Goal: Information Seeking & Learning: Check status

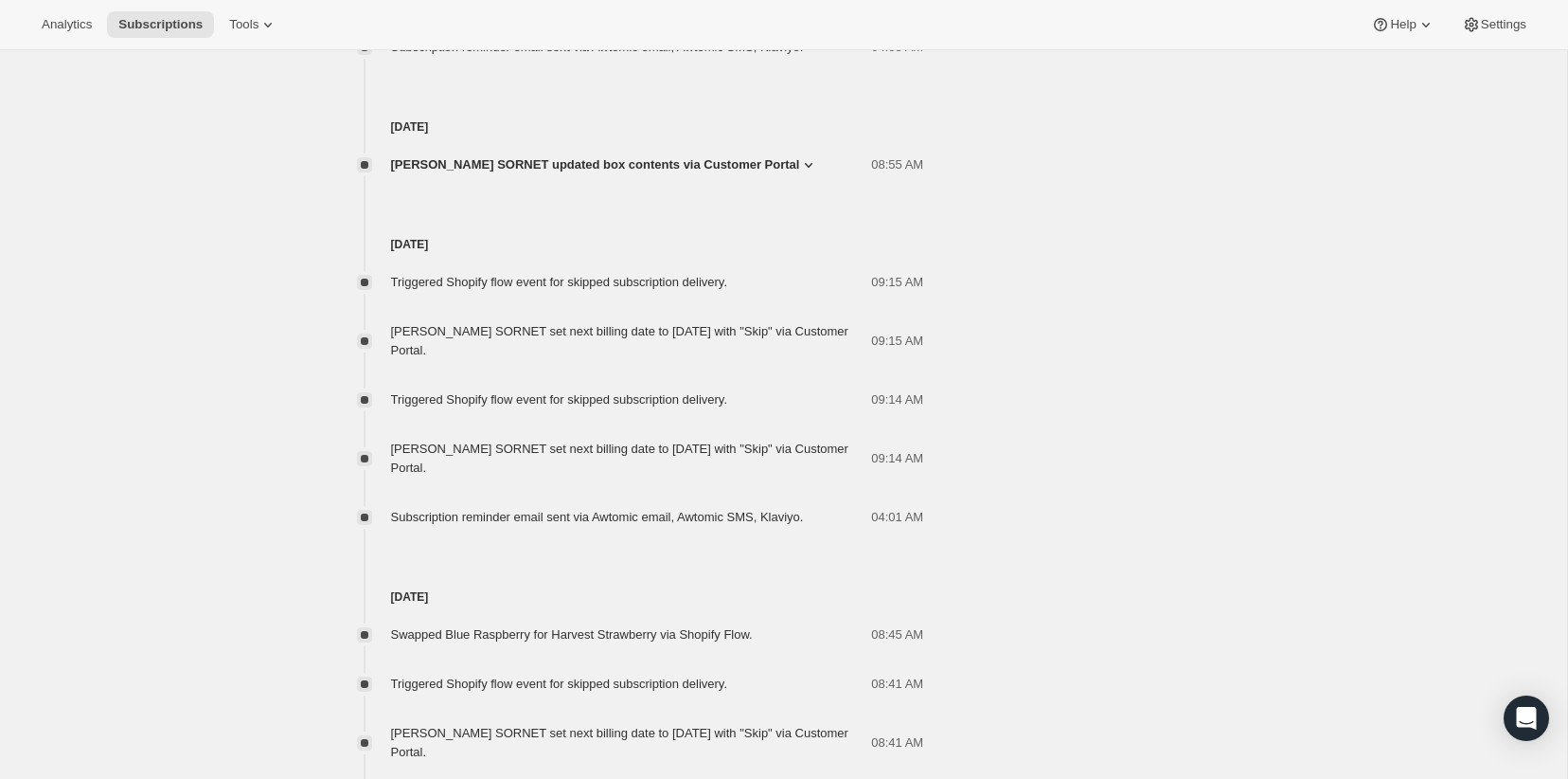
scroll to position [1363, 0]
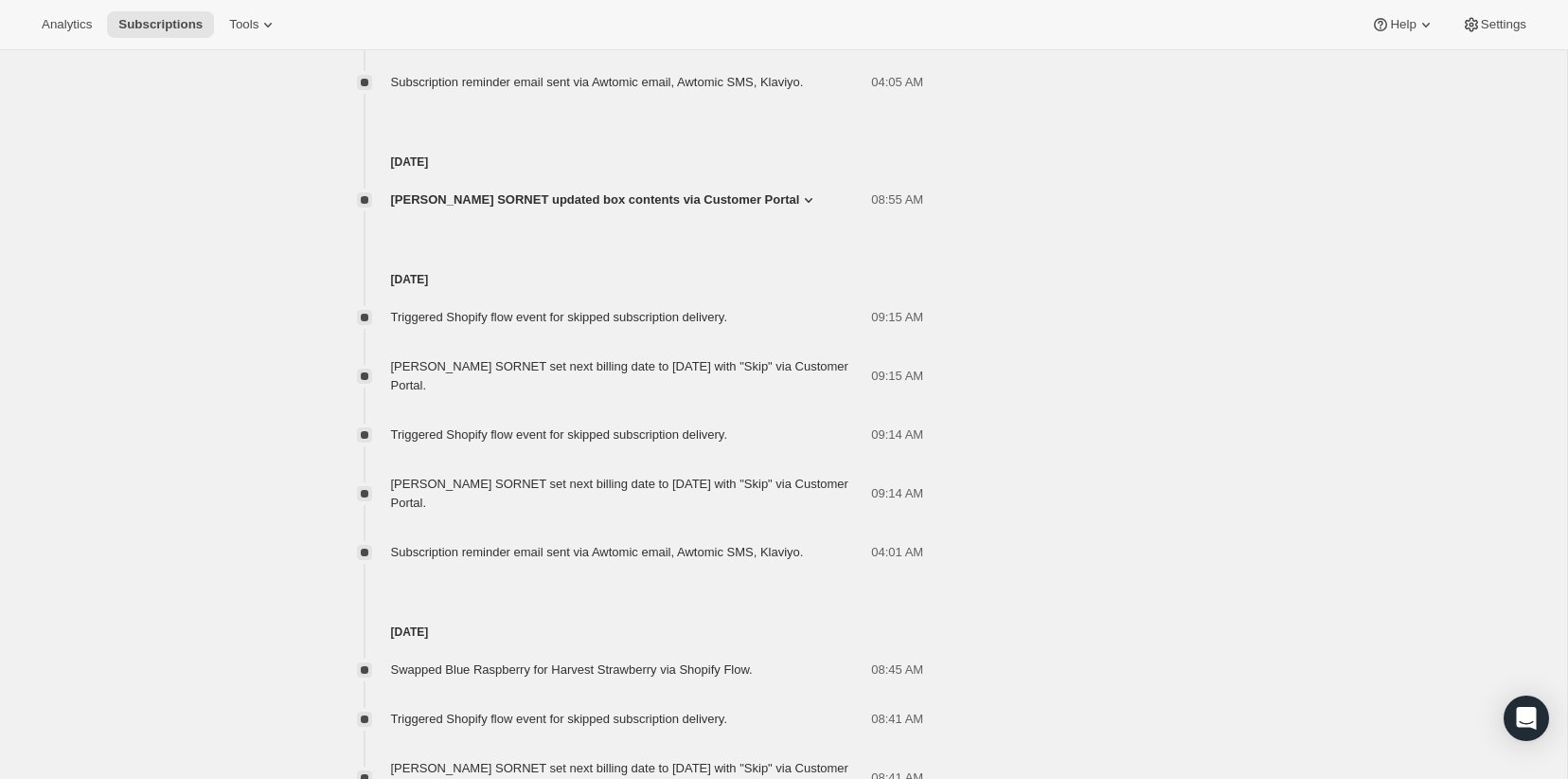
click at [431, 209] on span "Frances MASCARENAS SORNET updated box contents via Customer Portal" at bounding box center [595, 200] width 409 height 19
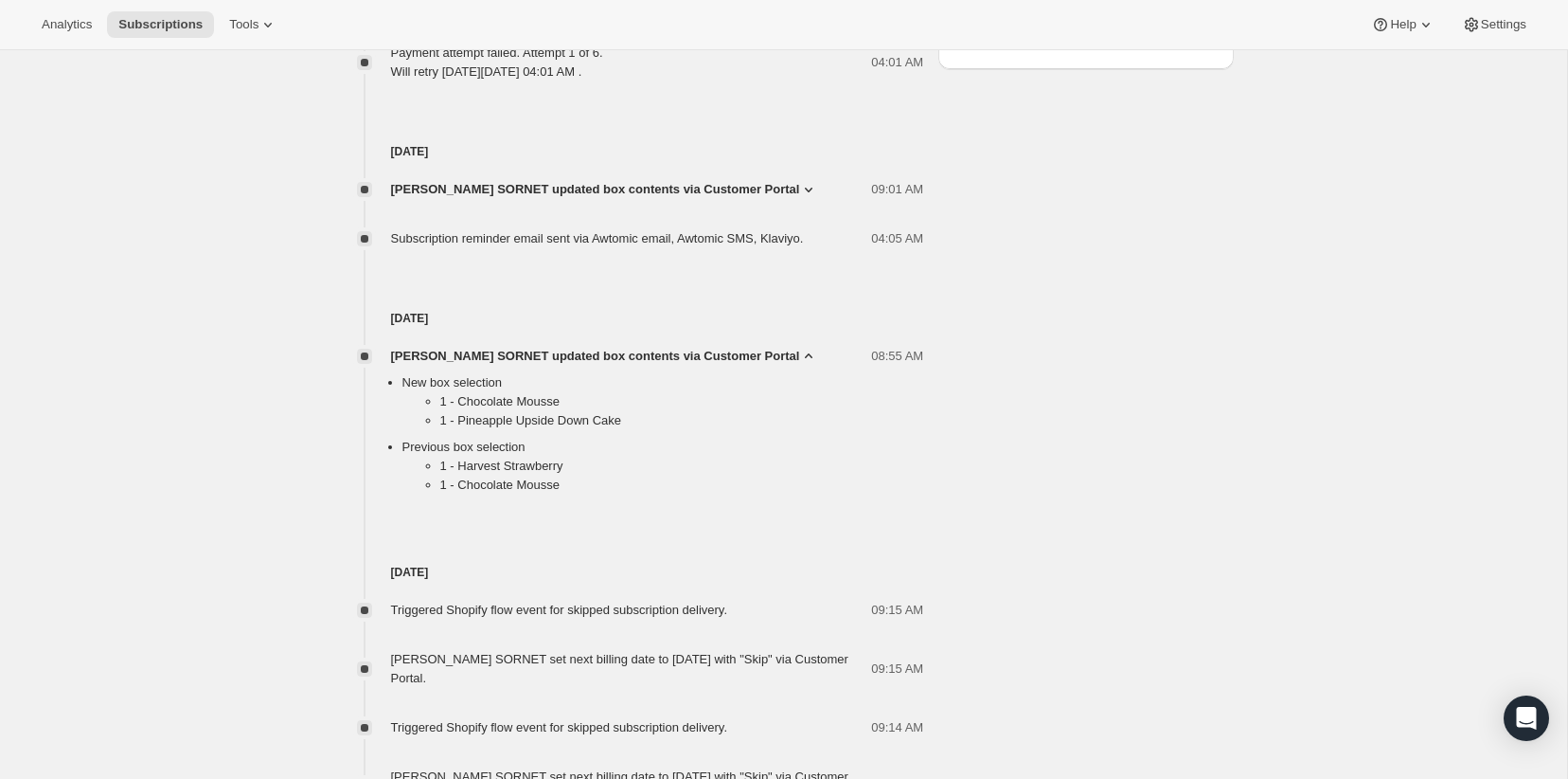
scroll to position [1205, 0]
click at [490, 201] on span "Frances MASCARENAS SORNET updated box contents via Customer Portal" at bounding box center [595, 191] width 409 height 19
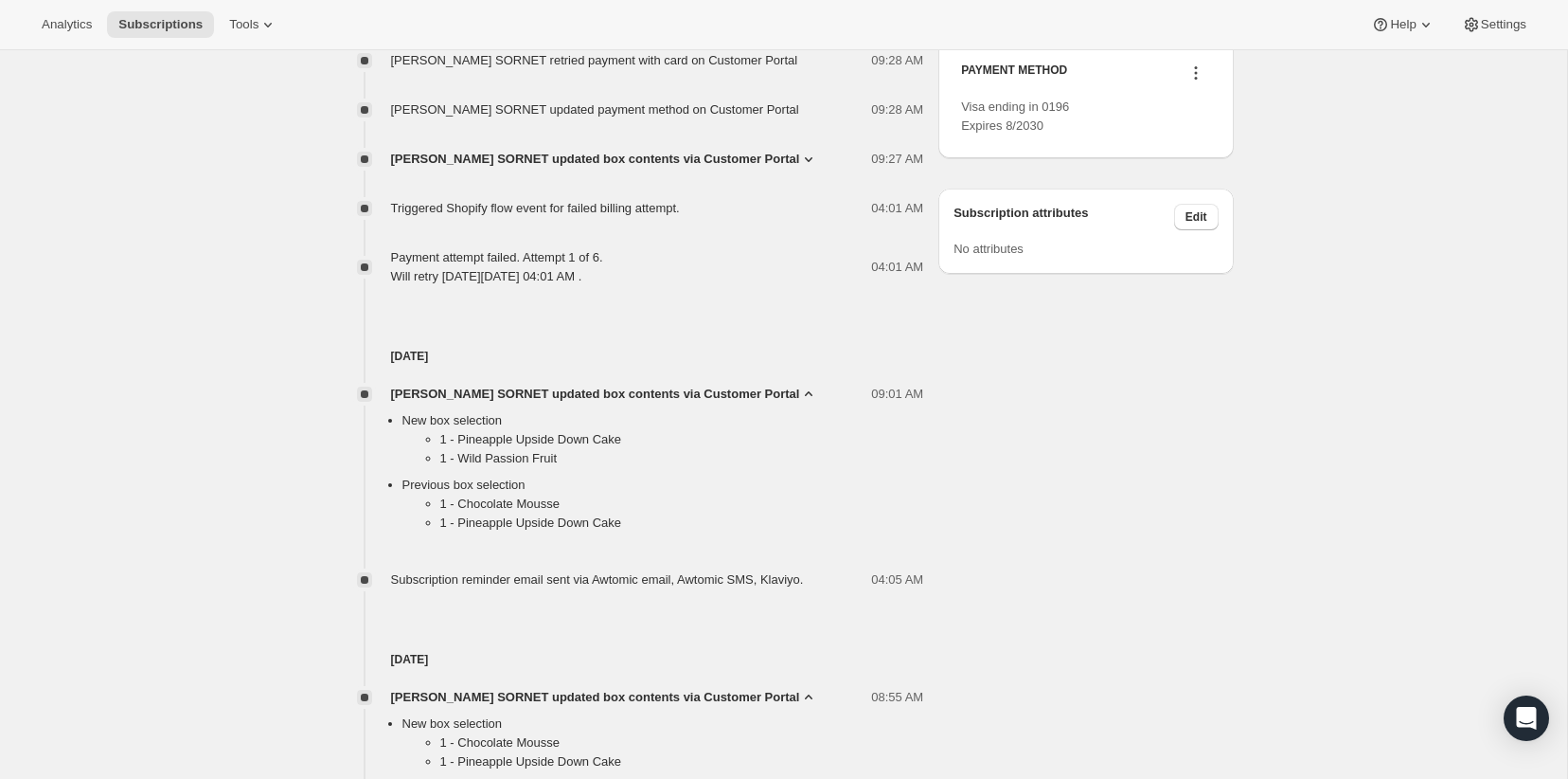
scroll to position [997, 0]
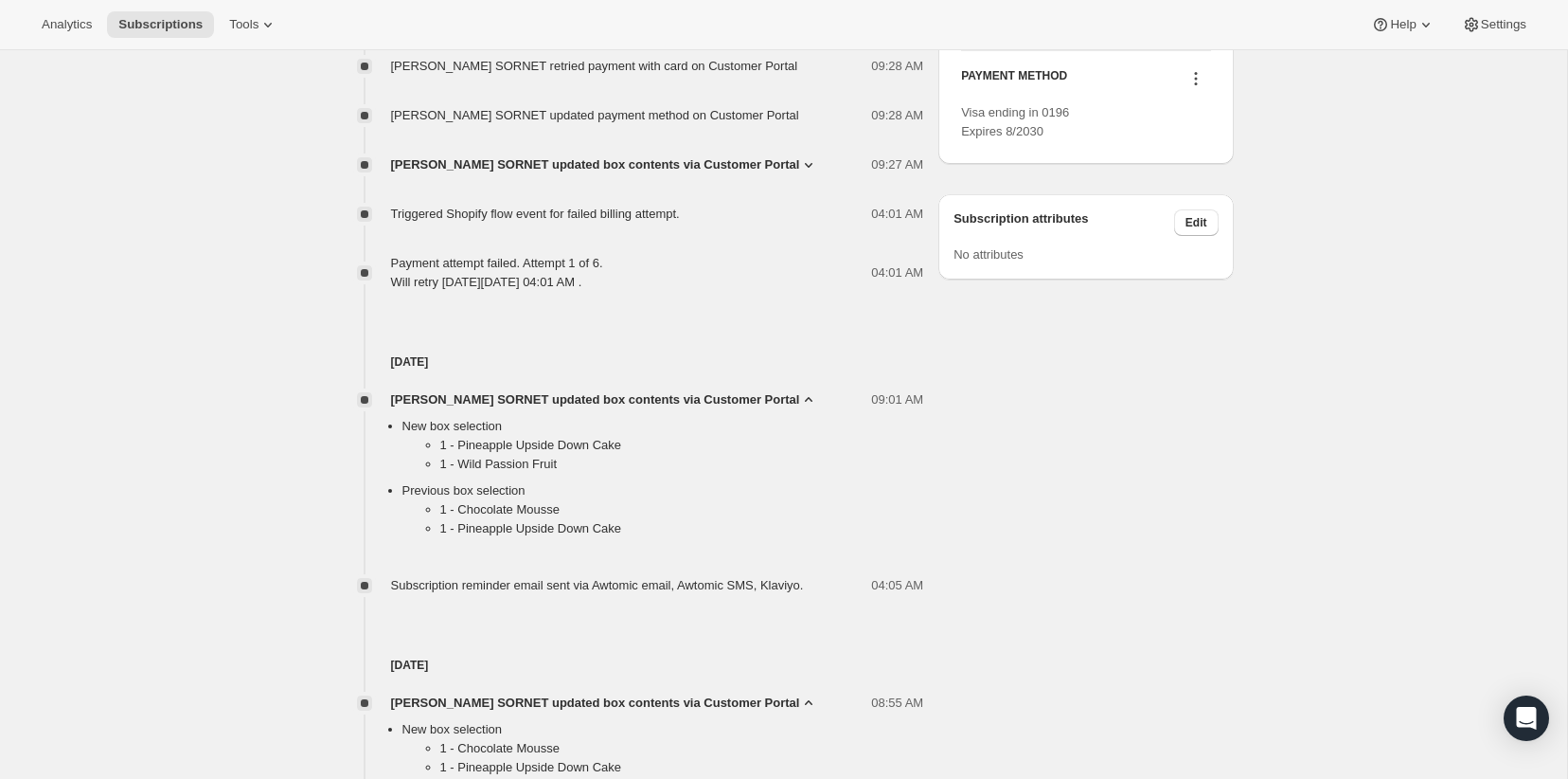
click at [519, 174] on span "Frances MASCARENAS SORNET updated box contents via Customer Portal" at bounding box center [595, 165] width 409 height 19
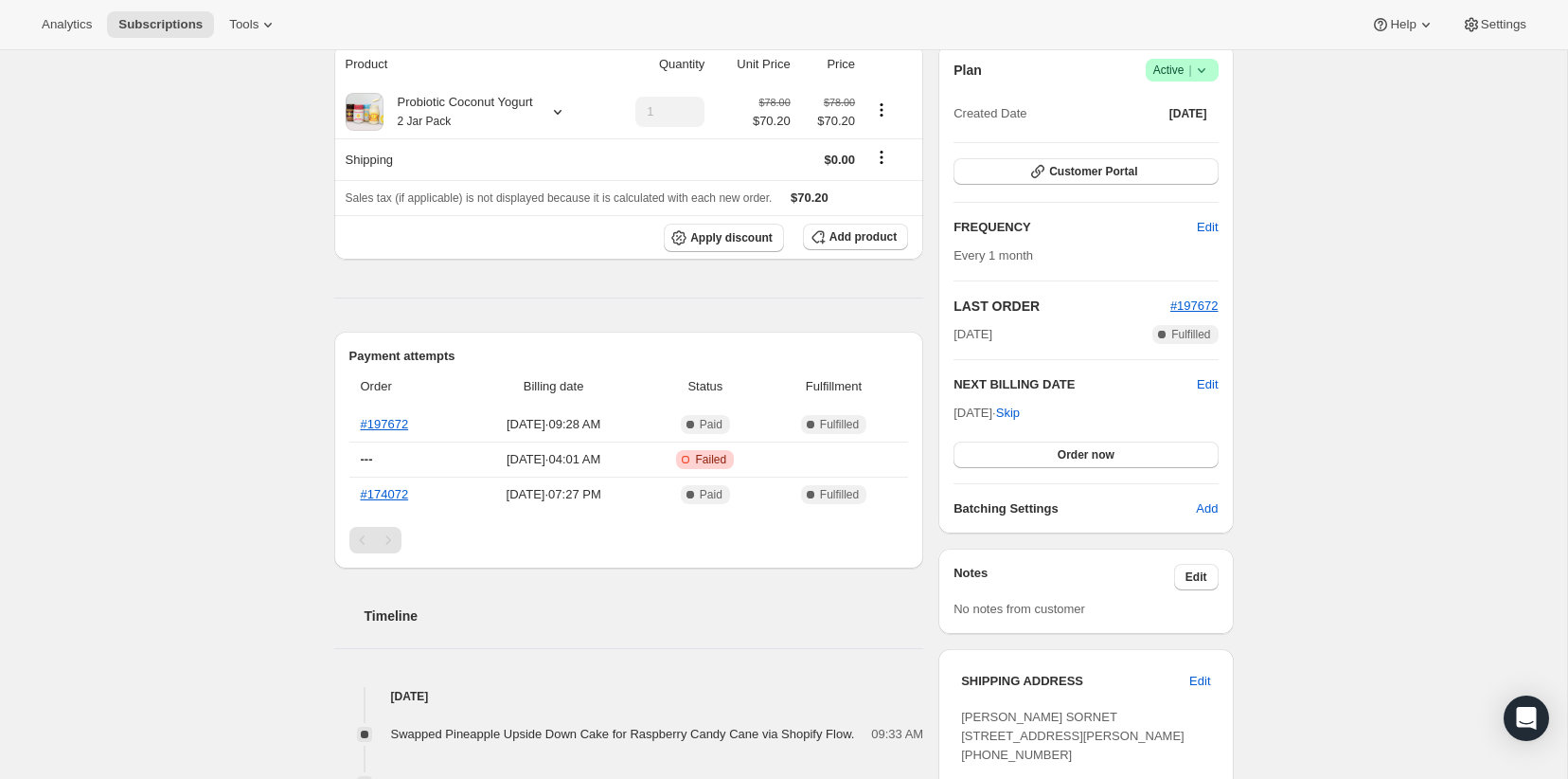
scroll to position [179, 0]
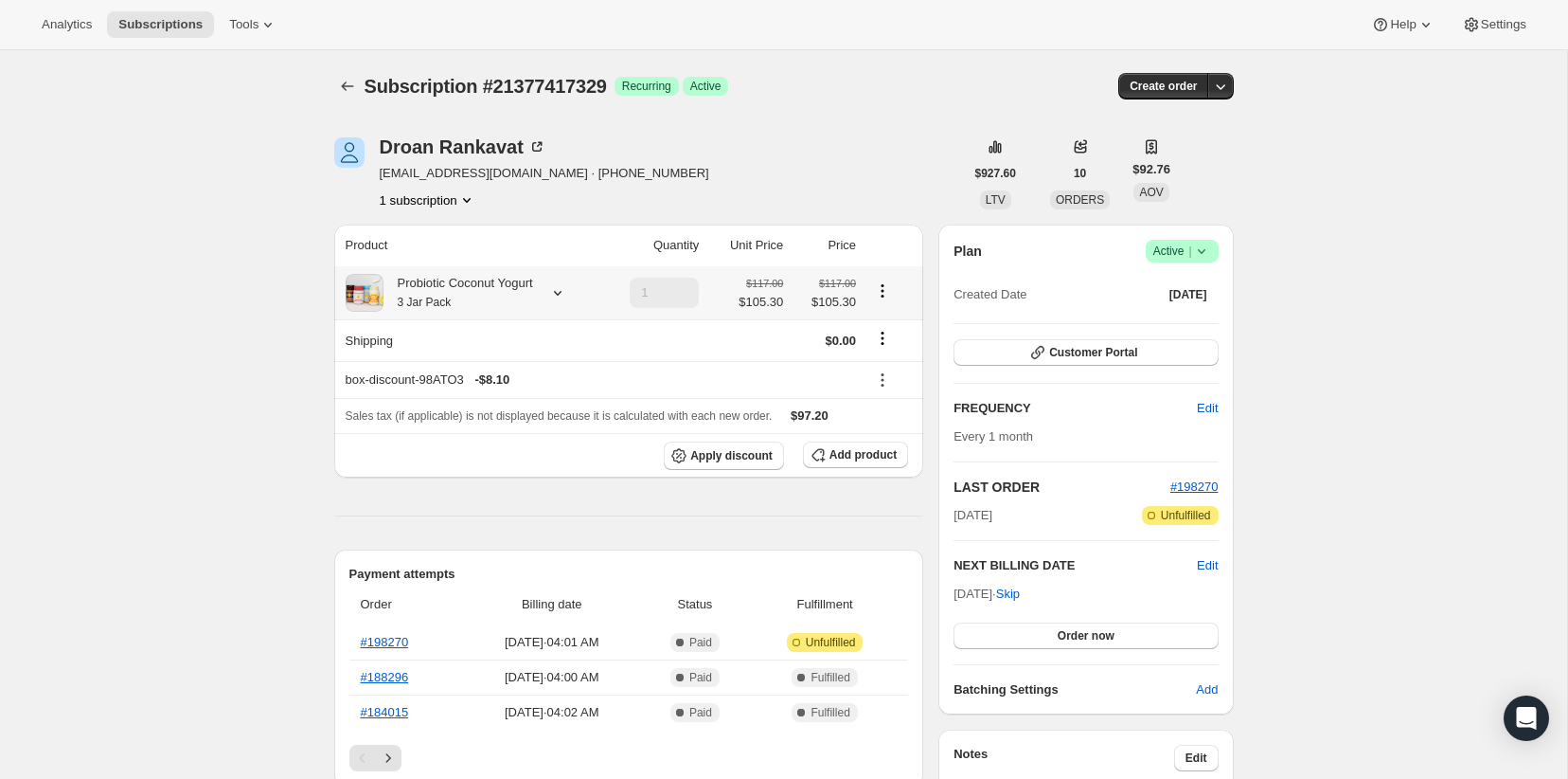
click at [482, 287] on div "Probiotic Coconut Yogurt 3 Jar Pack" at bounding box center [458, 292] width 150 height 37
click at [431, 487] on button "Edit box" at bounding box center [461, 483] width 187 height 27
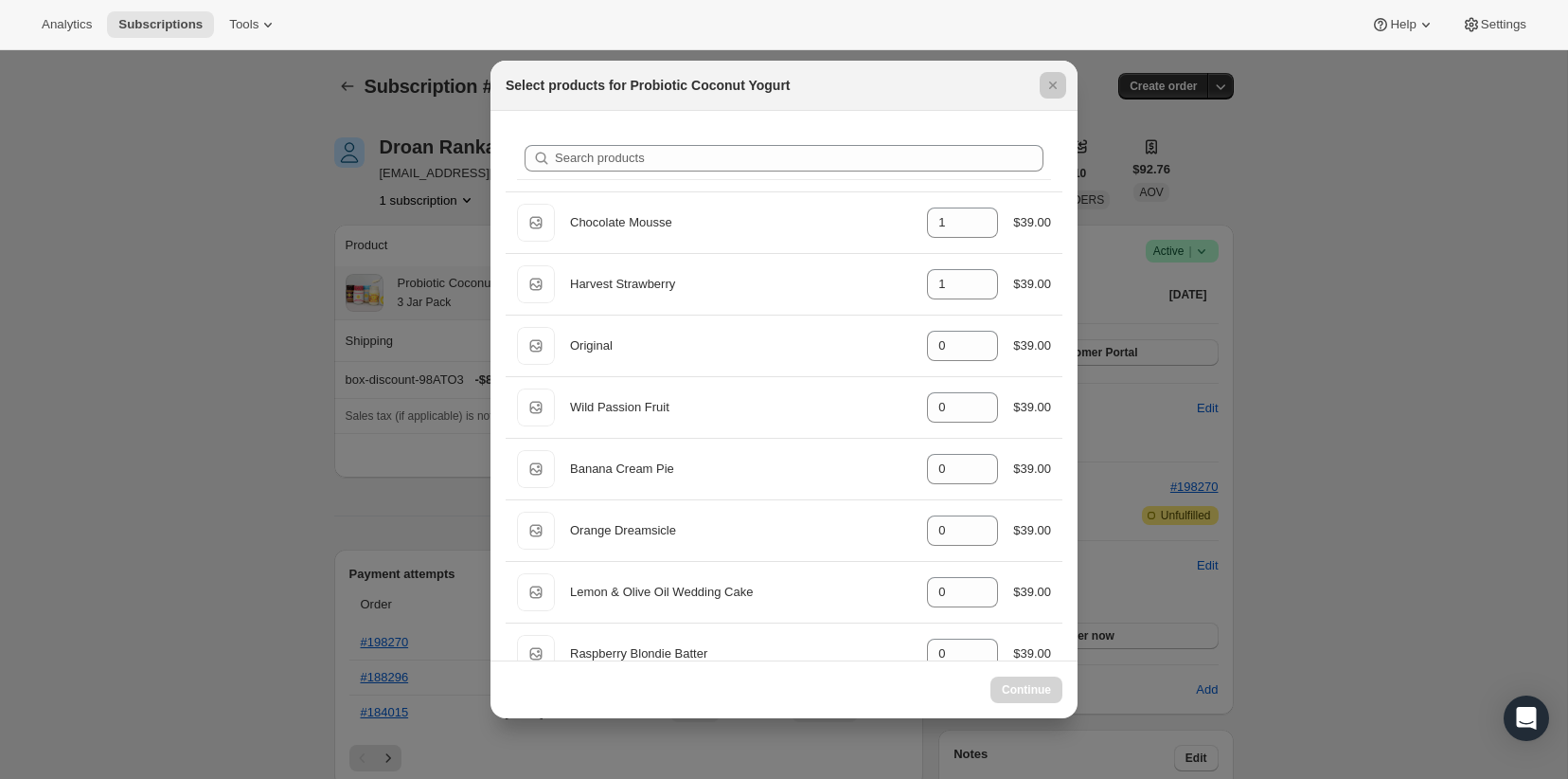
click at [226, 294] on div at bounding box center [784, 389] width 1568 height 779
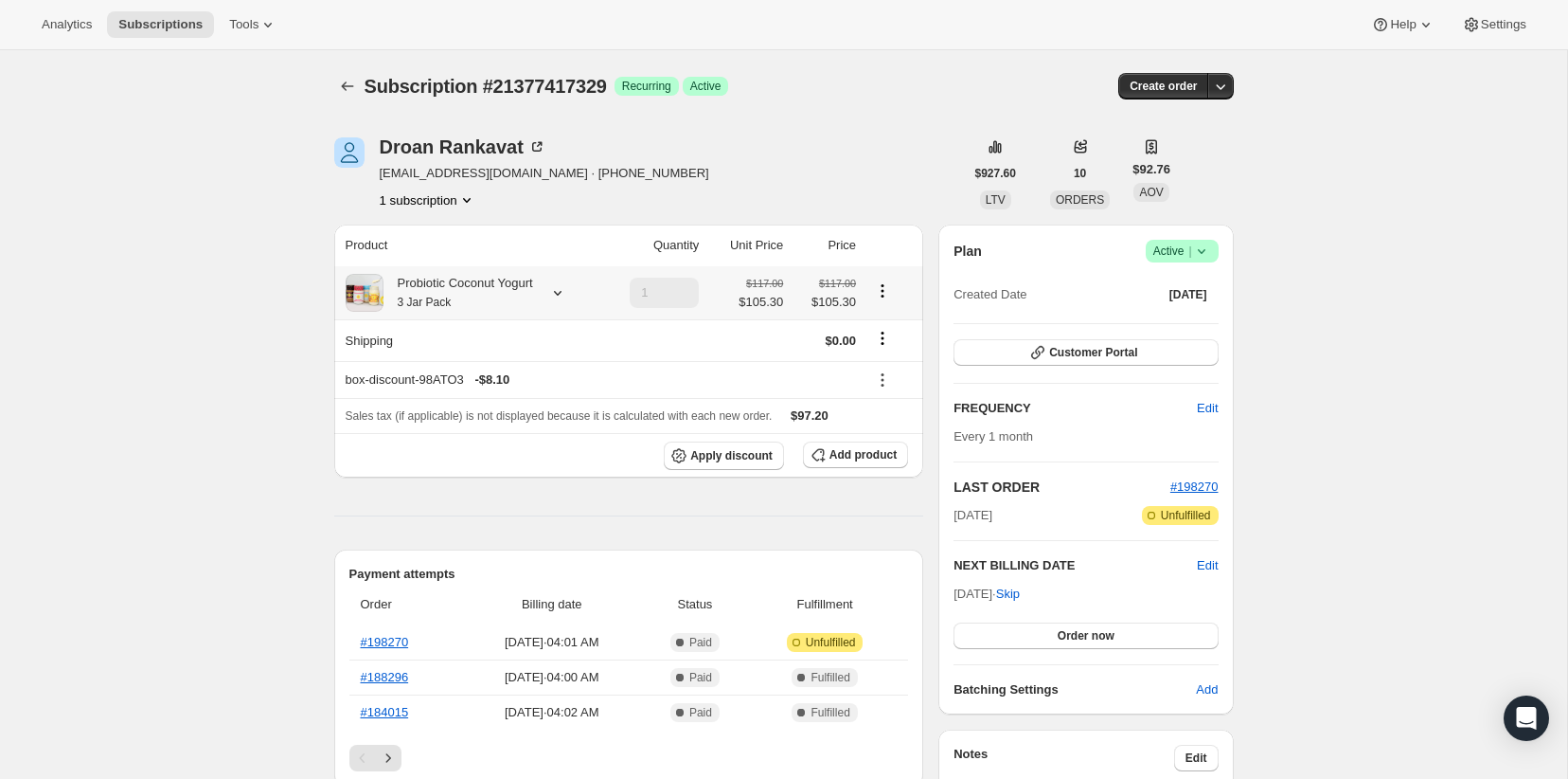
click at [525, 300] on div "Probiotic Coconut Yogurt 3 Jar Pack" at bounding box center [458, 292] width 150 height 37
click at [507, 481] on button "Edit box" at bounding box center [461, 483] width 187 height 27
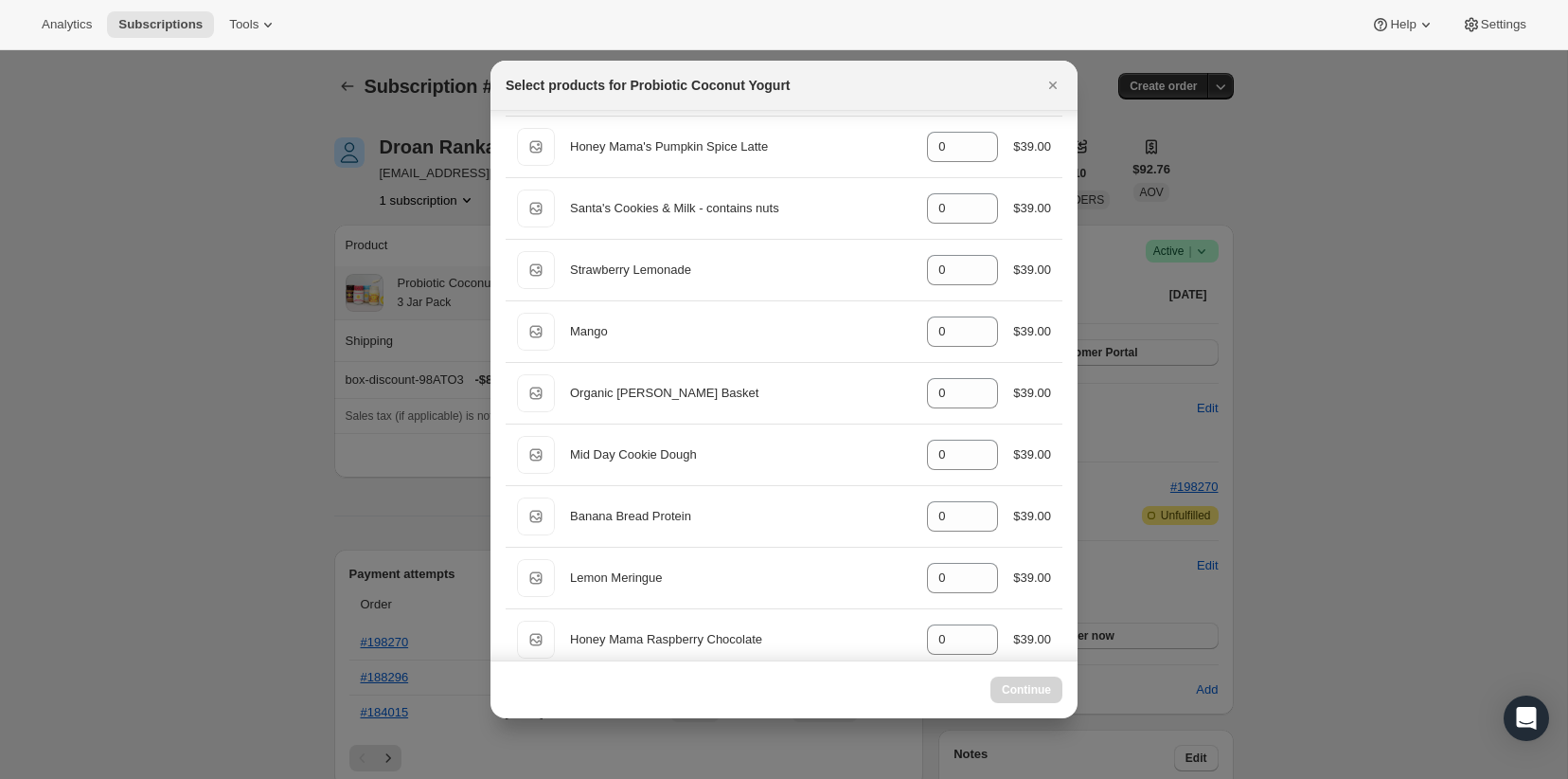
select select "gid://shopify/ProductVariant/40210939609201"
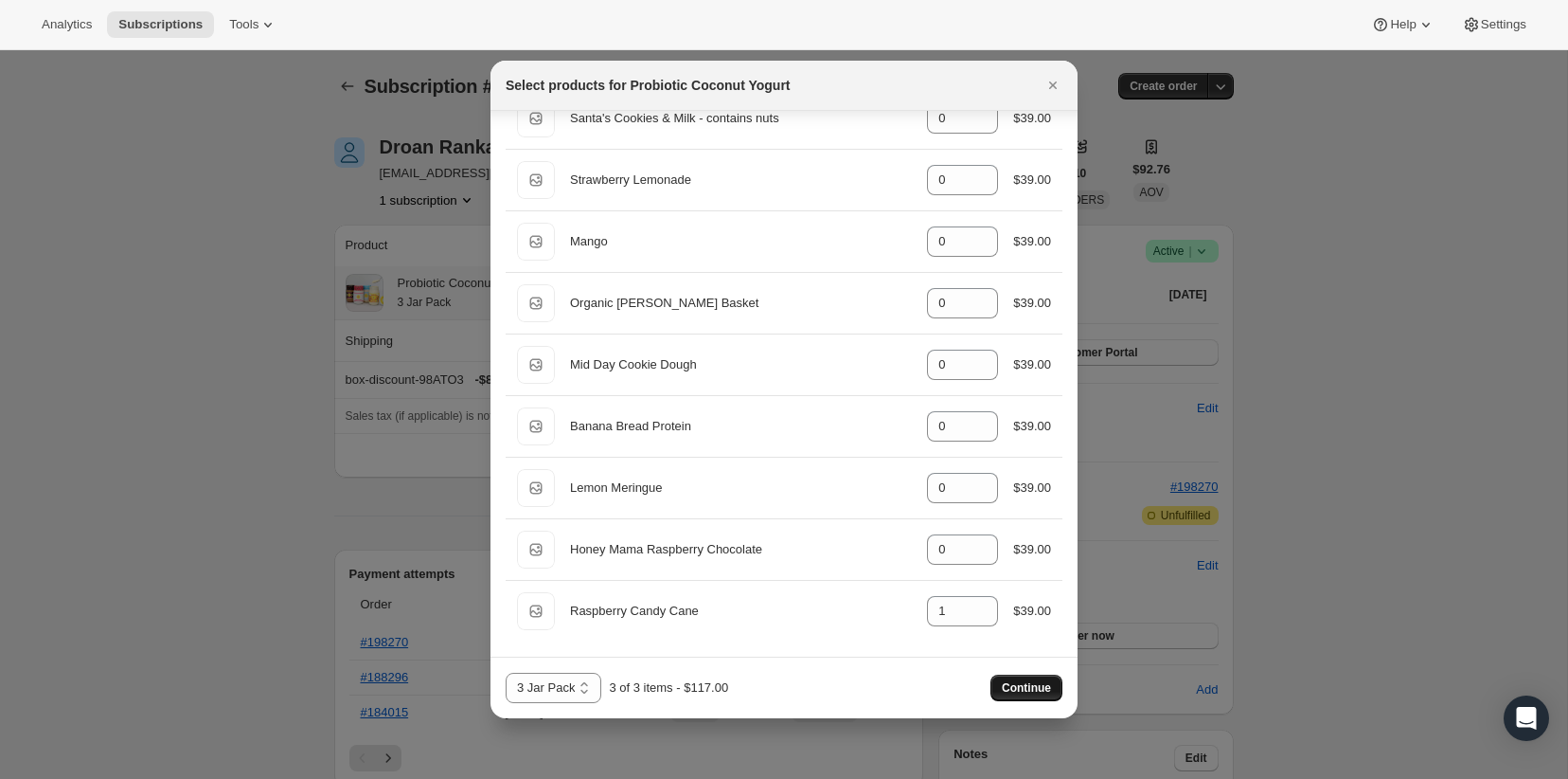
click at [1004, 686] on span "Continue" at bounding box center [1025, 688] width 49 height 15
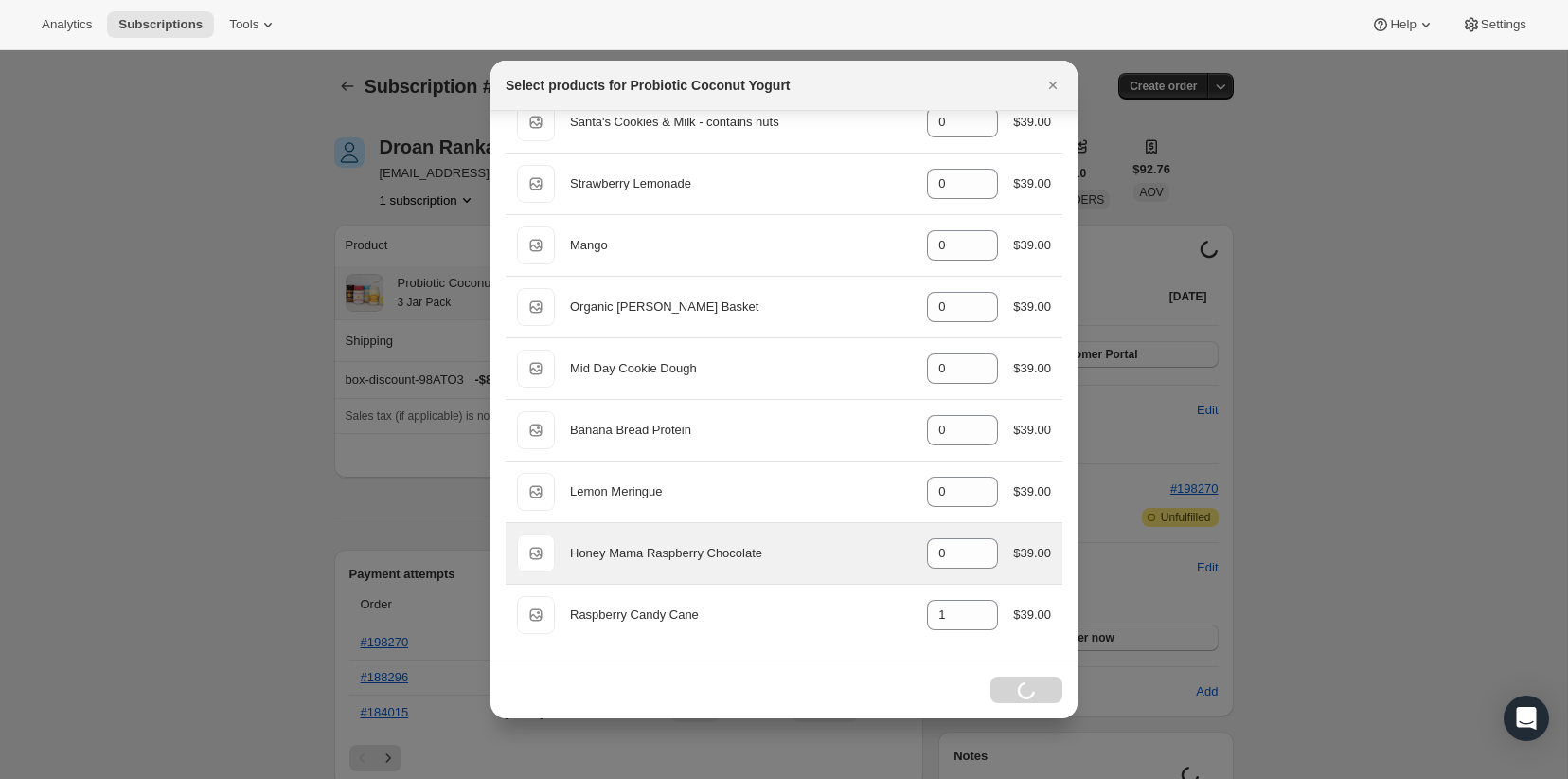
scroll to position [1455, 0]
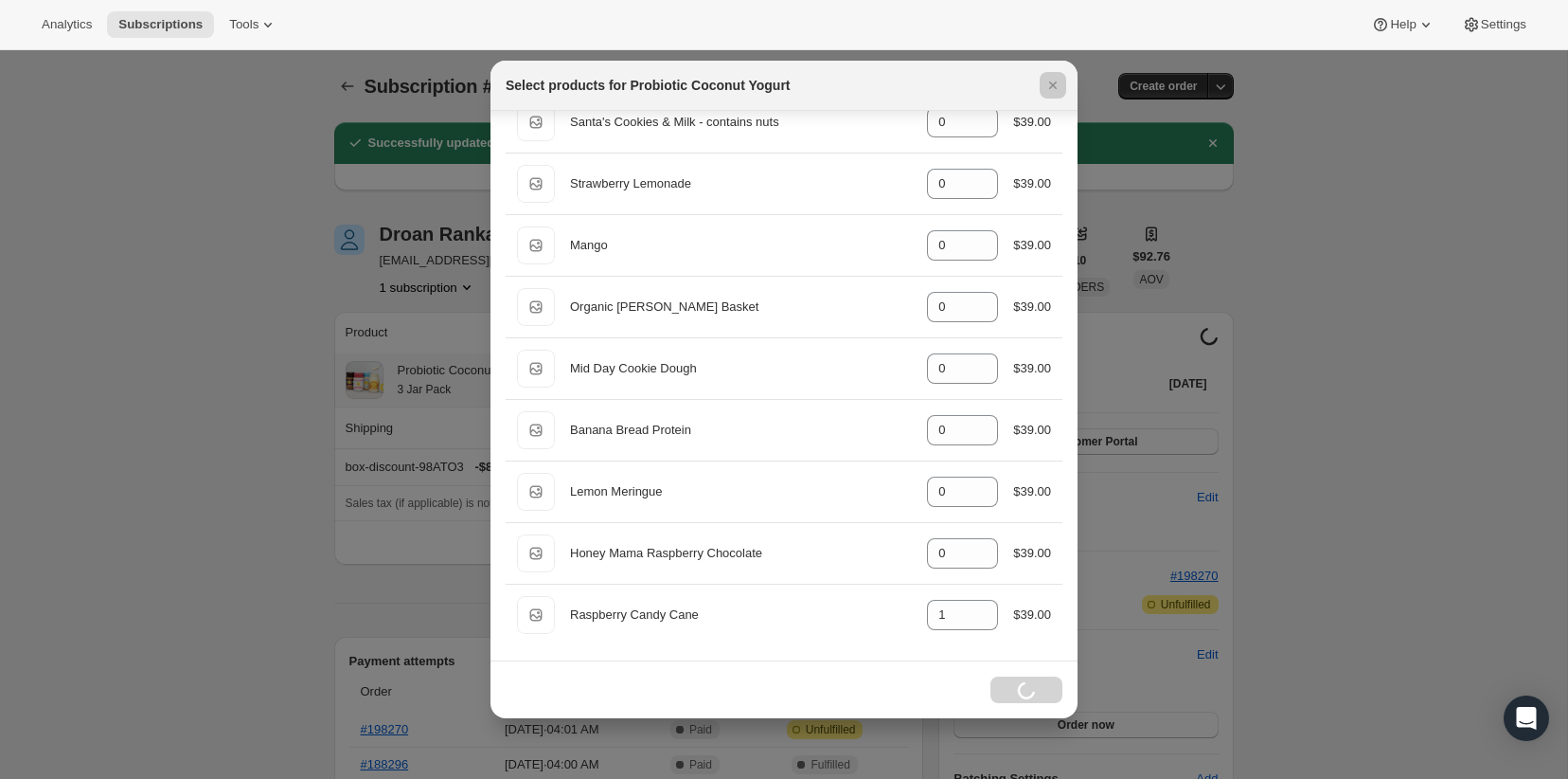
click at [186, 299] on div at bounding box center [784, 389] width 1568 height 779
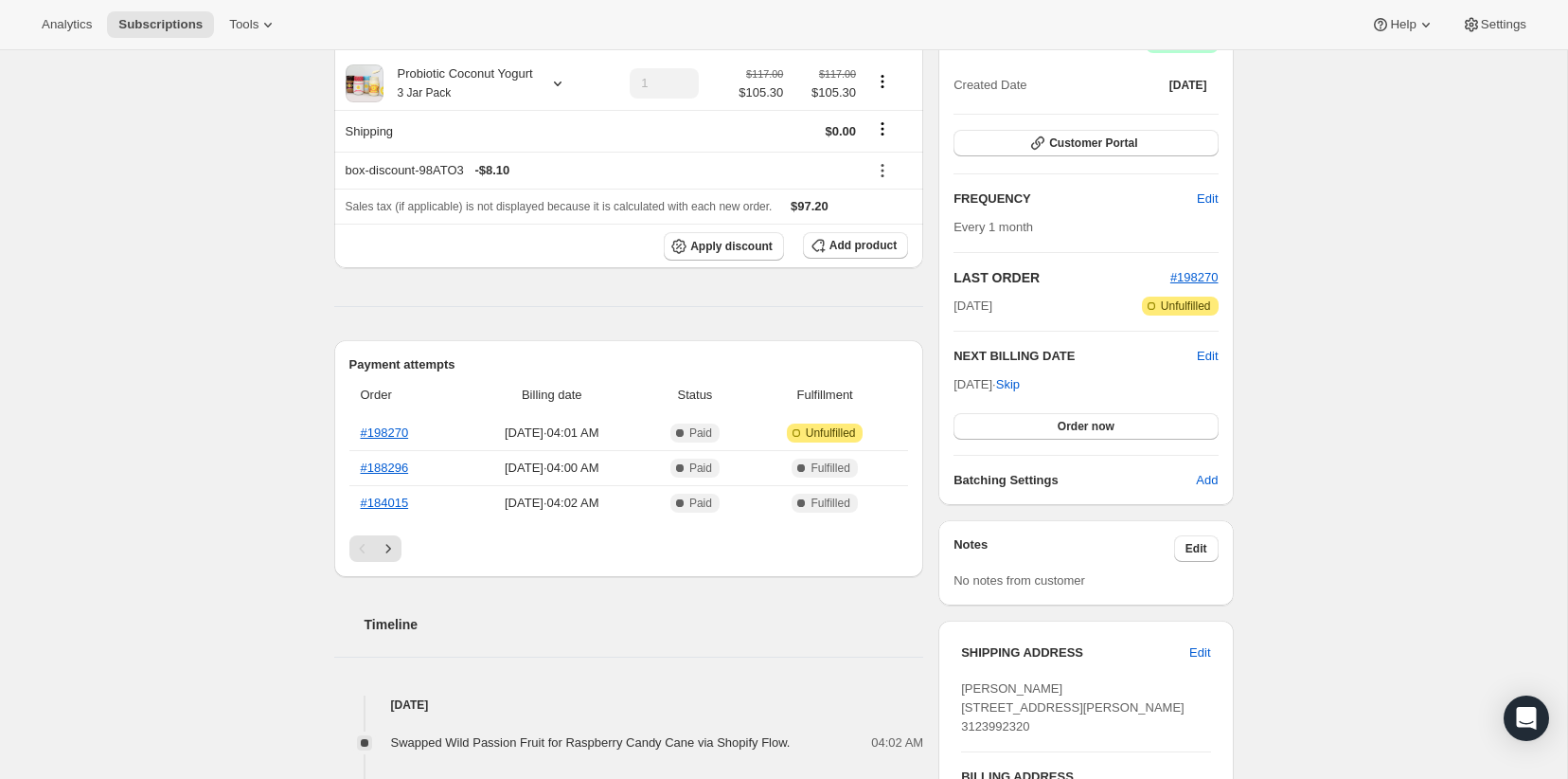
scroll to position [304, 0]
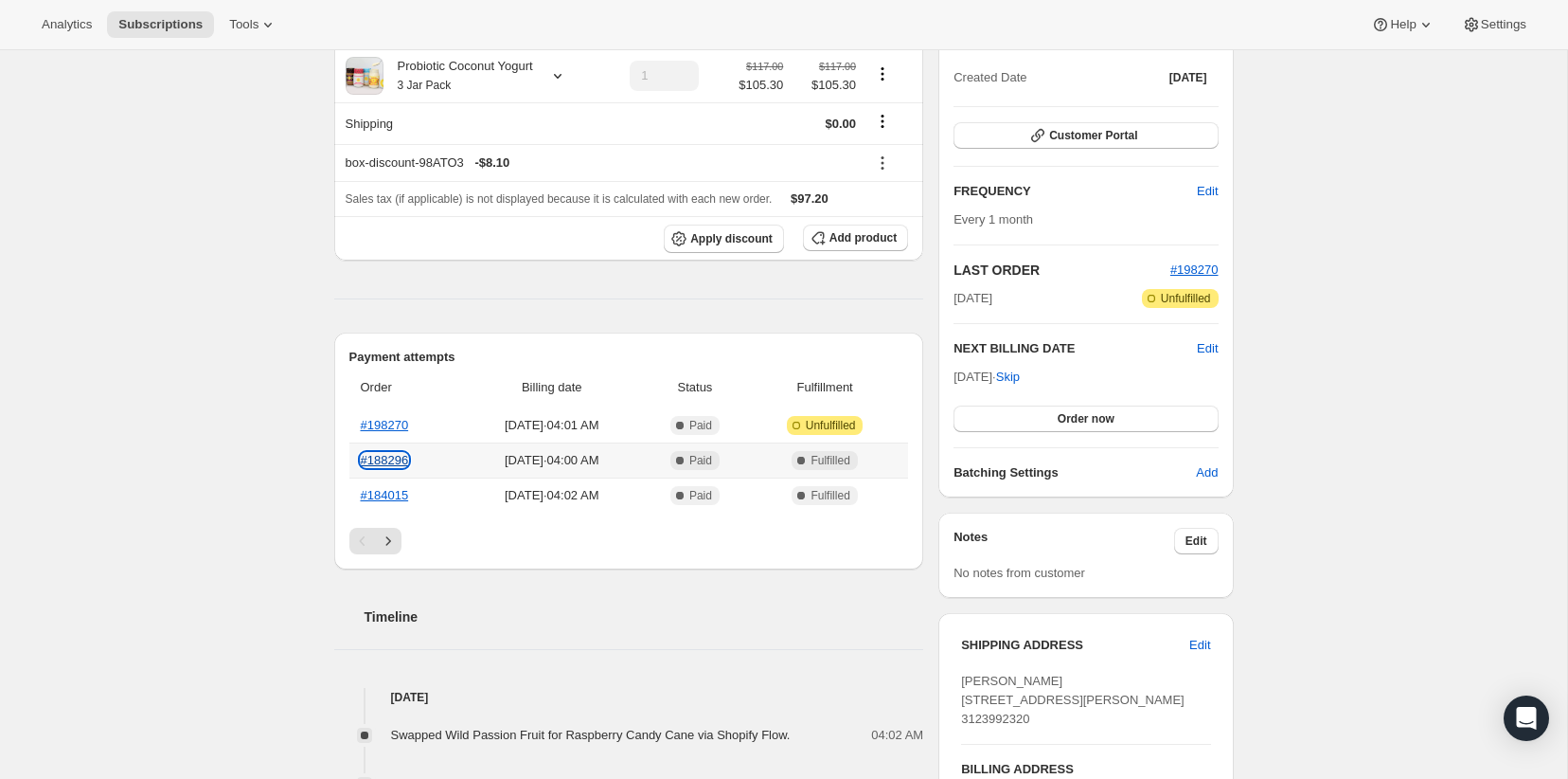
click at [380, 457] on link "#188296" at bounding box center [385, 459] width 48 height 14
click at [392, 434] on th "#198270" at bounding box center [405, 426] width 111 height 35
click at [397, 428] on link "#198270" at bounding box center [385, 425] width 48 height 14
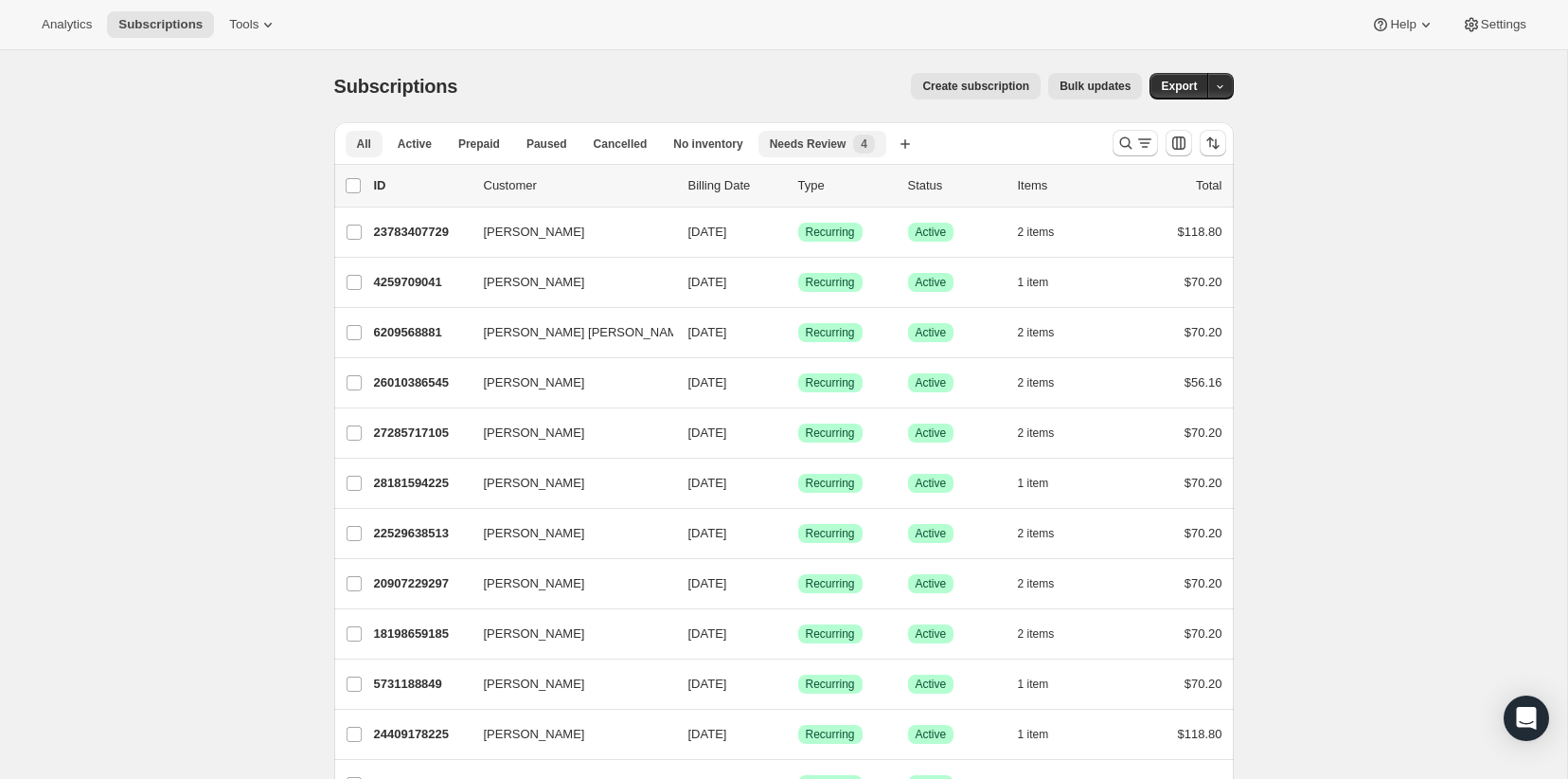
click at [822, 136] on span "Needs Review" at bounding box center [808, 144] width 77 height 15
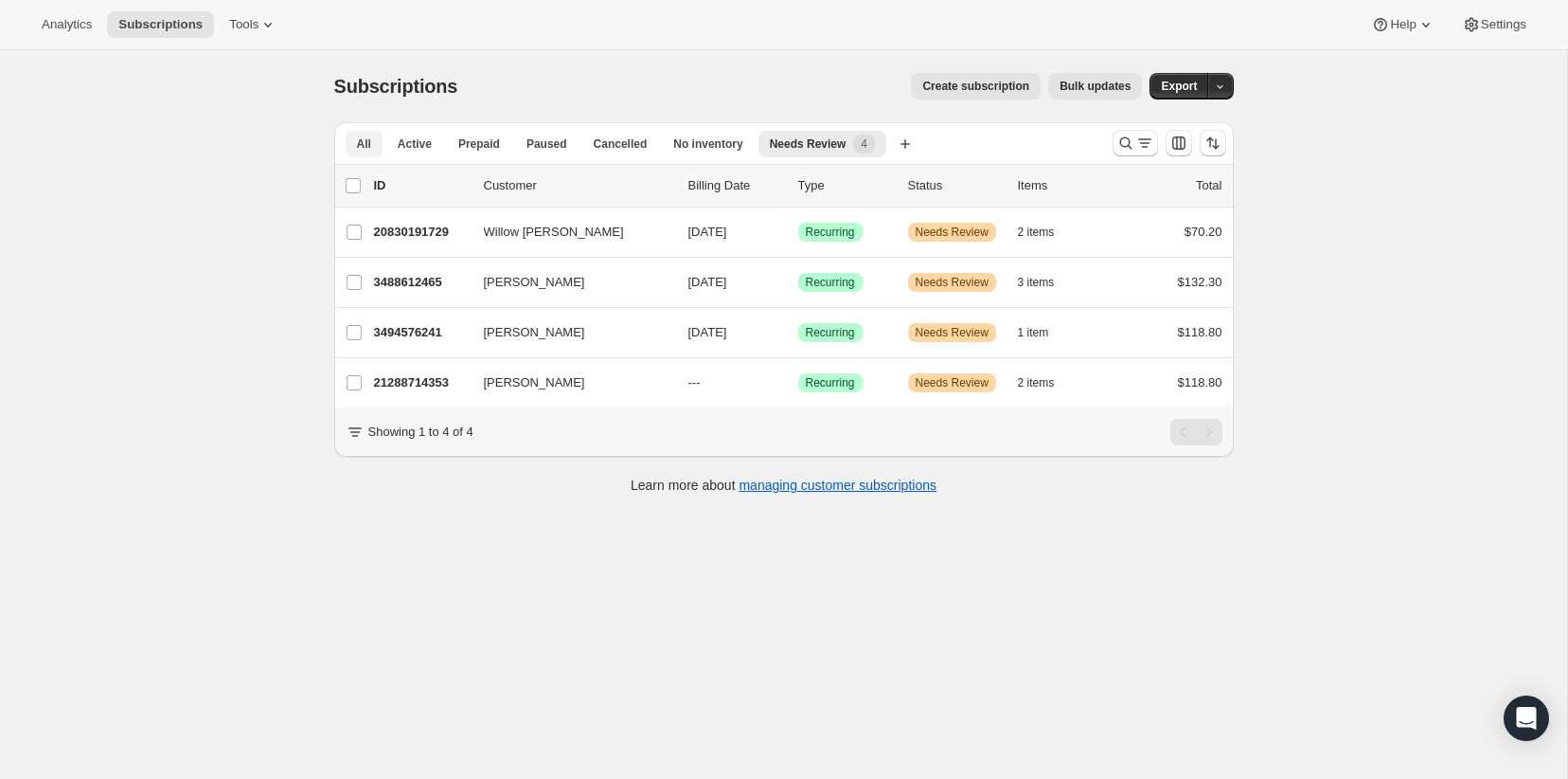
click at [363, 146] on span "All" at bounding box center [364, 144] width 14 height 15
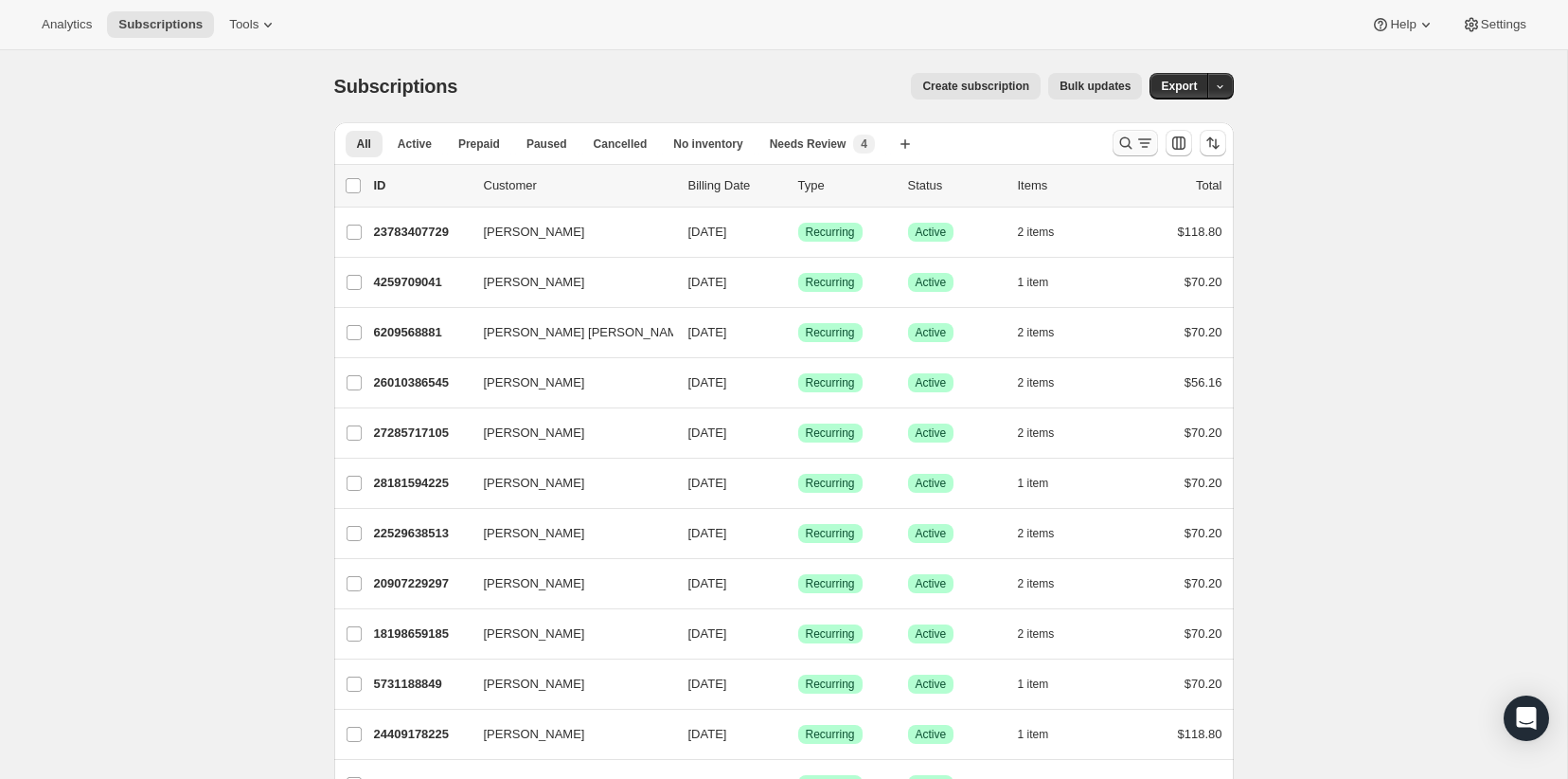
click at [1122, 147] on icon "Search and filter results" at bounding box center [1126, 143] width 19 height 19
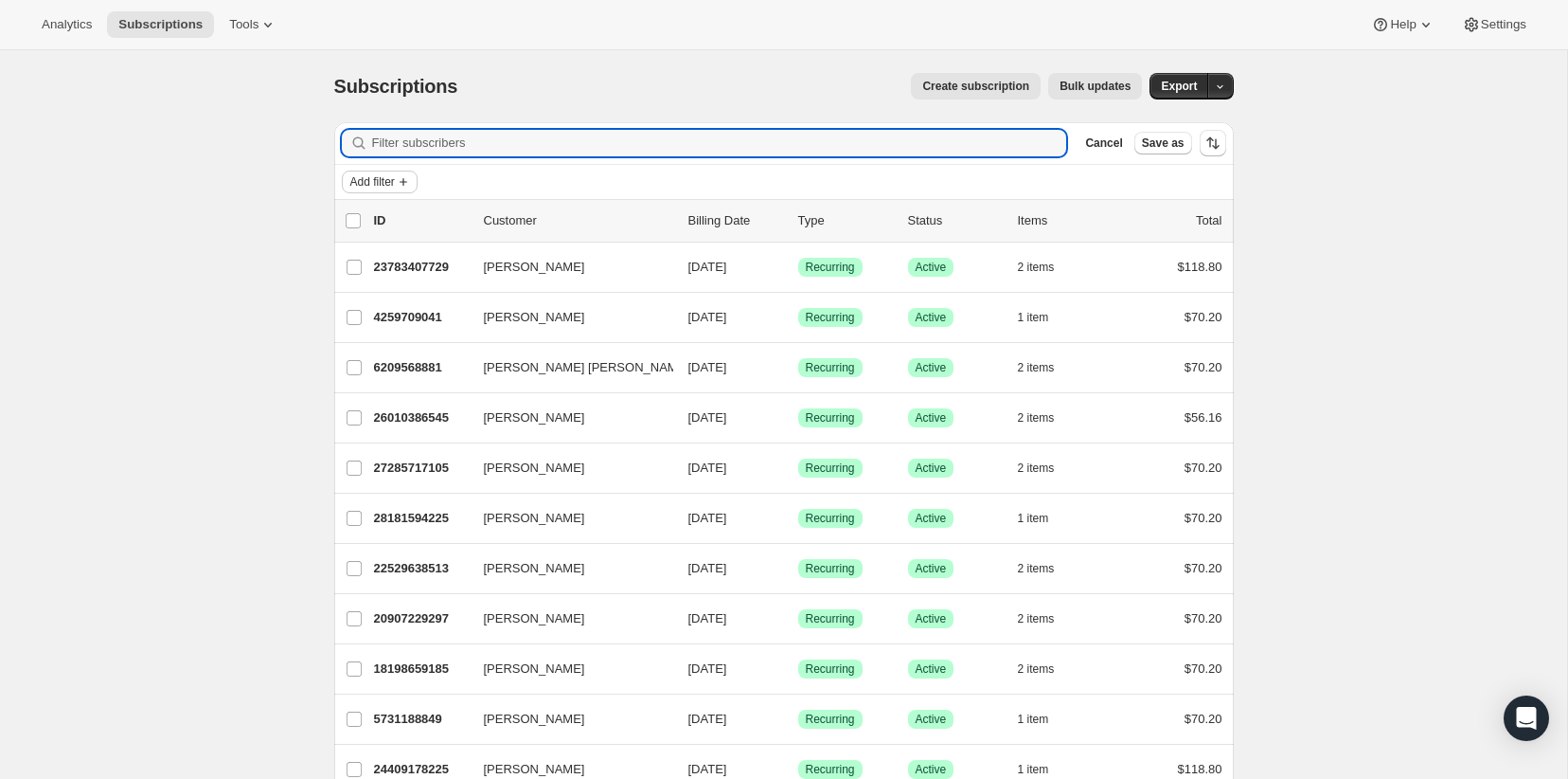
click at [394, 180] on span "Add filter" at bounding box center [373, 182] width 44 height 15
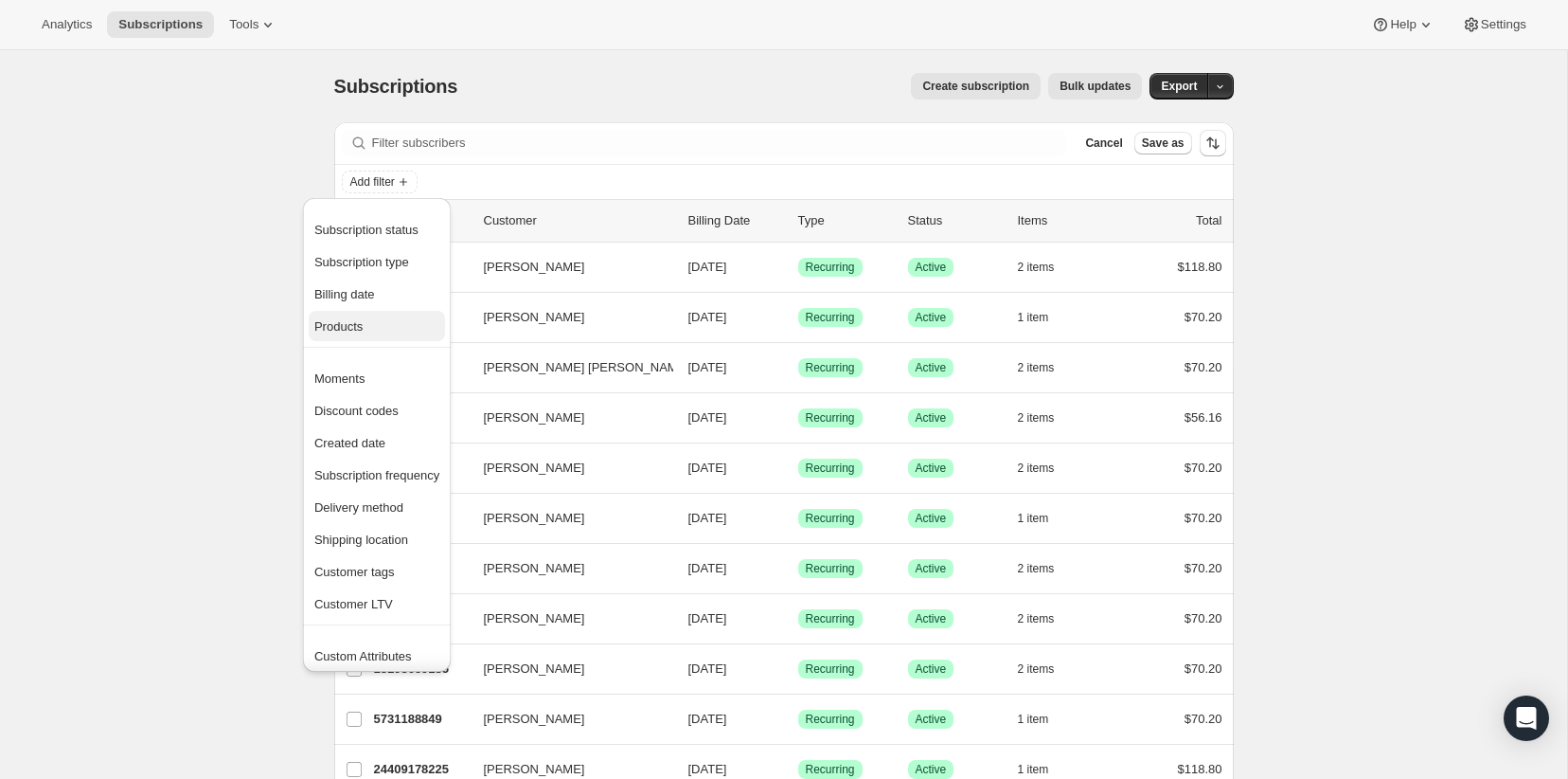
click at [378, 332] on span "Products" at bounding box center [376, 327] width 125 height 19
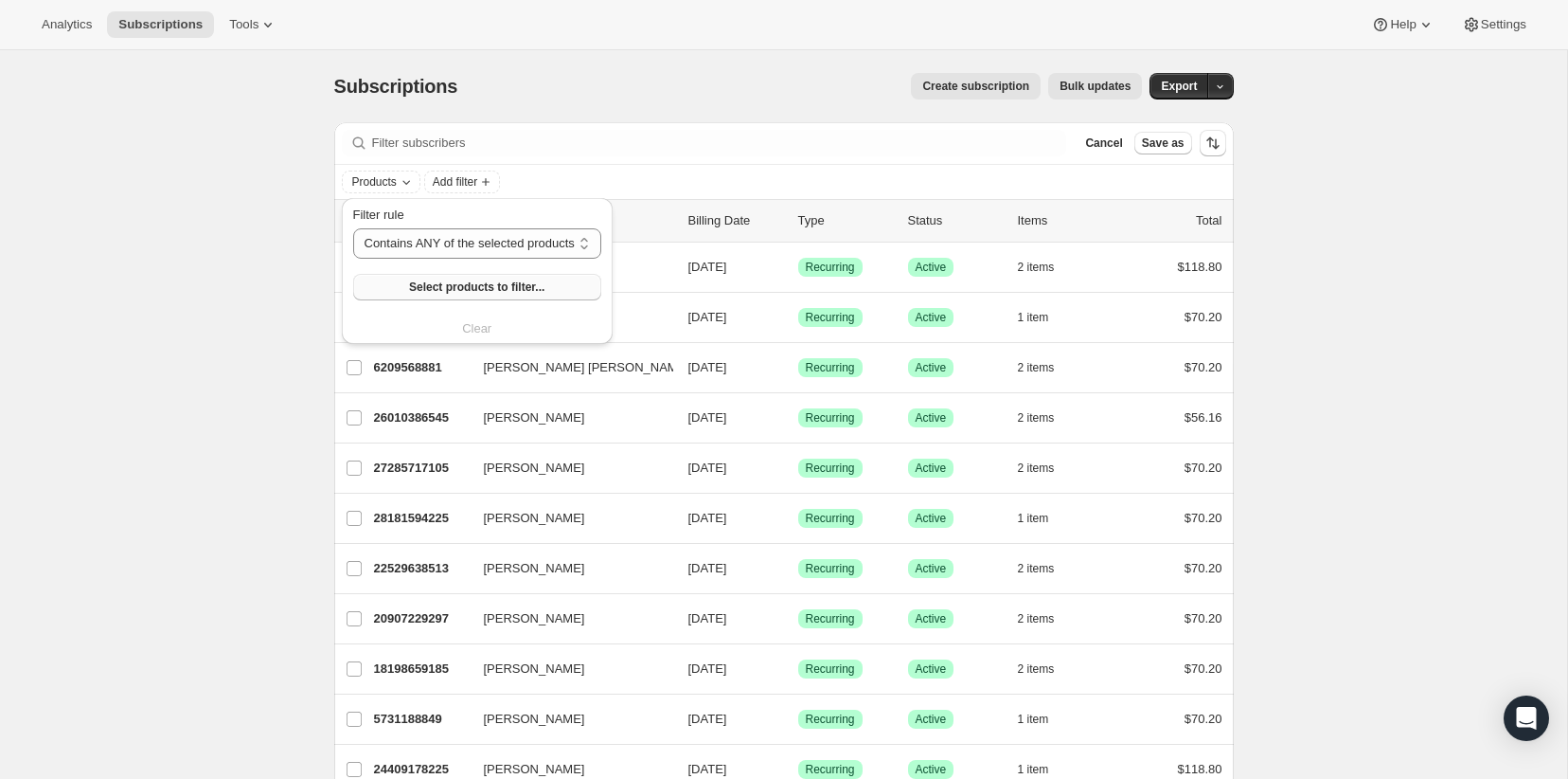
click at [418, 297] on button "Select products to filter..." at bounding box center [477, 287] width 248 height 27
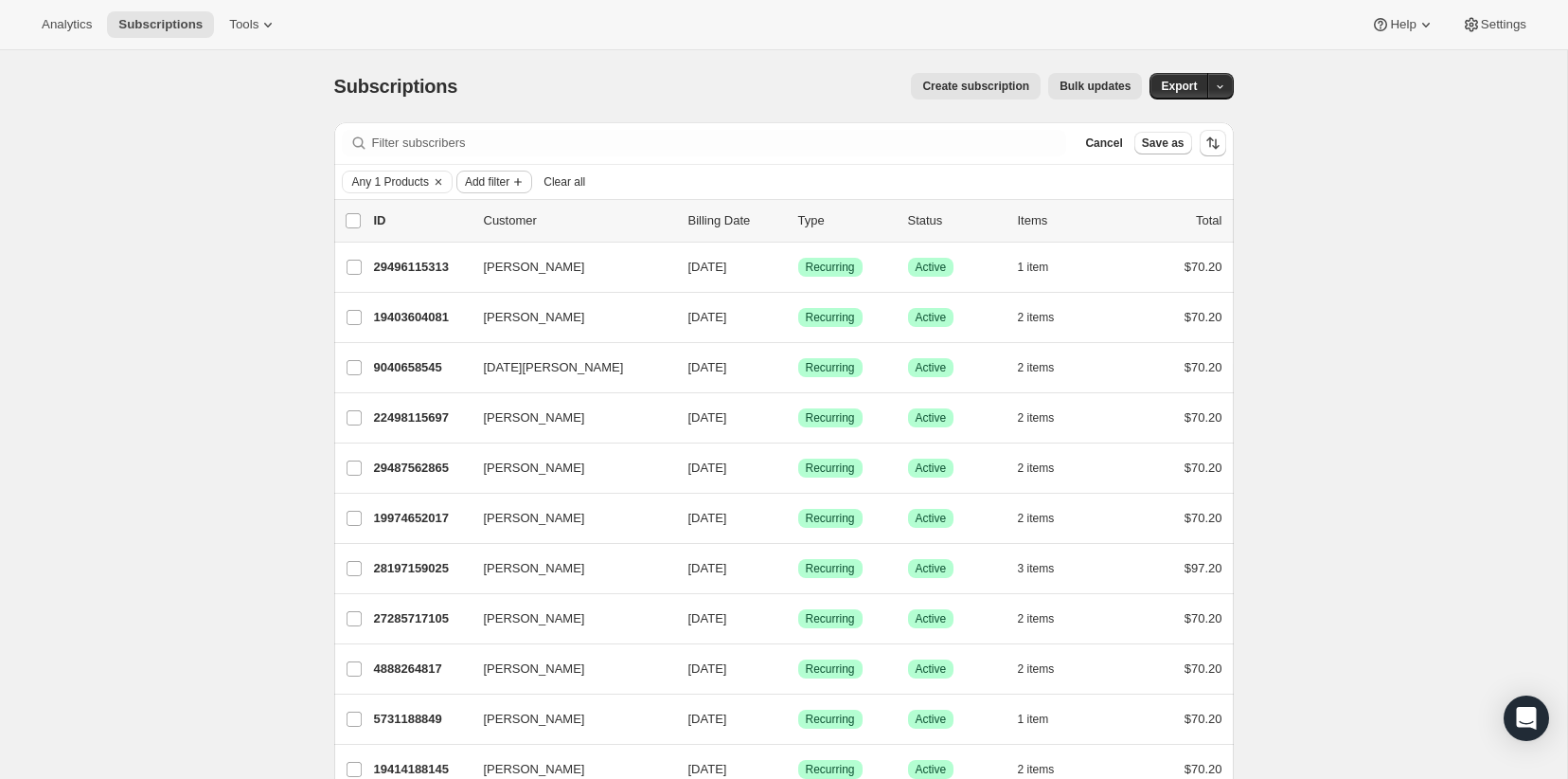
click at [477, 181] on span "Add filter" at bounding box center [487, 182] width 44 height 15
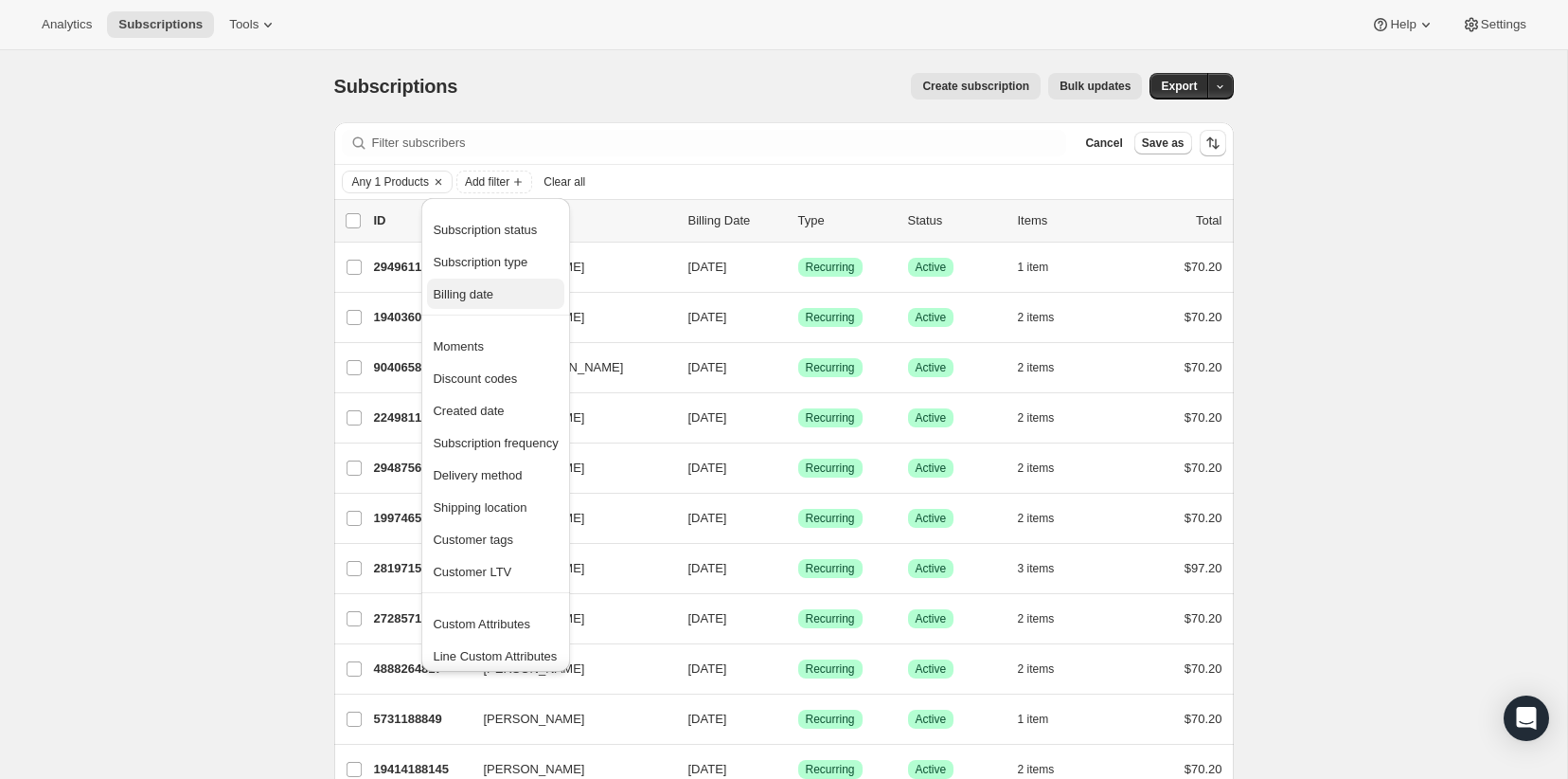
click at [476, 296] on span "Billing date" at bounding box center [463, 294] width 60 height 14
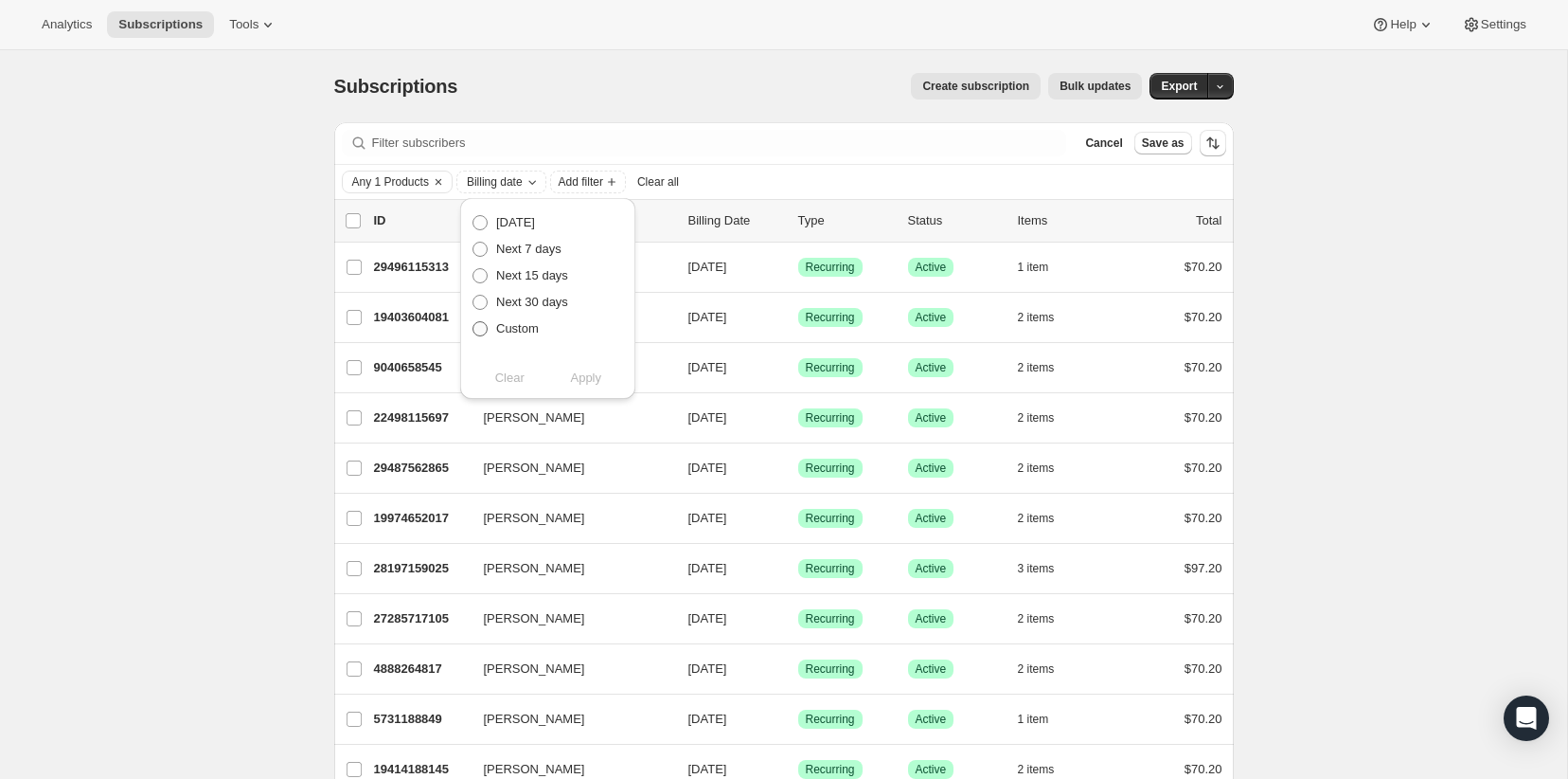
click at [509, 339] on label "Custom" at bounding box center [505, 329] width 67 height 27
click at [473, 322] on input "Custom" at bounding box center [472, 321] width 1 height 1
radio input "true"
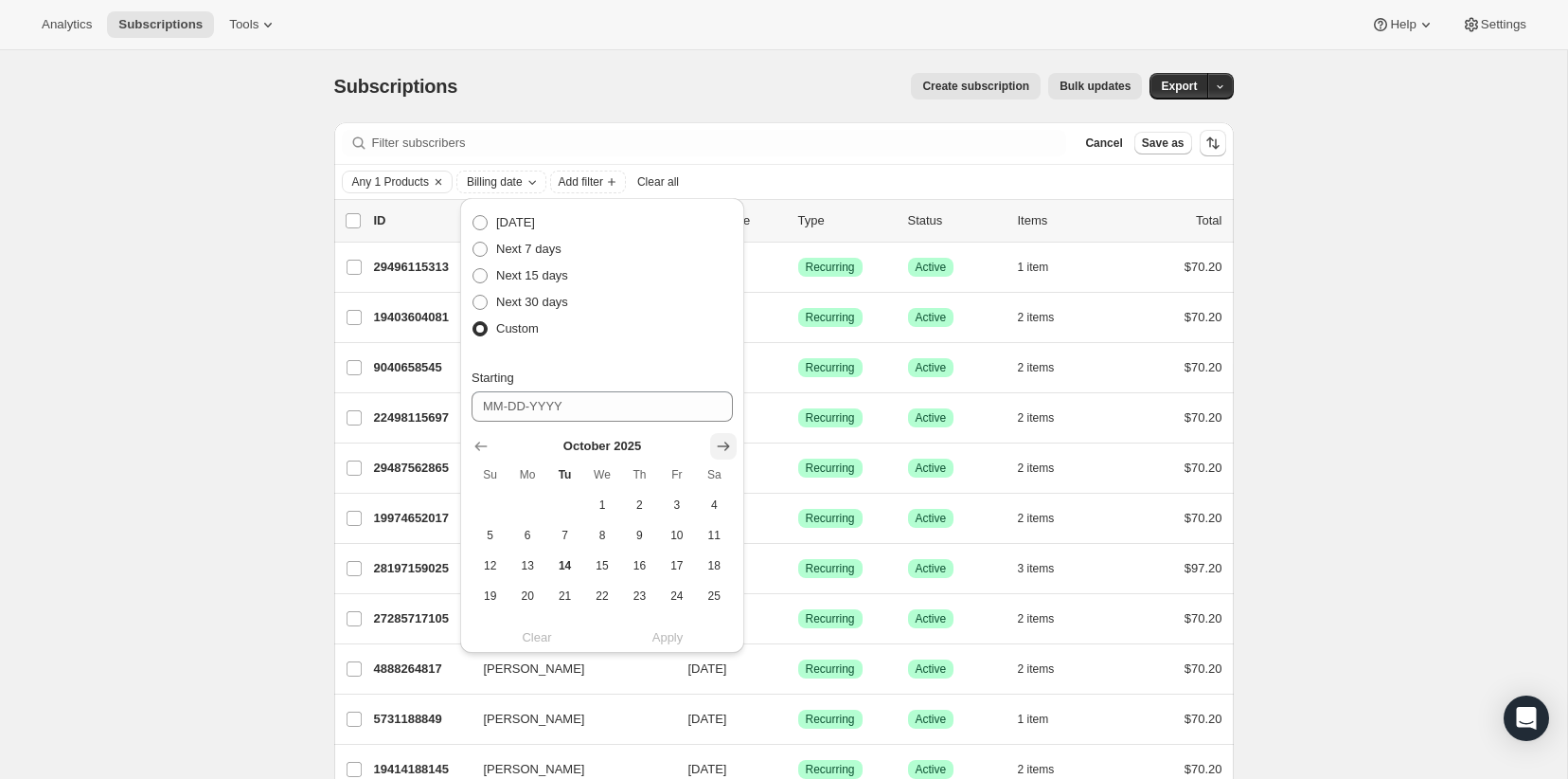
click at [726, 443] on icon "Show next month, November 2025" at bounding box center [724, 447] width 12 height 10
click at [727, 499] on button "1" at bounding box center [714, 505] width 36 height 31
click at [715, 571] on span "15" at bounding box center [714, 566] width 22 height 15
click at [713, 515] on button "1" at bounding box center [714, 505] width 36 height 31
type input "11-01-2025"
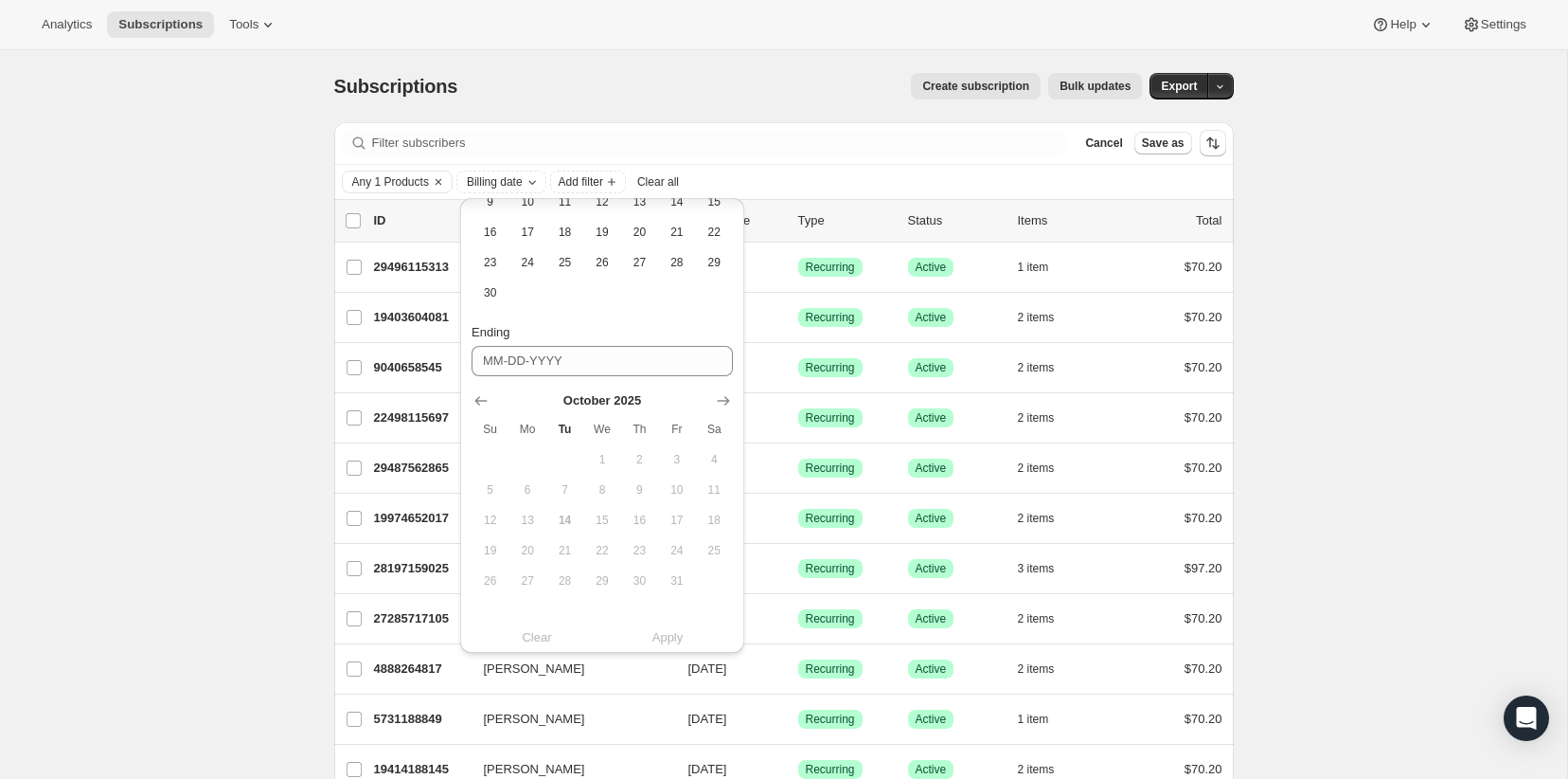
scroll to position [379, 0]
click at [722, 380] on icon "Show next month, November 2025" at bounding box center [724, 386] width 19 height 19
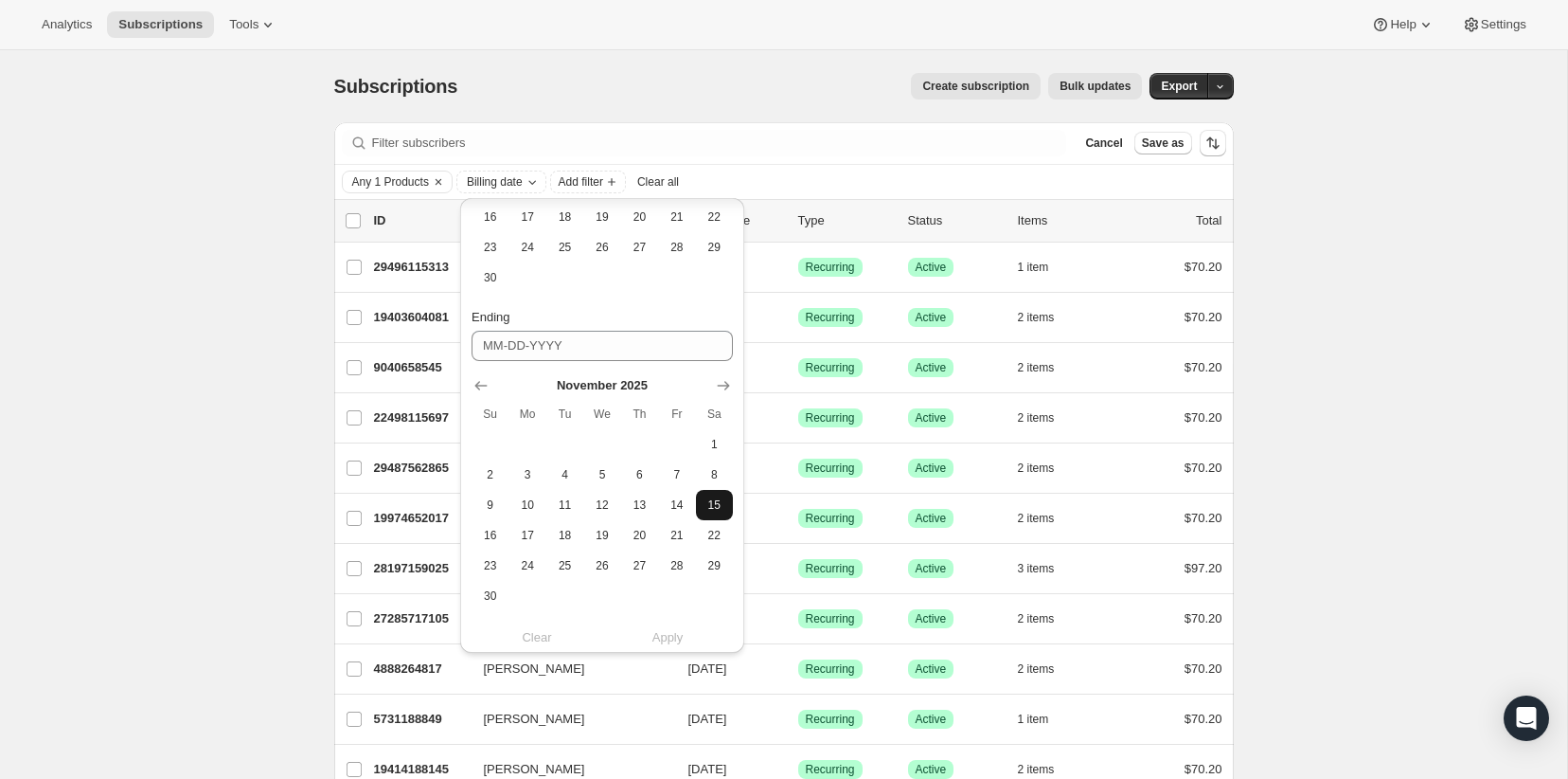
click at [715, 499] on span "15" at bounding box center [714, 505] width 22 height 15
type input "11-15-2025"
click at [660, 635] on span "Apply" at bounding box center [668, 638] width 32 height 19
click at [135, 257] on div "Subscriptions. This page is ready Subscriptions Create subscription Bulk update…" at bounding box center [784, 550] width 1567 height 1001
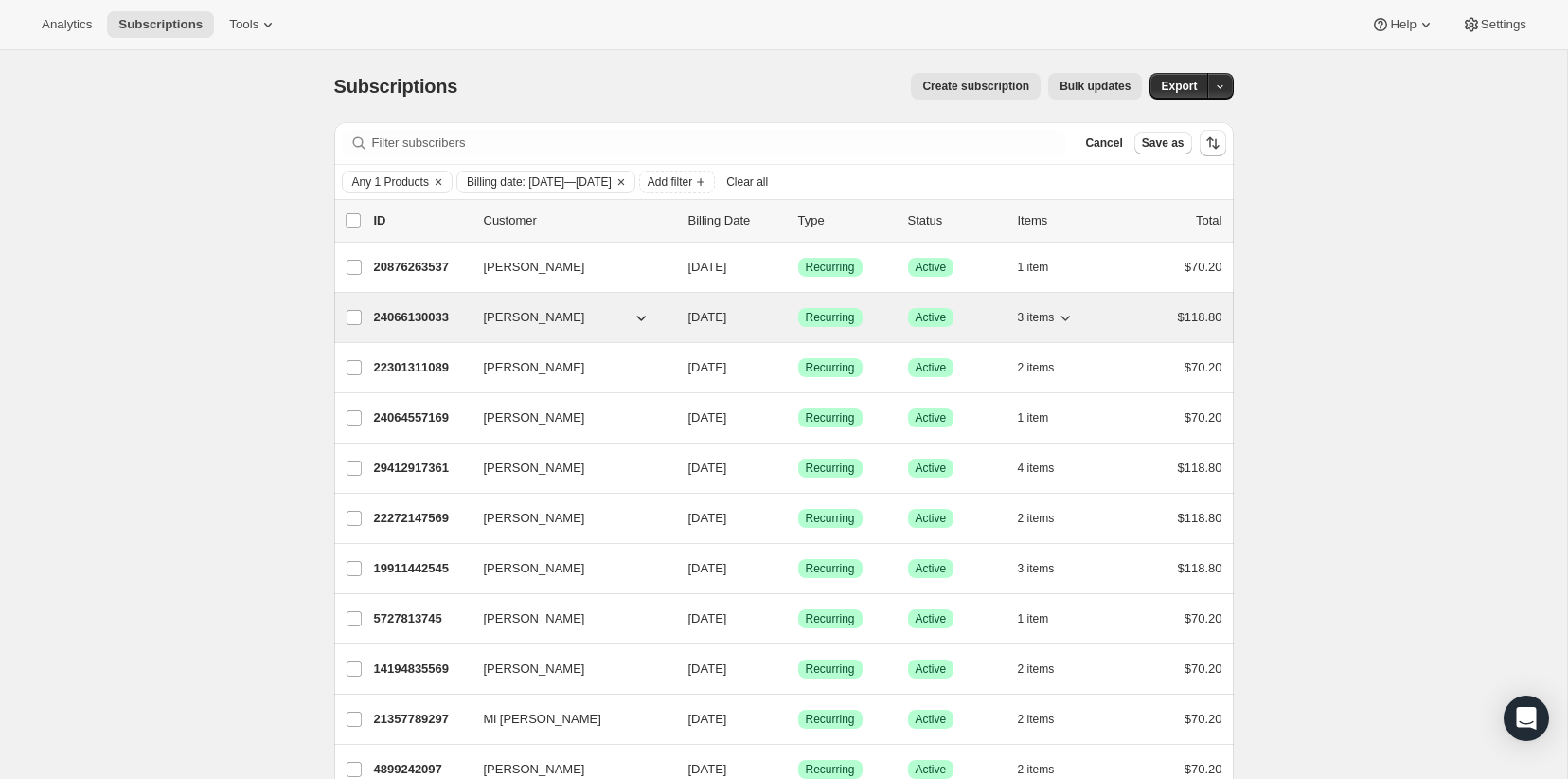
scroll to position [272, 0]
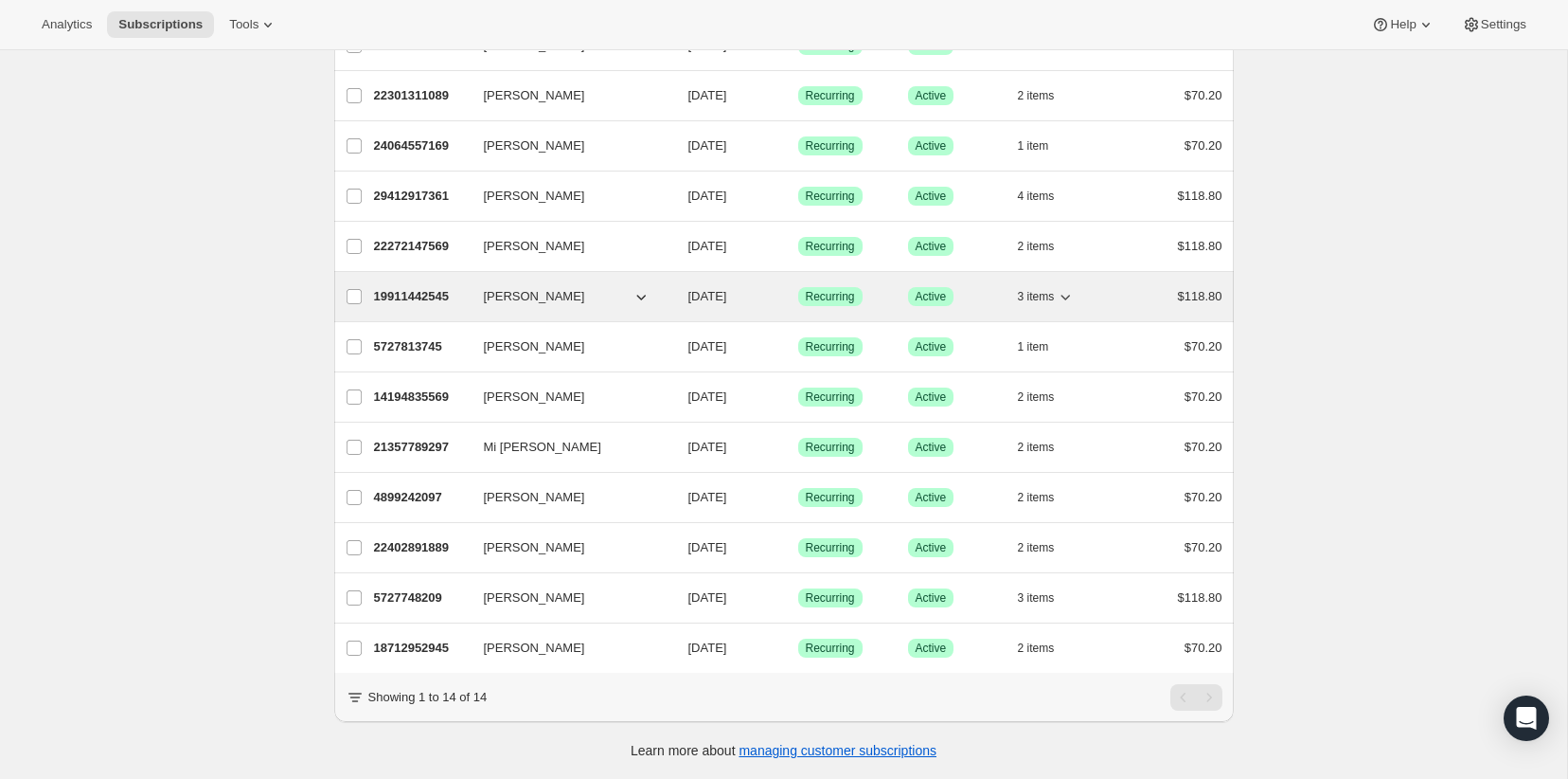
click at [434, 290] on p "19911442545" at bounding box center [422, 297] width 95 height 19
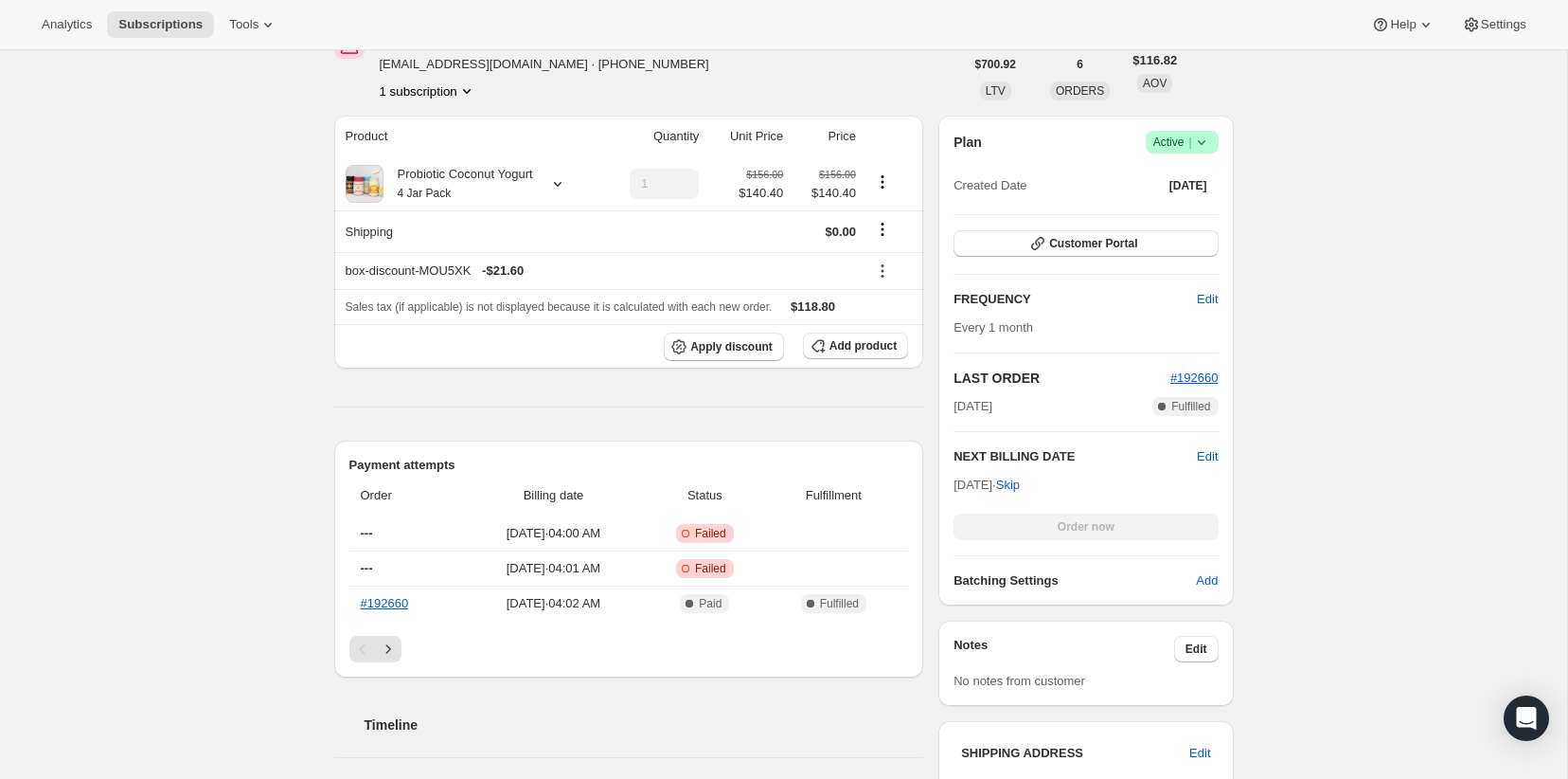
scroll to position [282, 0]
click at [428, 189] on small "4 Jar Pack" at bounding box center [424, 190] width 54 height 13
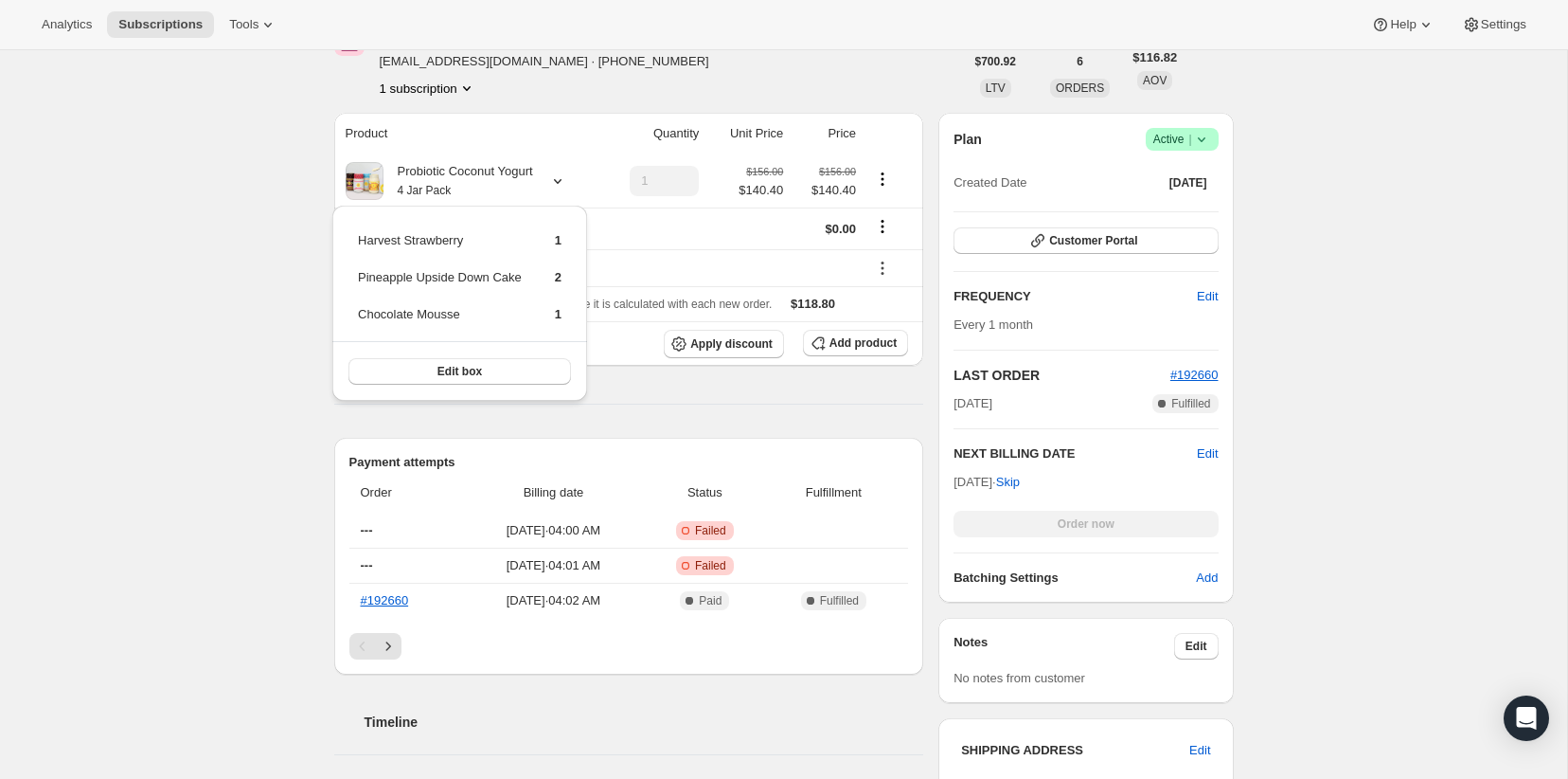
click at [302, 205] on div "Subscription #19911442545. This page is ready Subscription #19911442545 Success…" at bounding box center [784, 743] width 1567 height 1952
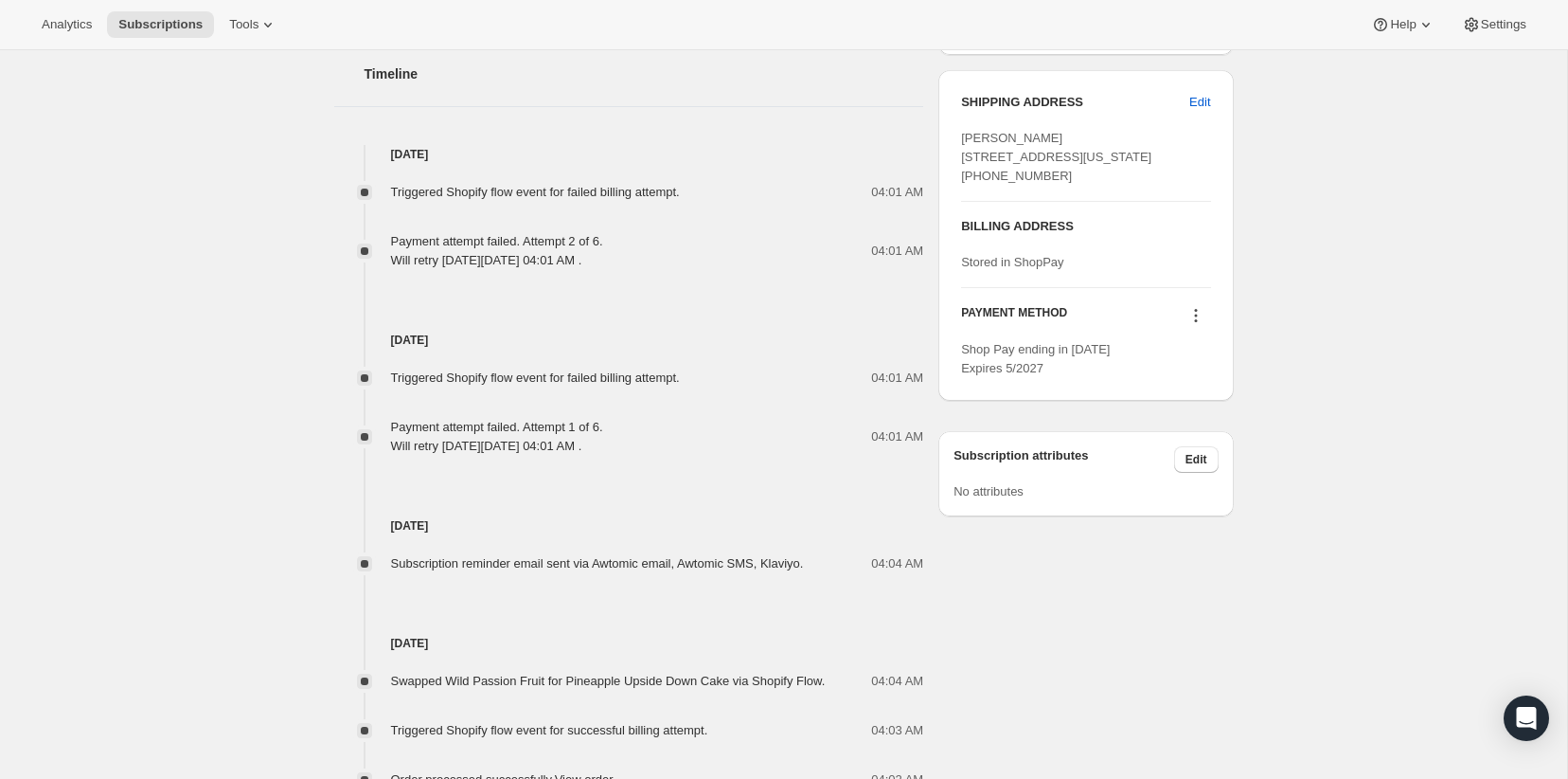
scroll to position [876, 0]
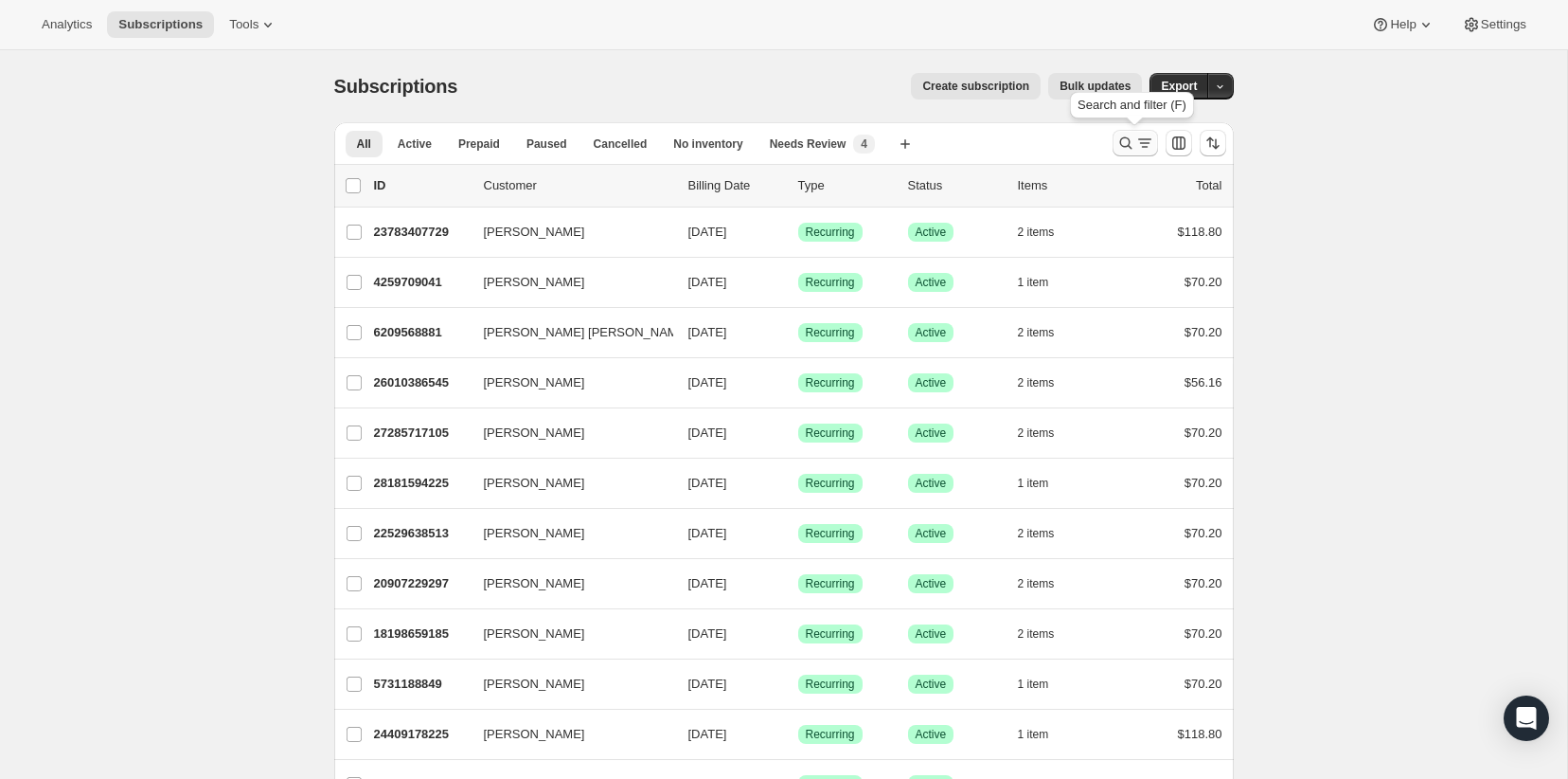
click at [1128, 140] on icon "Search and filter results" at bounding box center [1125, 143] width 12 height 12
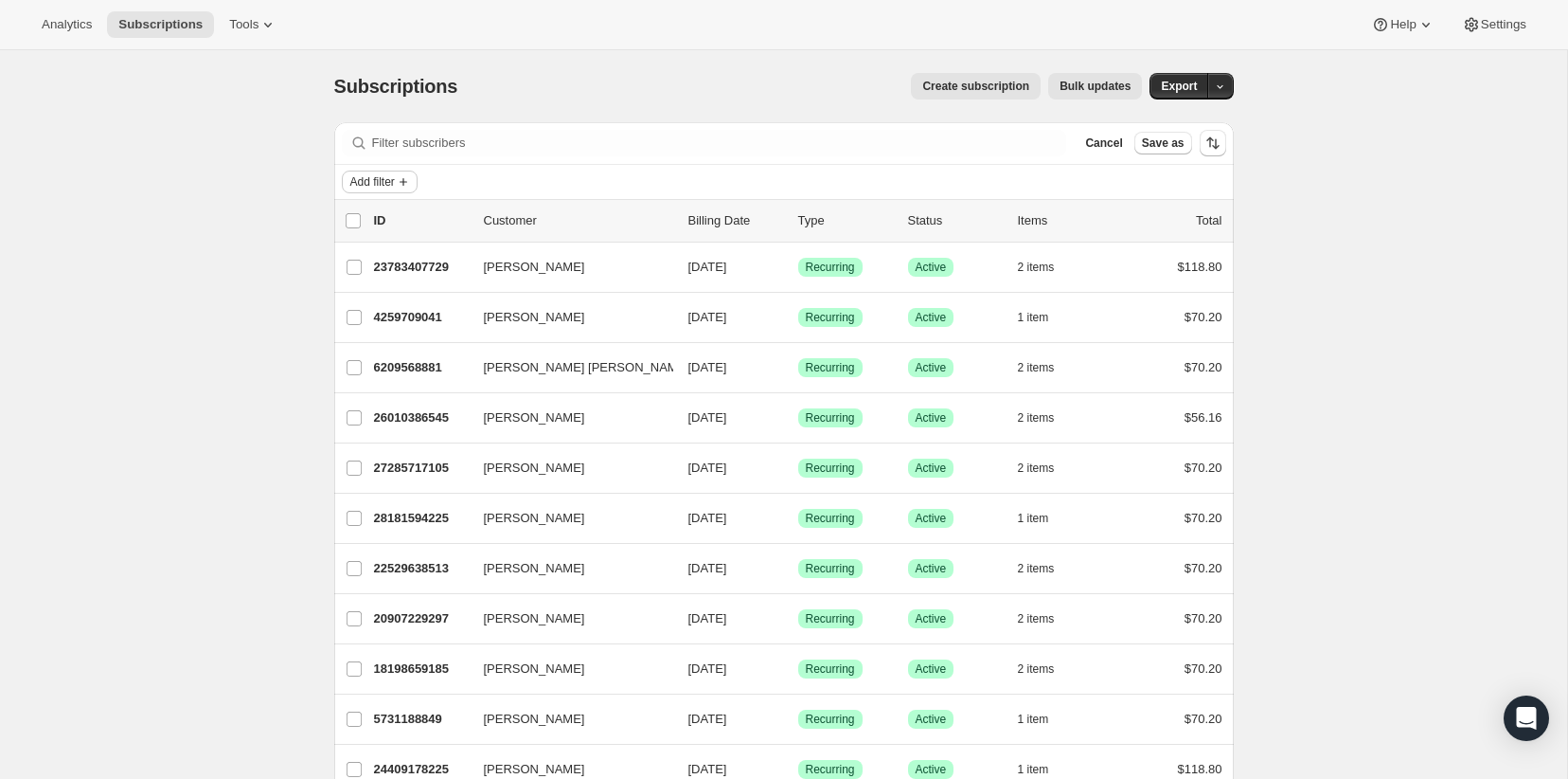
click at [362, 185] on span "Add filter" at bounding box center [373, 182] width 44 height 15
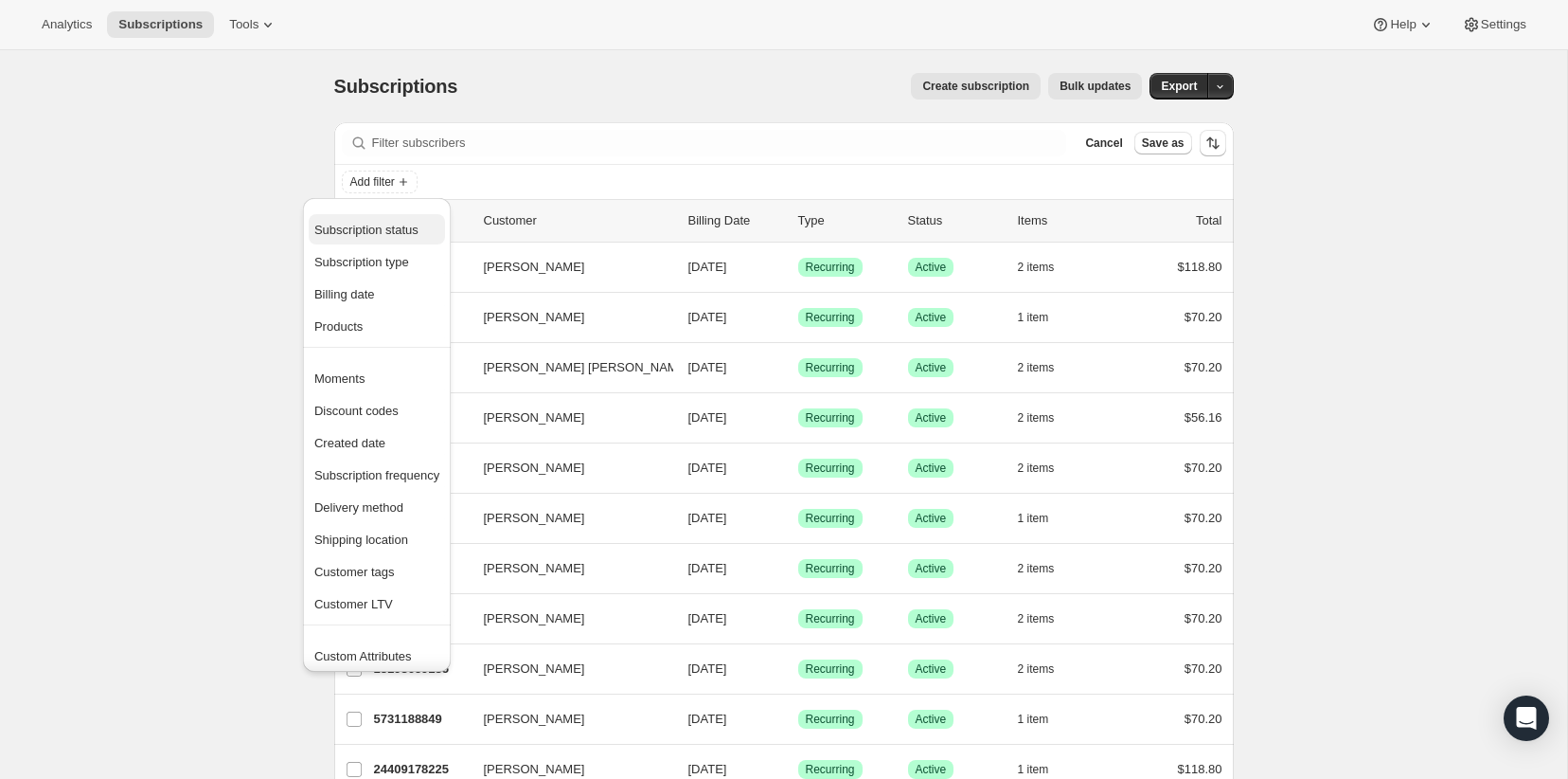
click at [375, 229] on span "Subscription status" at bounding box center [366, 230] width 104 height 14
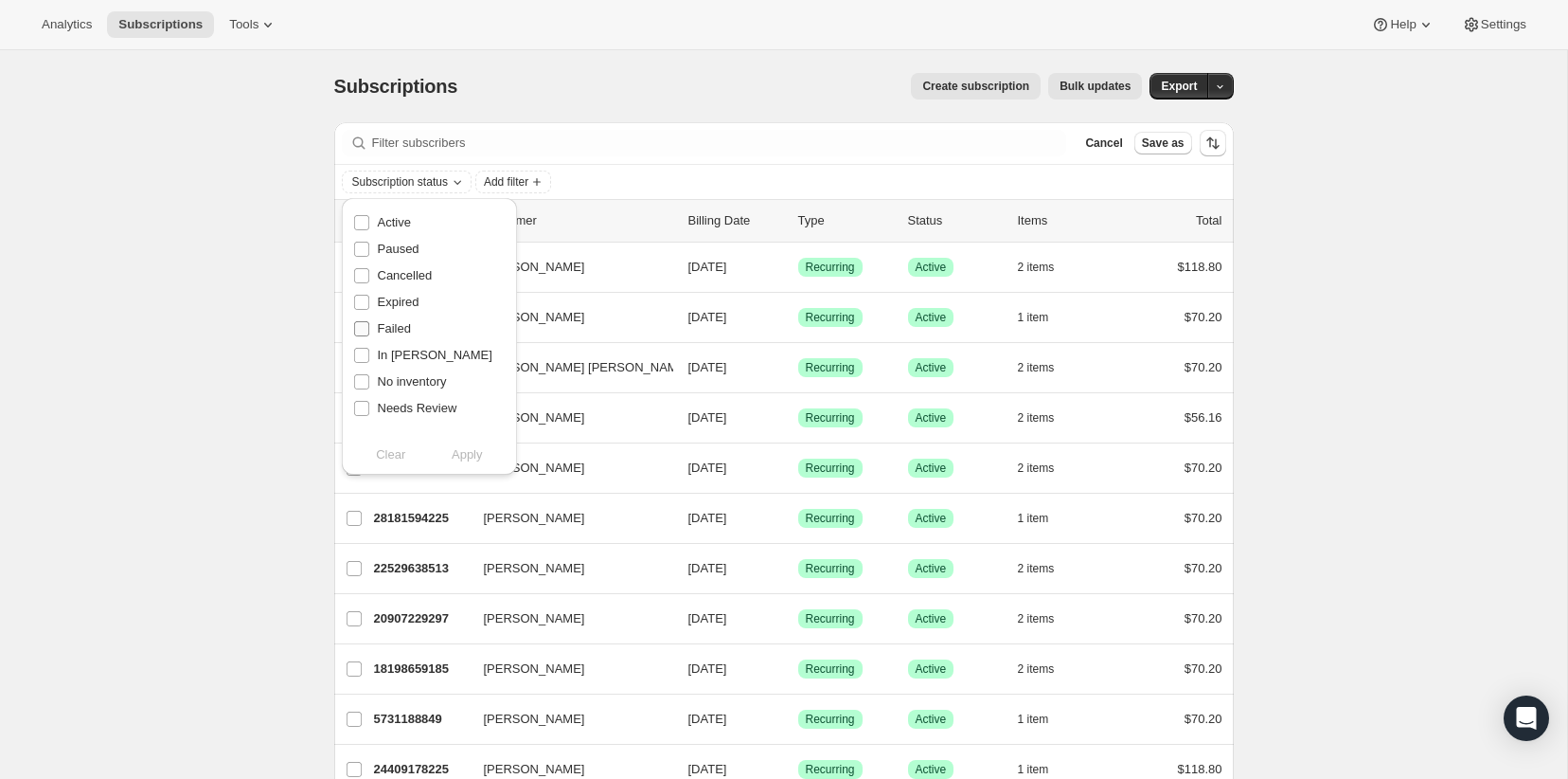
click at [396, 319] on span "Failed" at bounding box center [395, 329] width 34 height 19
click at [370, 321] on input "Failed" at bounding box center [362, 329] width 15 height 15
checkbox input "true"
drag, startPoint x: 470, startPoint y: 455, endPoint x: 479, endPoint y: 441, distance: 16.6
click at [470, 455] on span "Apply" at bounding box center [467, 455] width 32 height 19
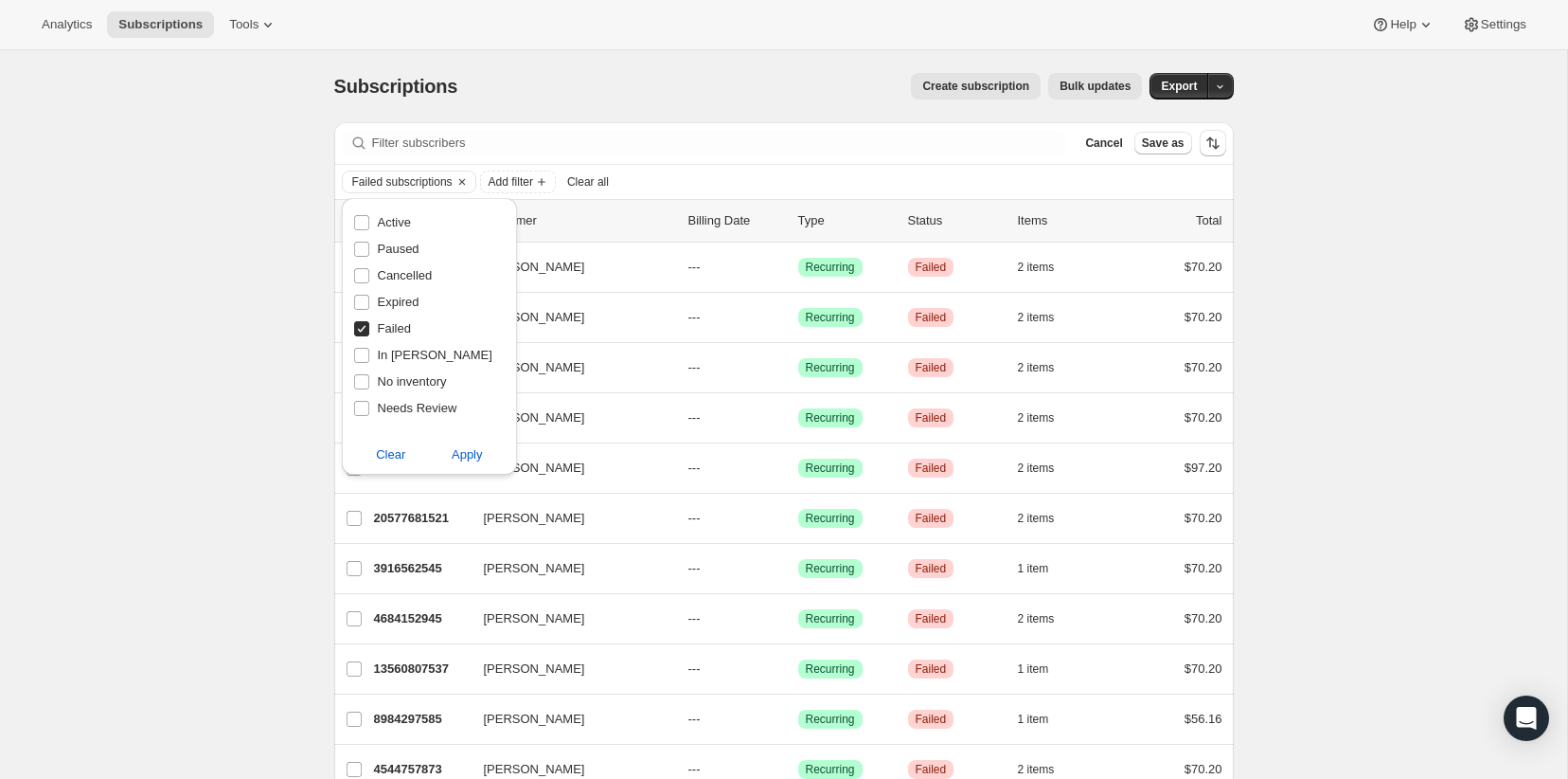
drag, startPoint x: 1463, startPoint y: 267, endPoint x: 1293, endPoint y: 273, distance: 170.1
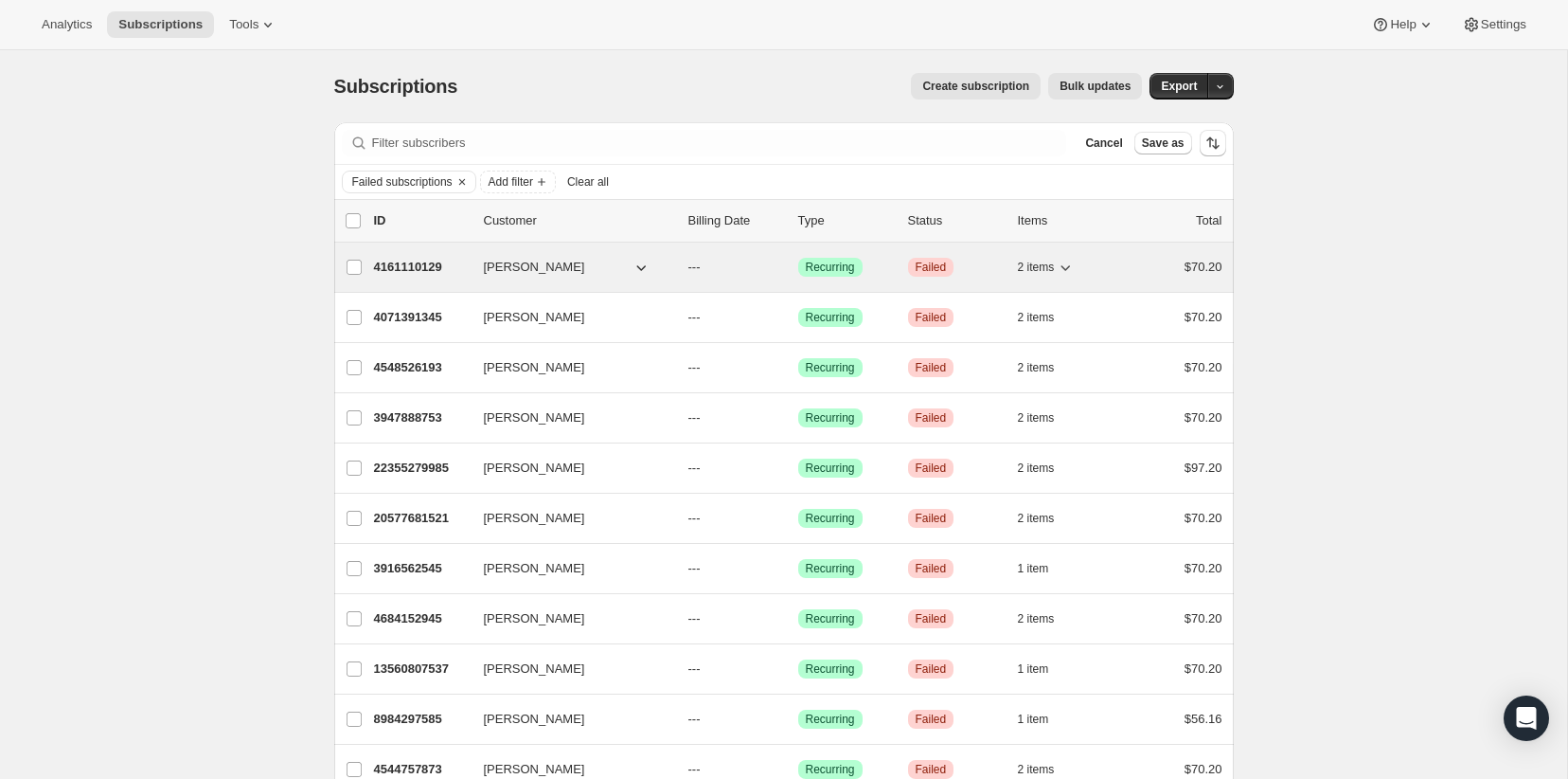
click at [1067, 267] on icon "button" at bounding box center [1067, 268] width 10 height 6
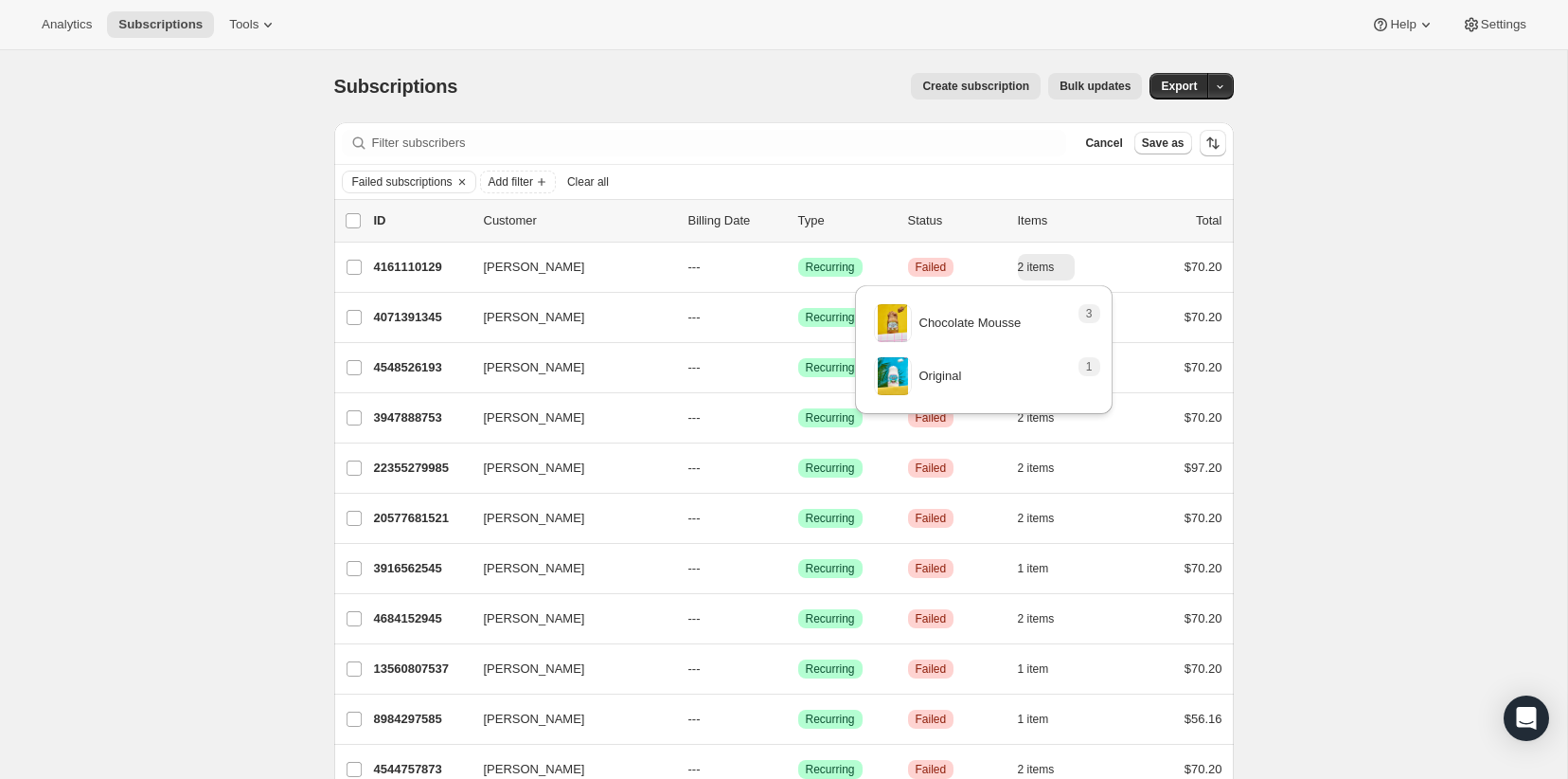
drag, startPoint x: 1408, startPoint y: 256, endPoint x: 1389, endPoint y: 259, distance: 19.2
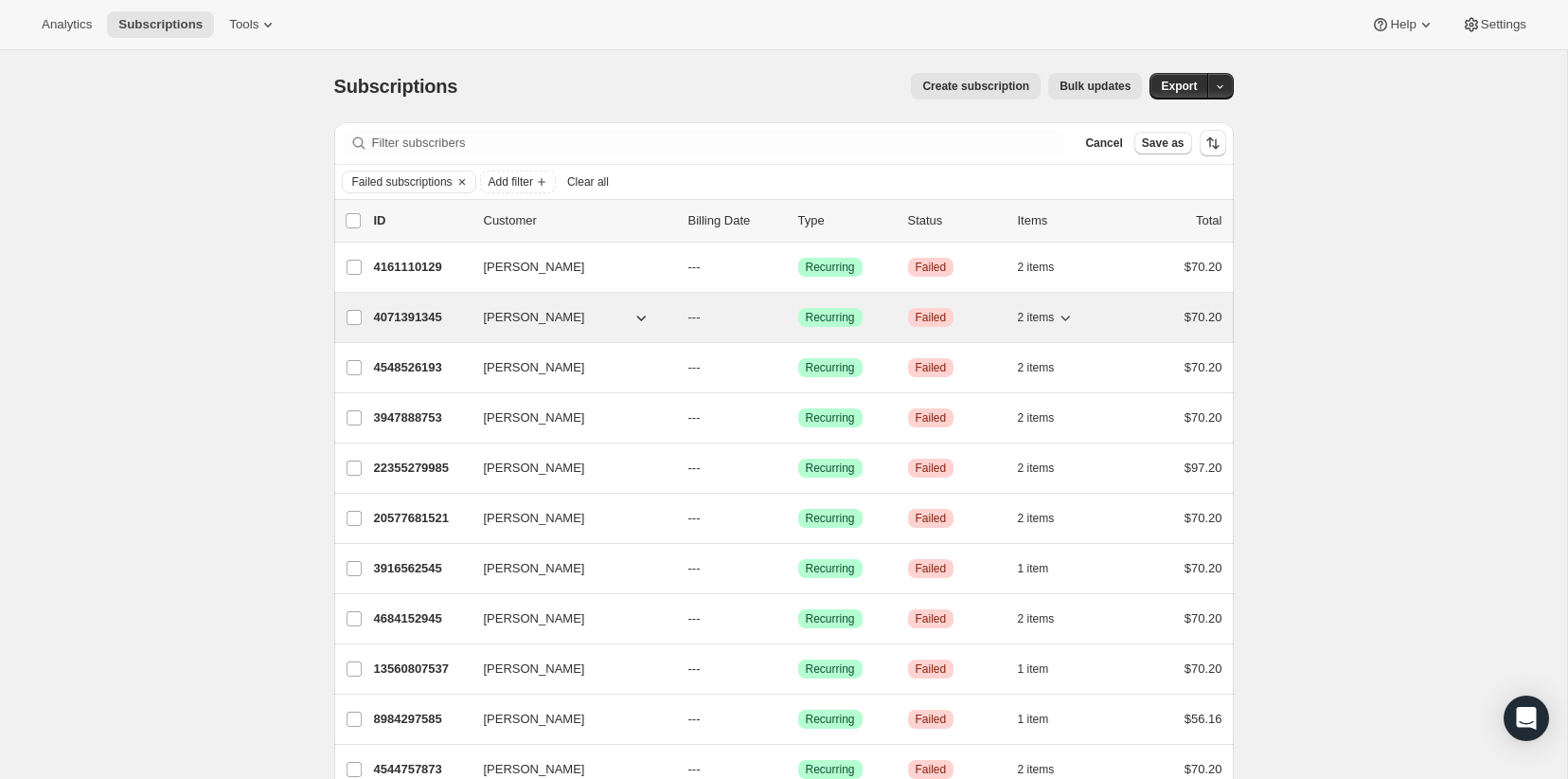
click at [1064, 313] on icon "button" at bounding box center [1066, 318] width 19 height 19
click at [396, 318] on p "4071391345" at bounding box center [422, 318] width 95 height 19
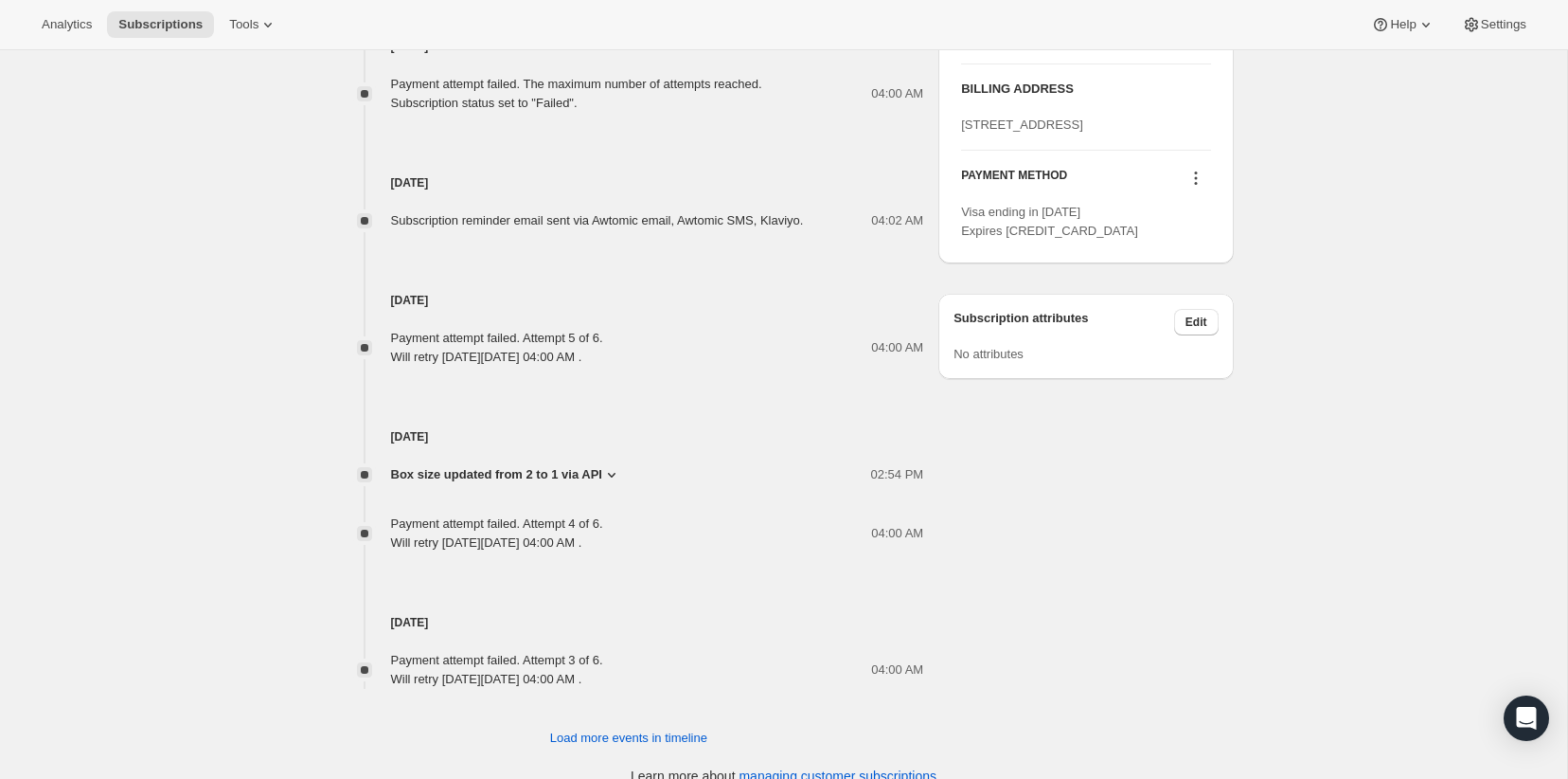
scroll to position [857, 0]
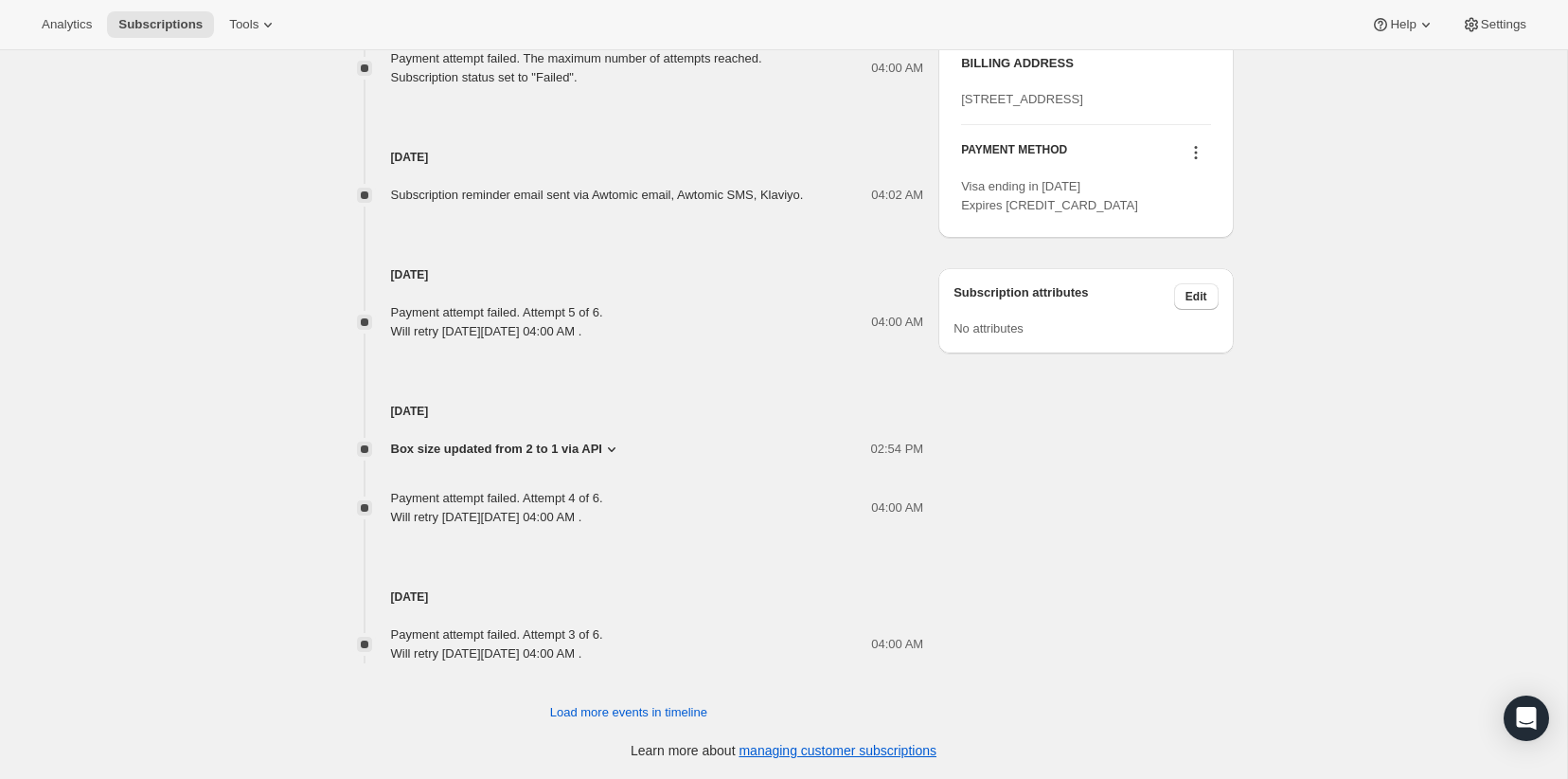
click at [543, 444] on span "Box size updated from 2 to 1 via API" at bounding box center [496, 450] width 211 height 19
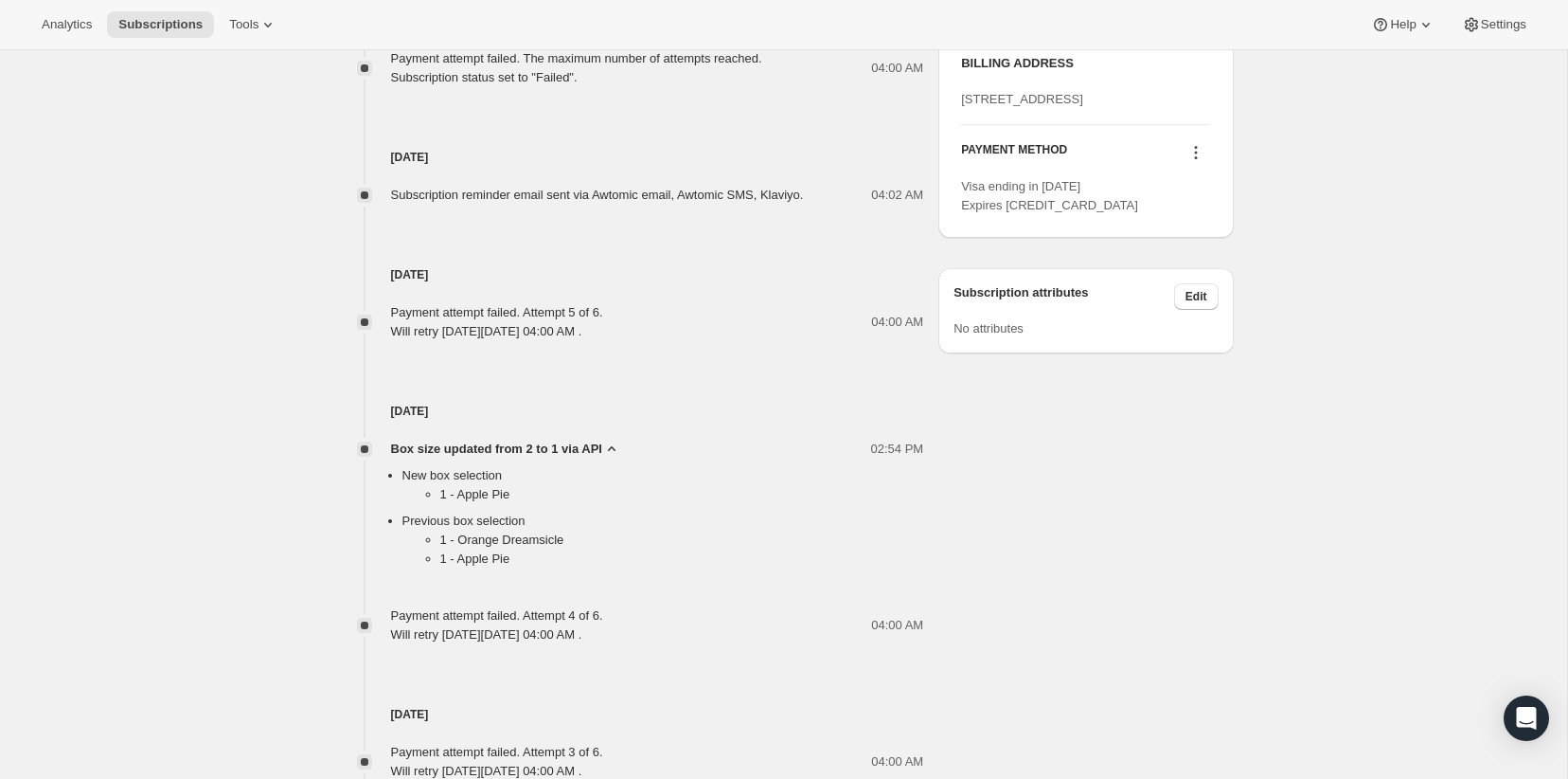
click at [314, 380] on div "Subscription #4071391345. This page is ready Subscription #4071391345 Success R…" at bounding box center [784, 45] width 945 height 1702
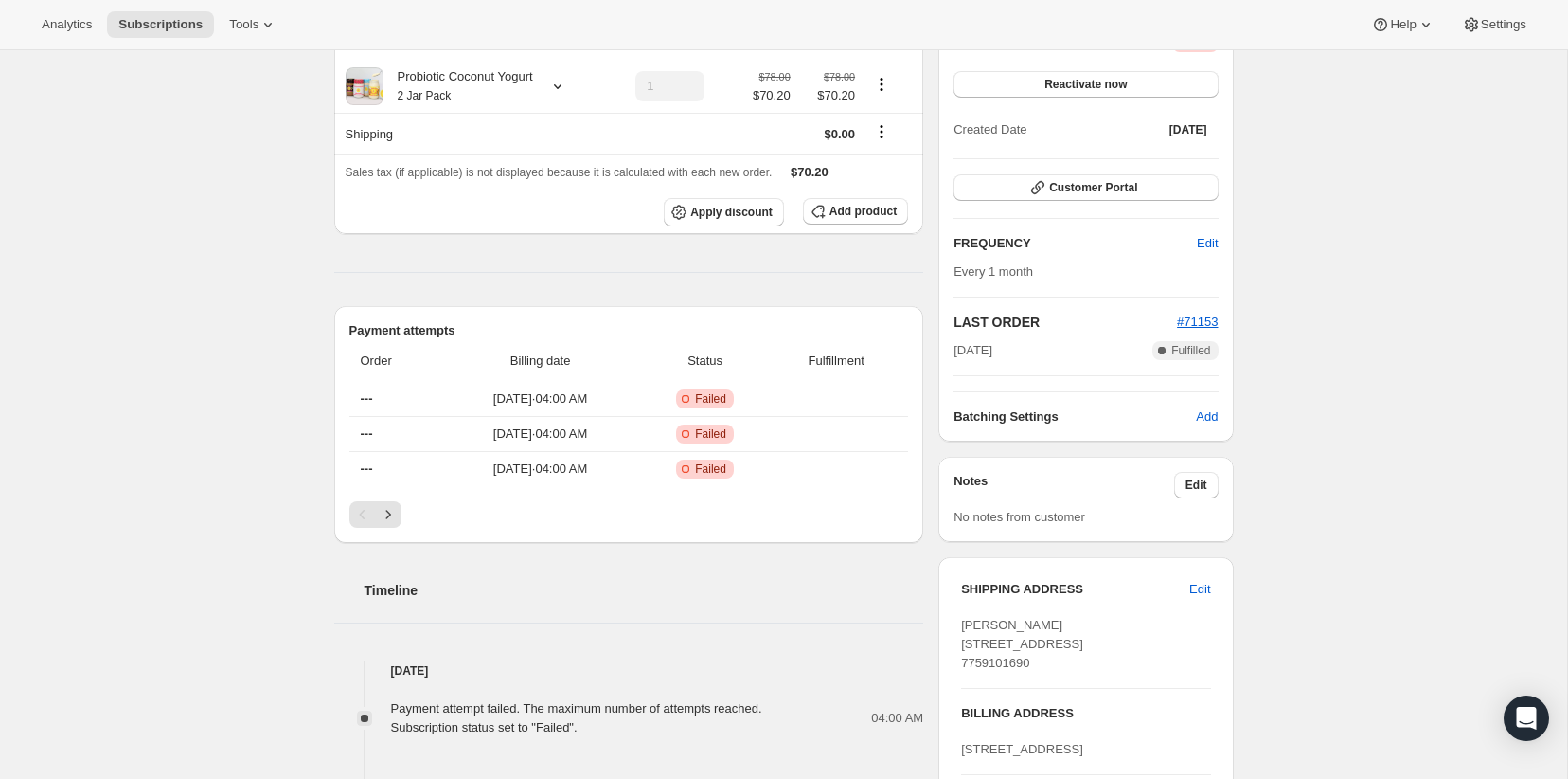
scroll to position [0, 0]
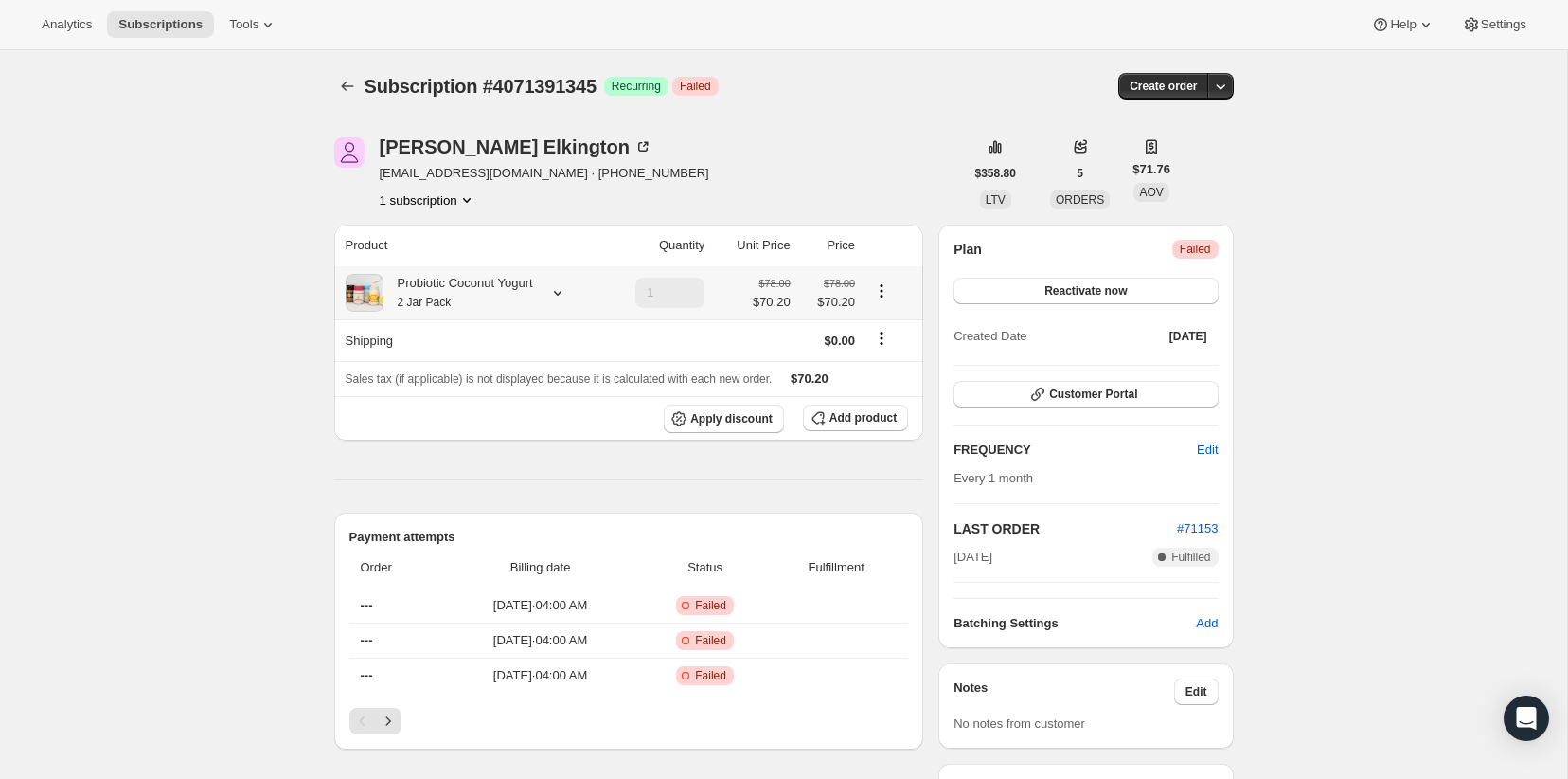
click at [490, 280] on div "Probiotic Coconut Yogurt 2 Jar Pack" at bounding box center [458, 292] width 150 height 37
click at [350, 88] on icon "Subscriptions" at bounding box center [348, 86] width 19 height 19
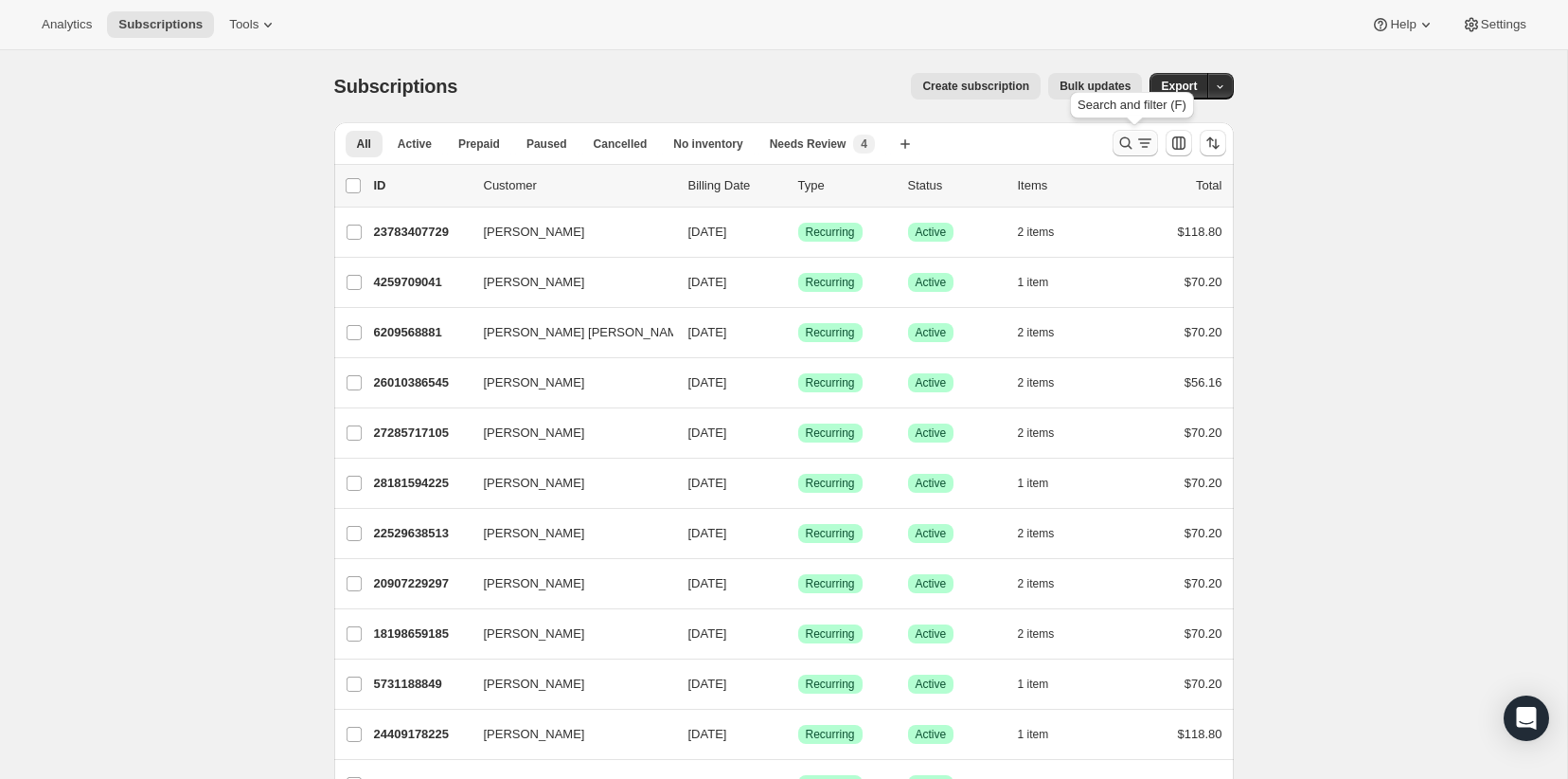
click at [1122, 143] on icon "Search and filter results" at bounding box center [1126, 143] width 19 height 19
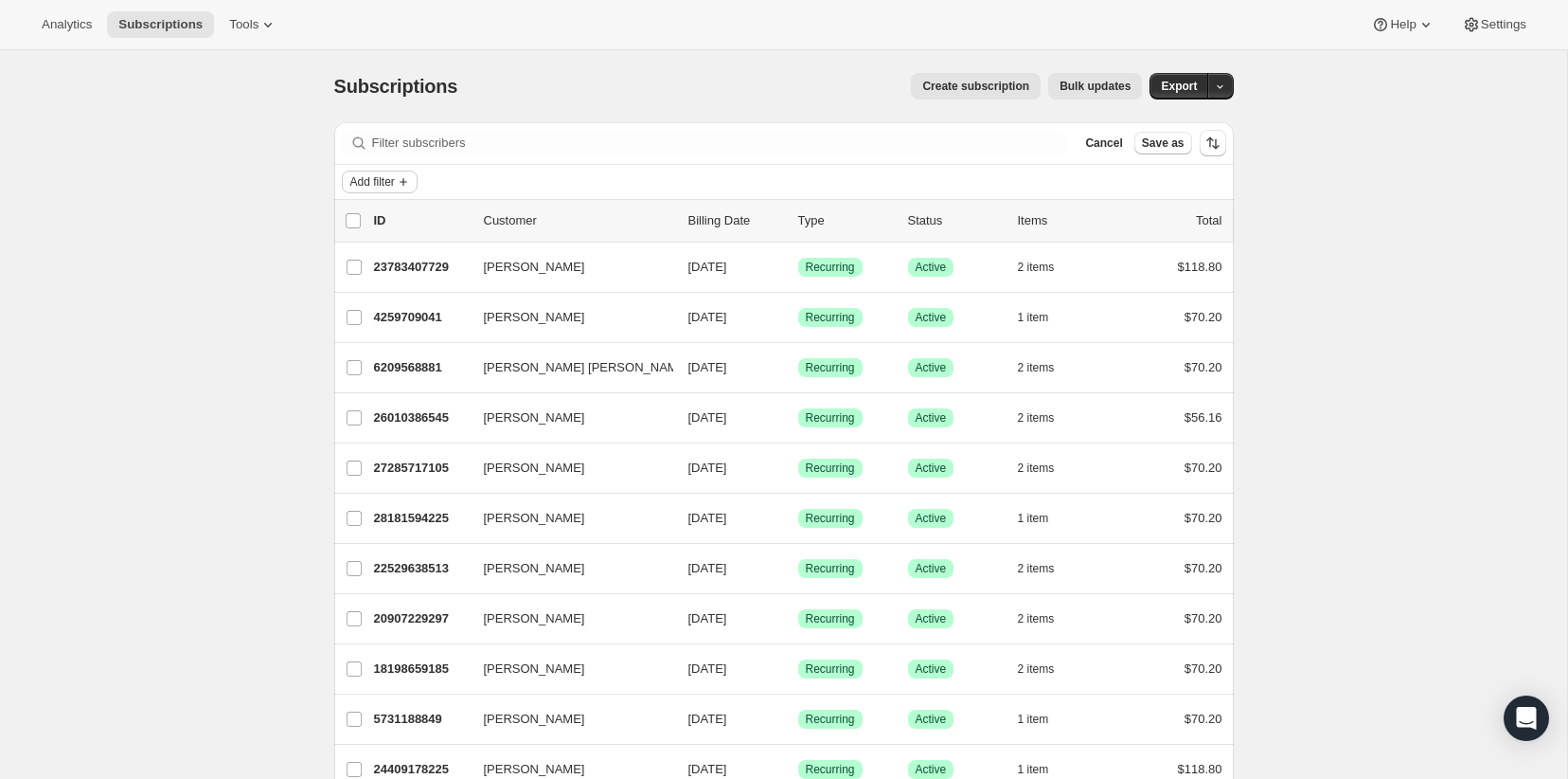
click at [395, 186] on span "Add filter" at bounding box center [373, 182] width 44 height 15
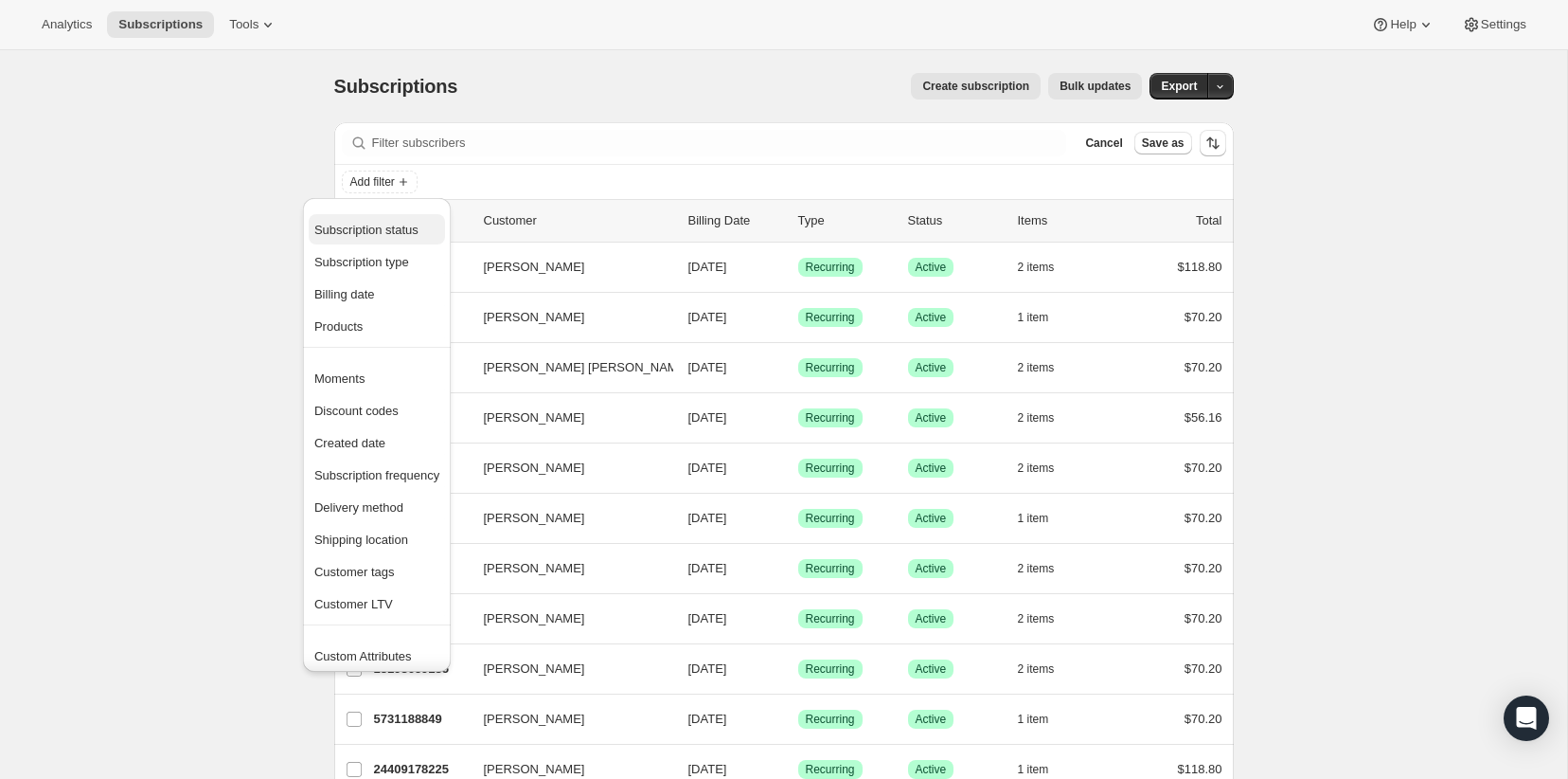
click at [387, 232] on span "Subscription status" at bounding box center [366, 230] width 104 height 14
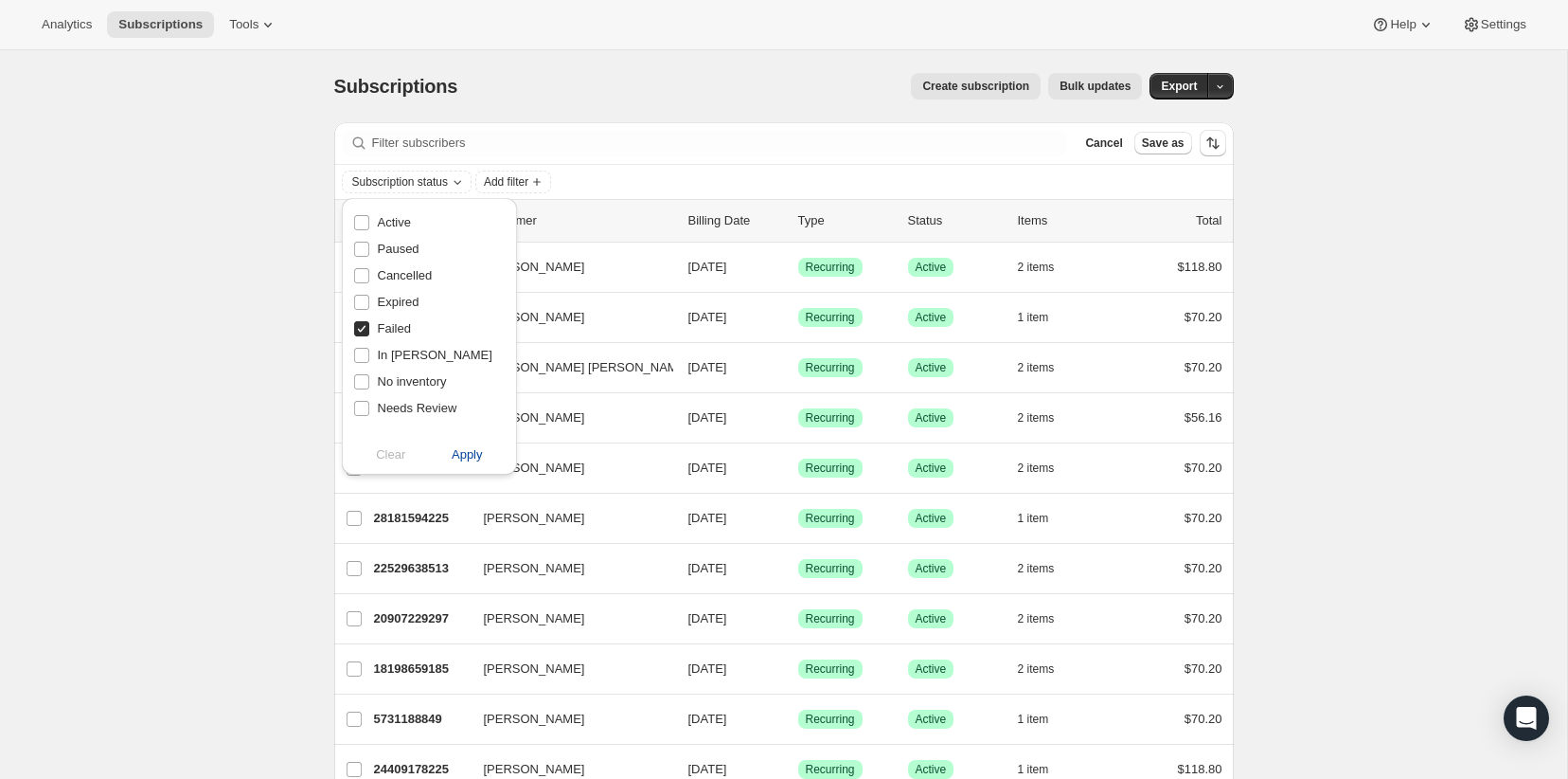
click at [462, 453] on span "Apply" at bounding box center [467, 455] width 32 height 19
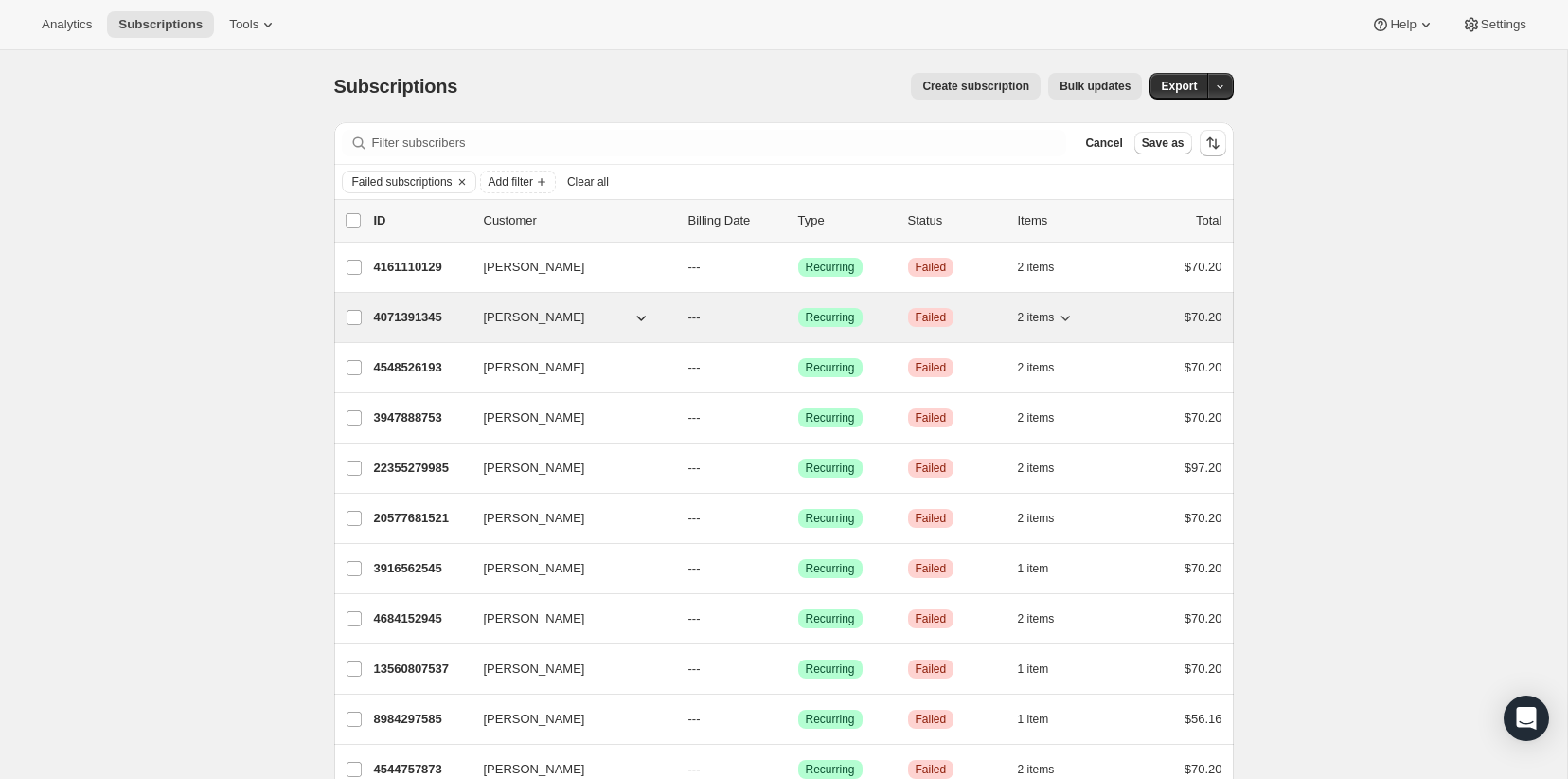
click at [1072, 311] on icon "button" at bounding box center [1066, 318] width 19 height 19
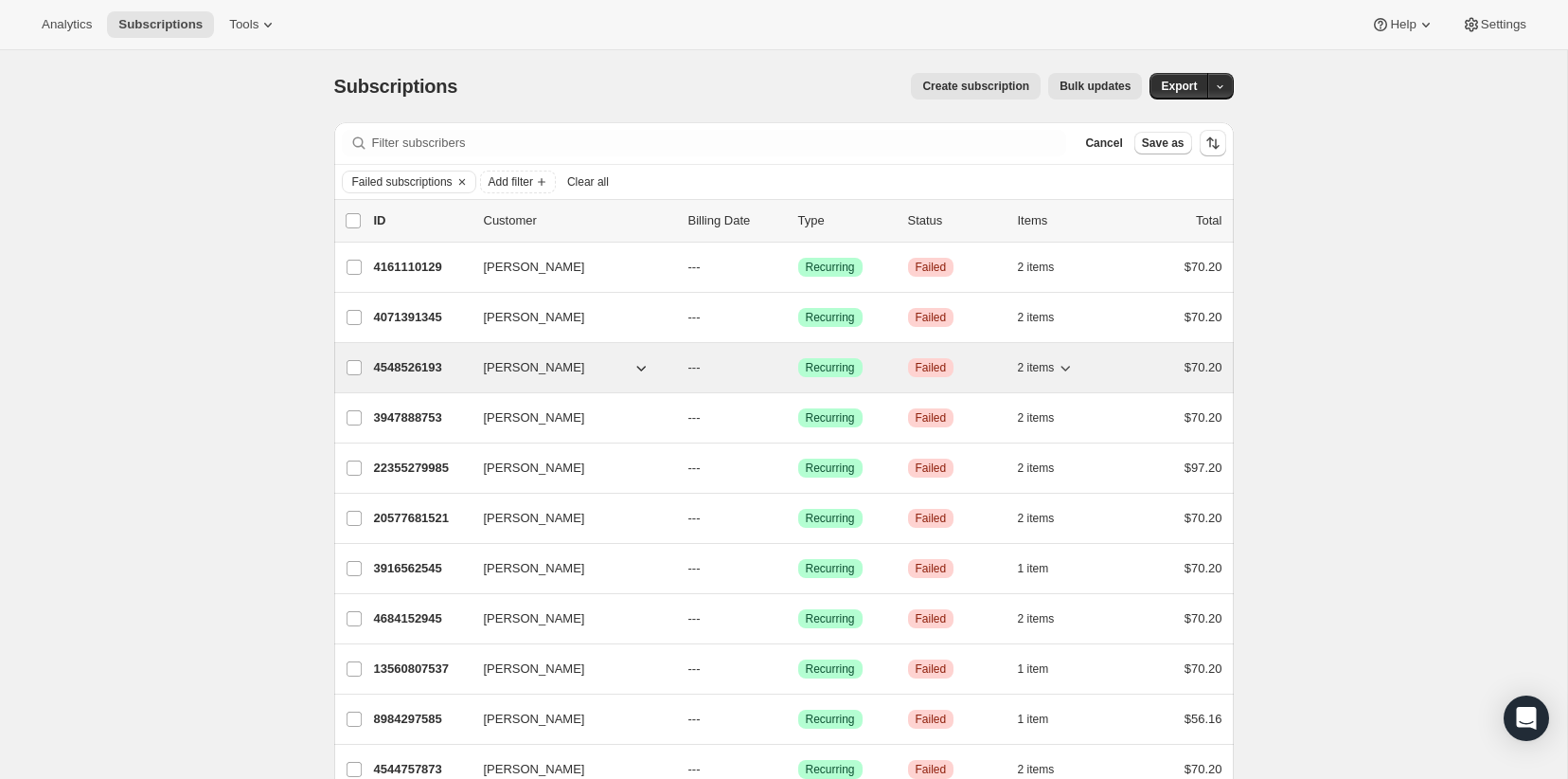
click at [1071, 364] on icon "button" at bounding box center [1066, 368] width 19 height 19
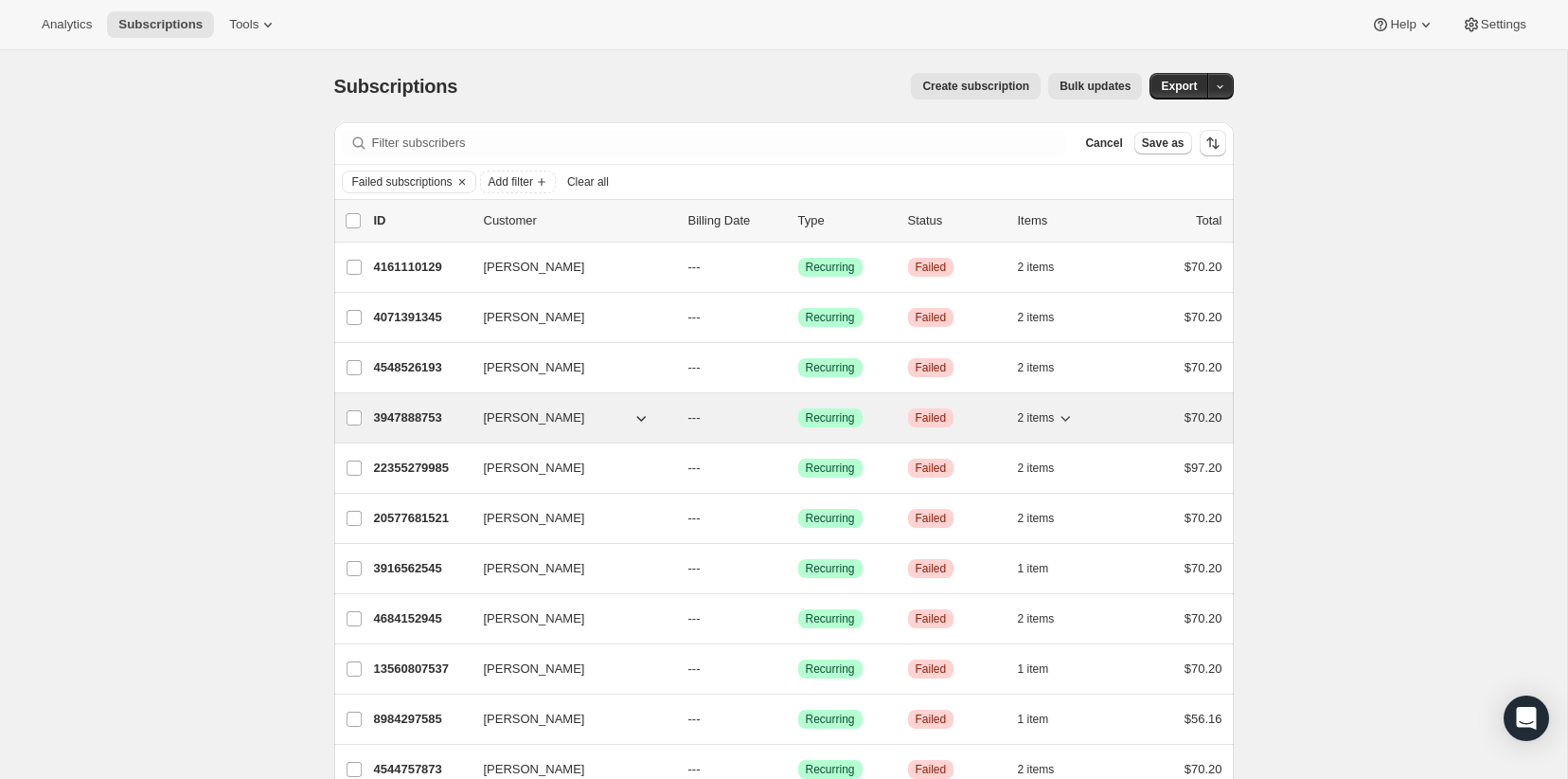
click at [1071, 417] on icon "button" at bounding box center [1066, 418] width 19 height 19
click at [432, 419] on p "3947888753" at bounding box center [422, 418] width 95 height 19
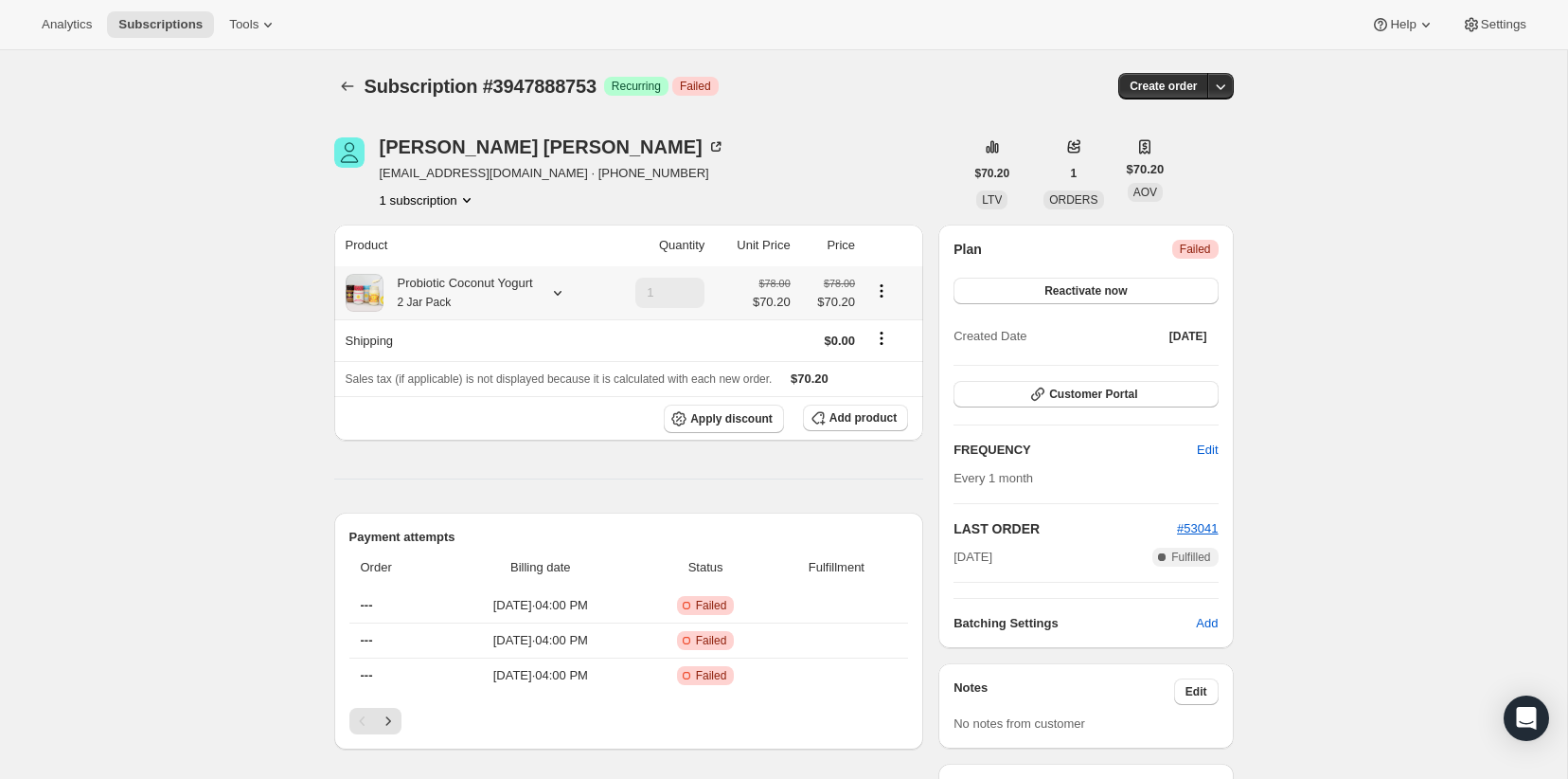
click at [553, 296] on div at bounding box center [554, 293] width 27 height 19
click at [349, 92] on icon "Subscriptions" at bounding box center [348, 86] width 19 height 19
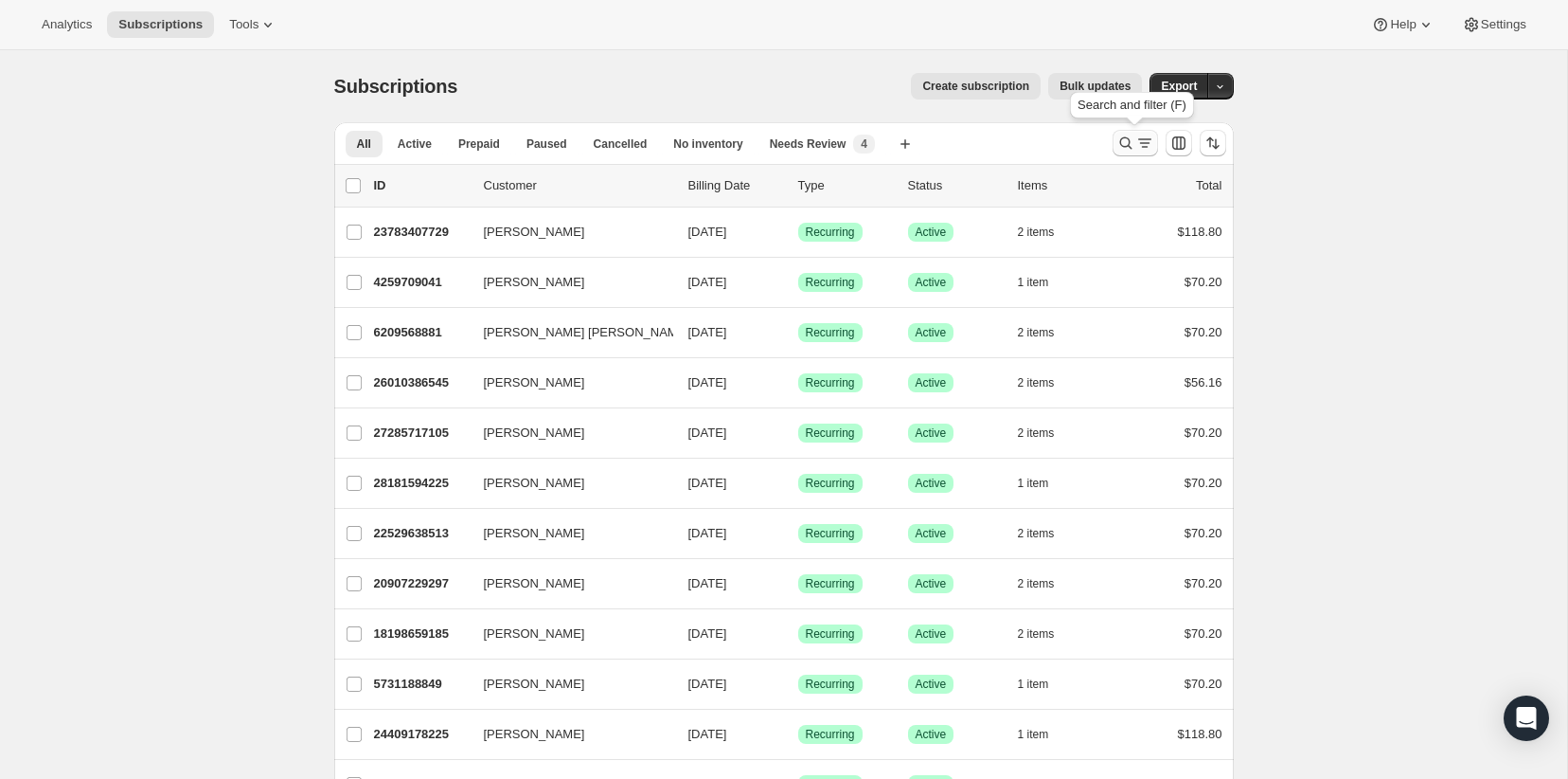
click at [1114, 140] on button "Search and filter results" at bounding box center [1135, 143] width 45 height 27
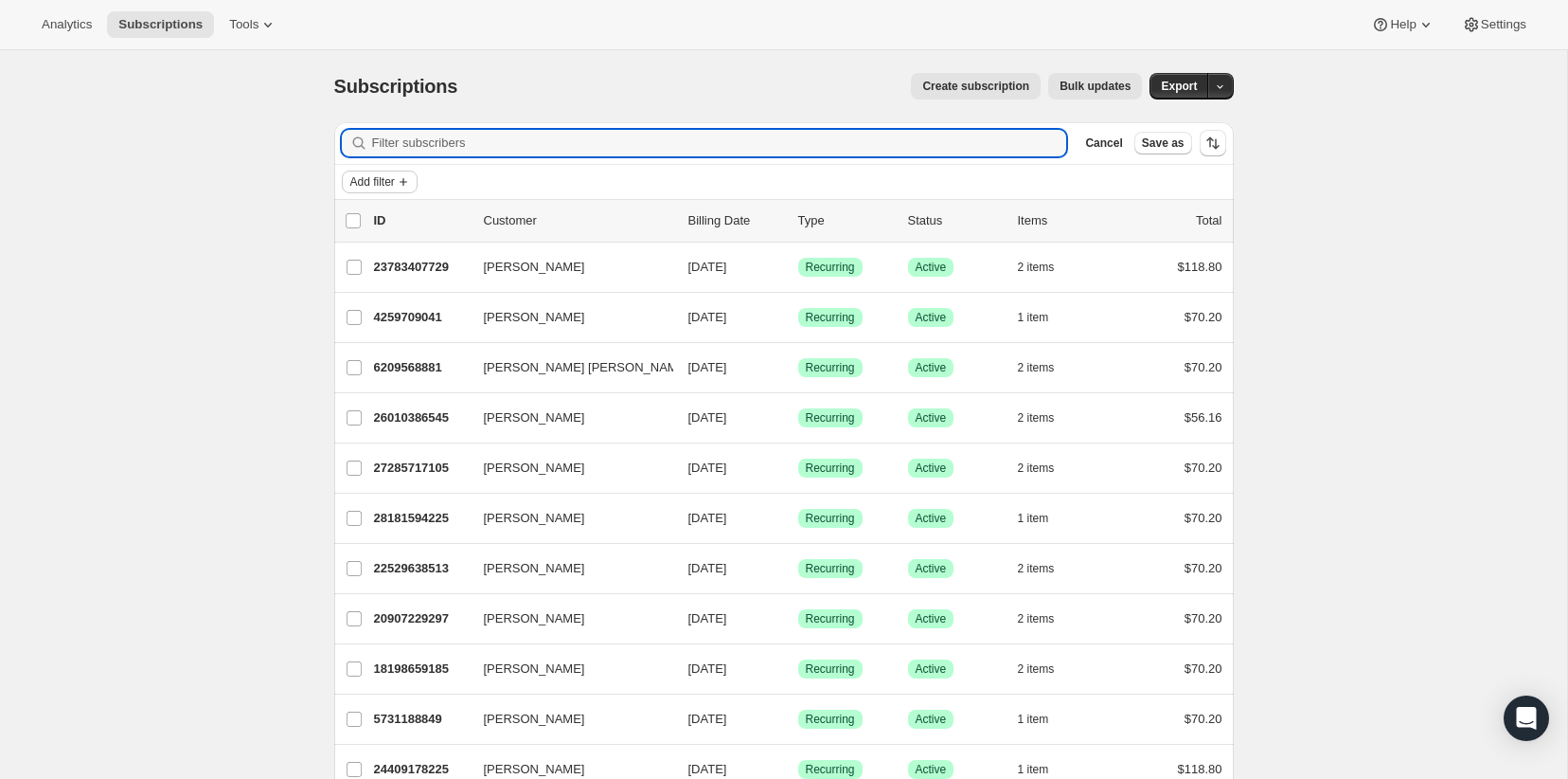
click at [385, 185] on span "Add filter" at bounding box center [373, 182] width 44 height 15
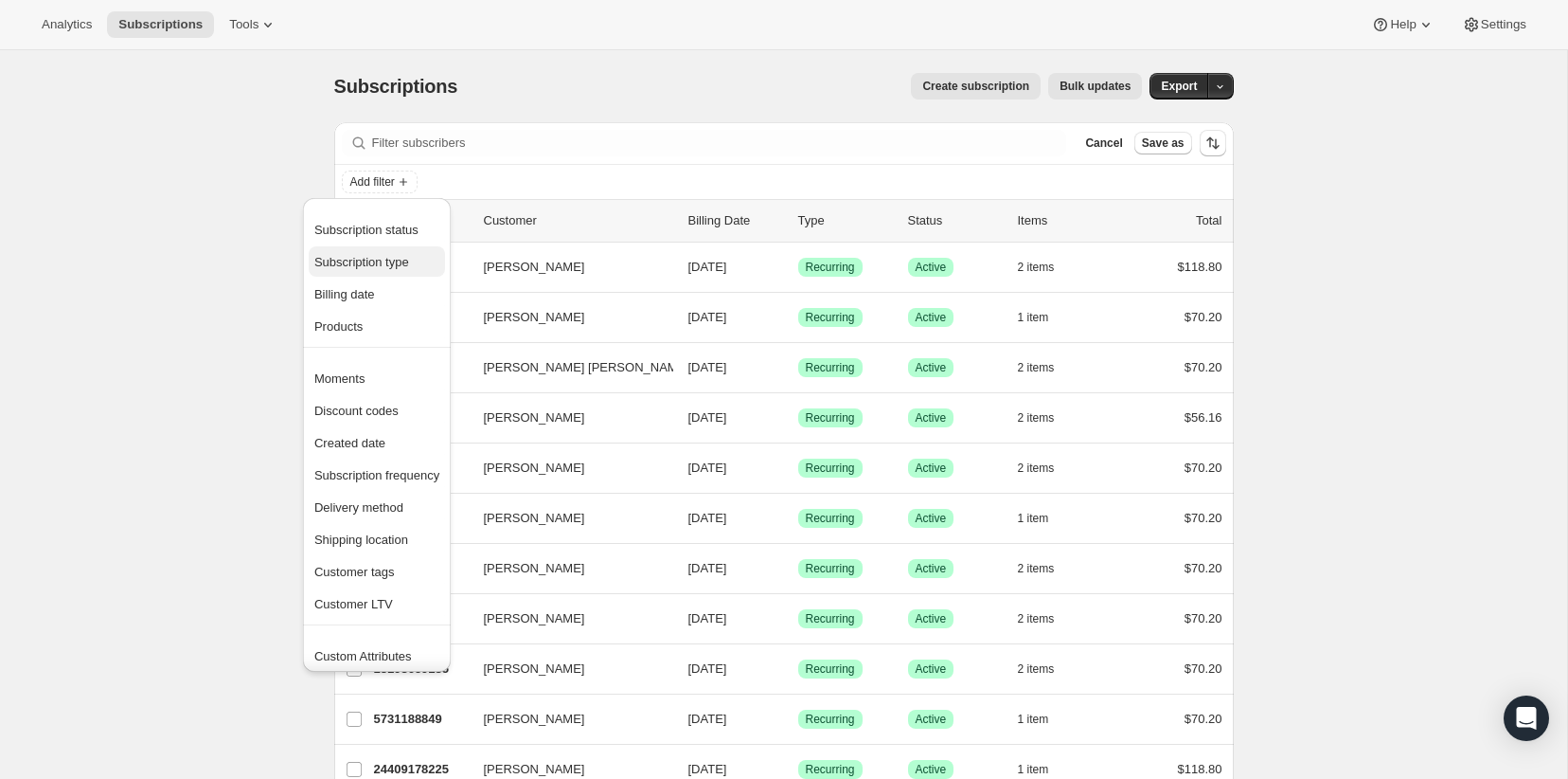
click at [392, 251] on button "Subscription type" at bounding box center [377, 261] width 136 height 31
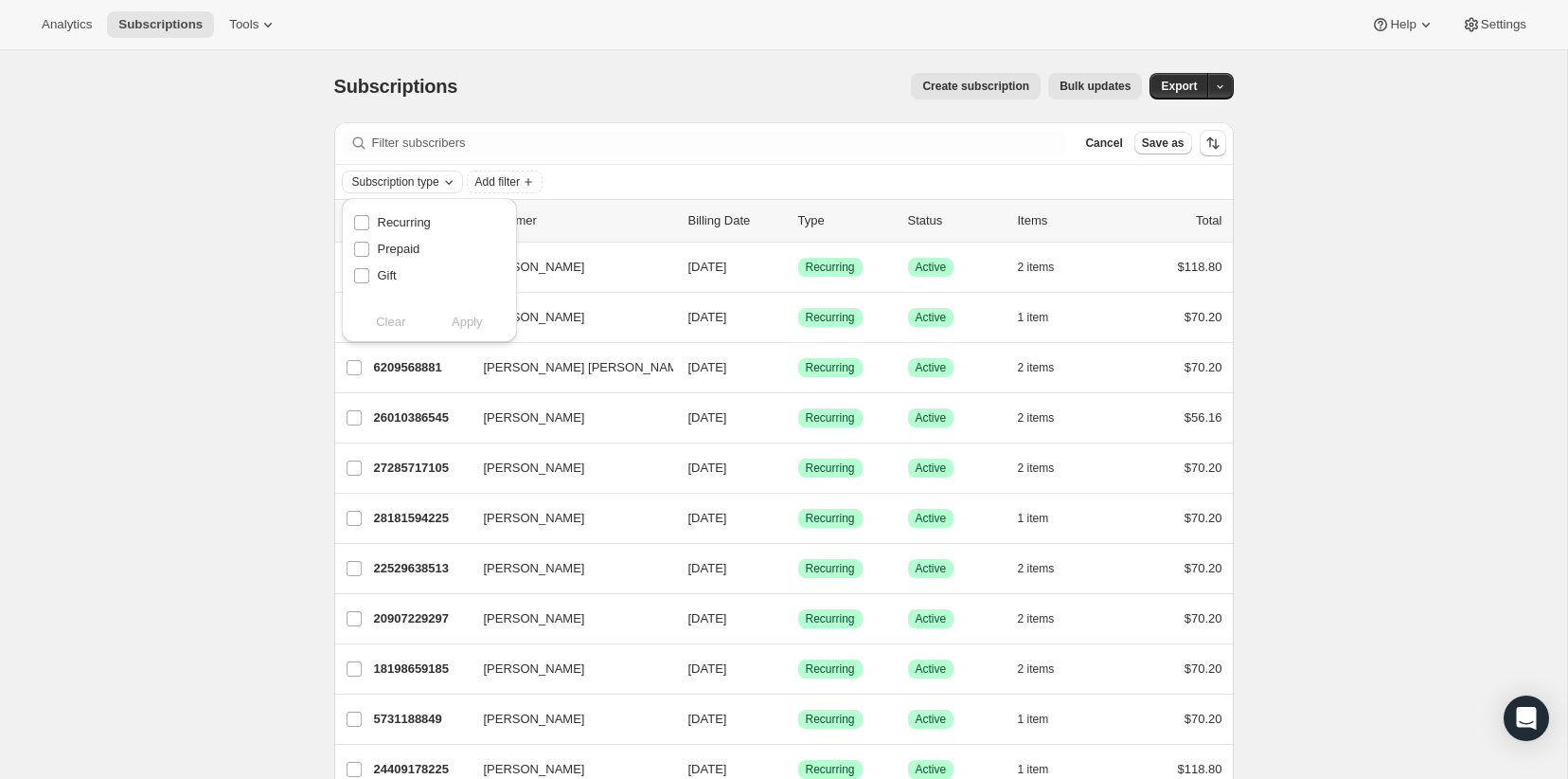
click at [396, 176] on span "Subscription type" at bounding box center [396, 182] width 87 height 15
click at [394, 325] on div "Clear Apply" at bounding box center [429, 322] width 153 height 19
click at [450, 181] on icon "Subscription type" at bounding box center [449, 182] width 15 height 15
click at [482, 177] on button "Add filter" at bounding box center [504, 183] width 76 height 23
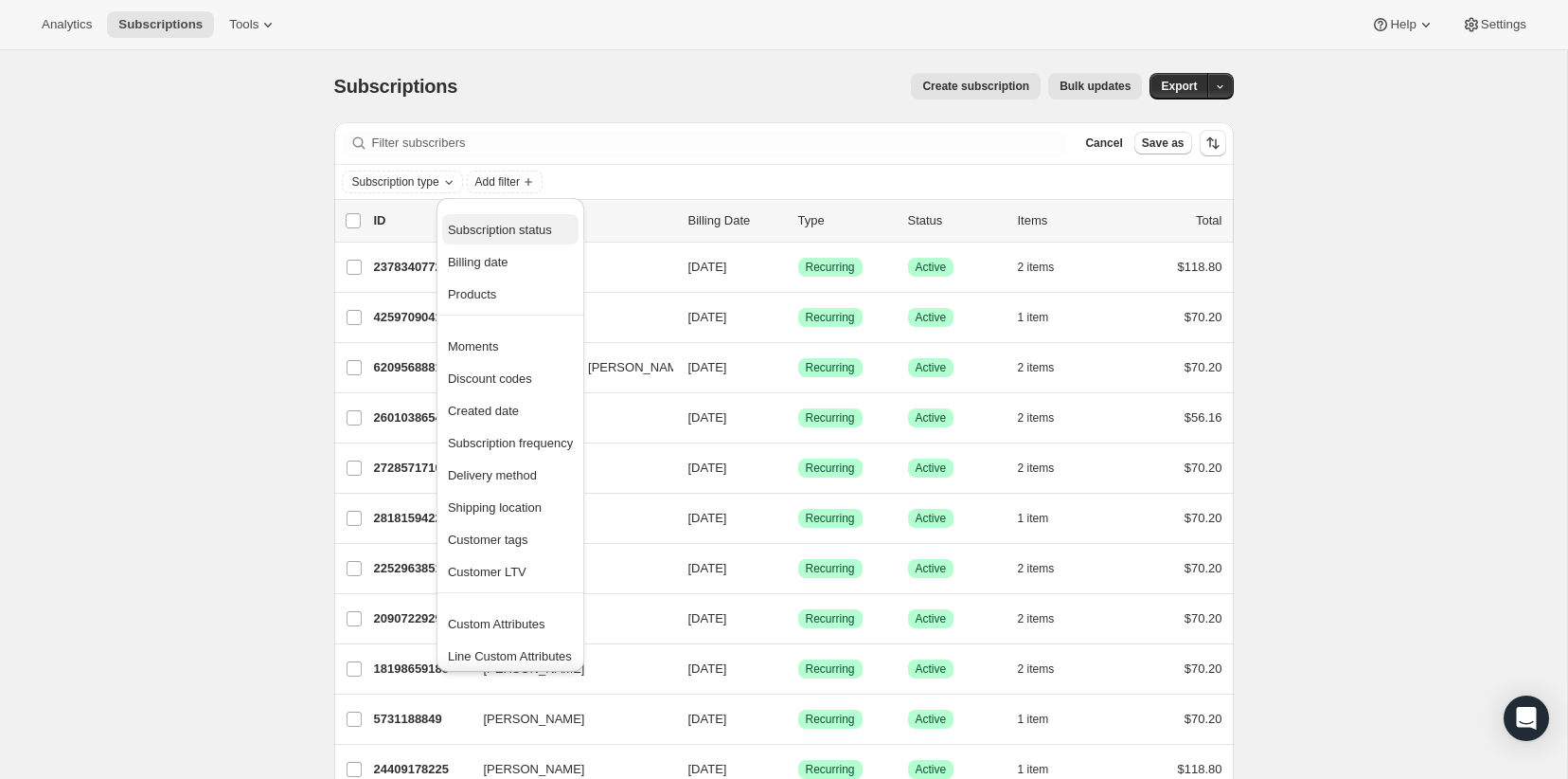
click at [475, 232] on span "Subscription status" at bounding box center [500, 230] width 104 height 14
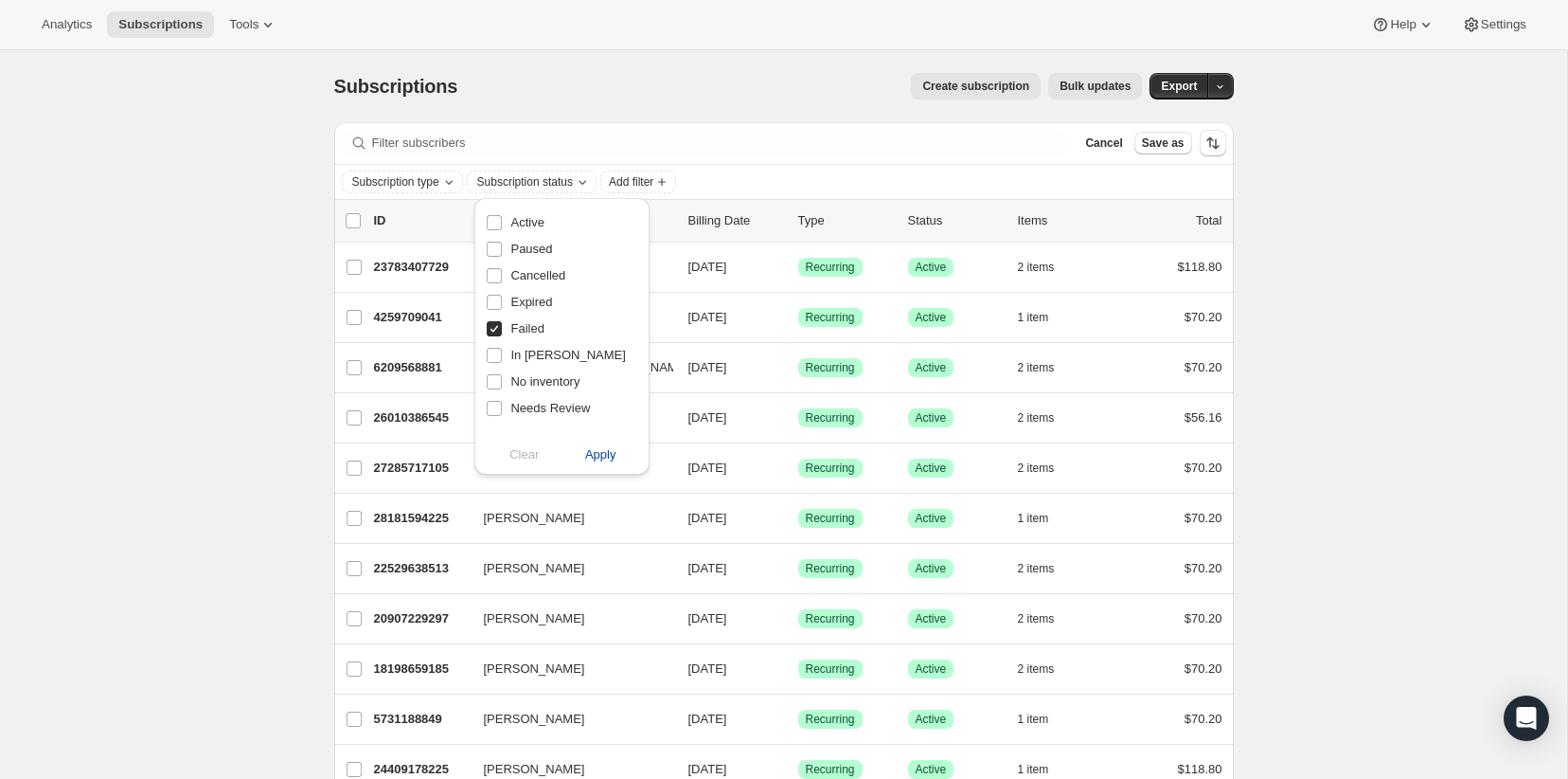
click at [602, 452] on span "Apply" at bounding box center [601, 455] width 32 height 19
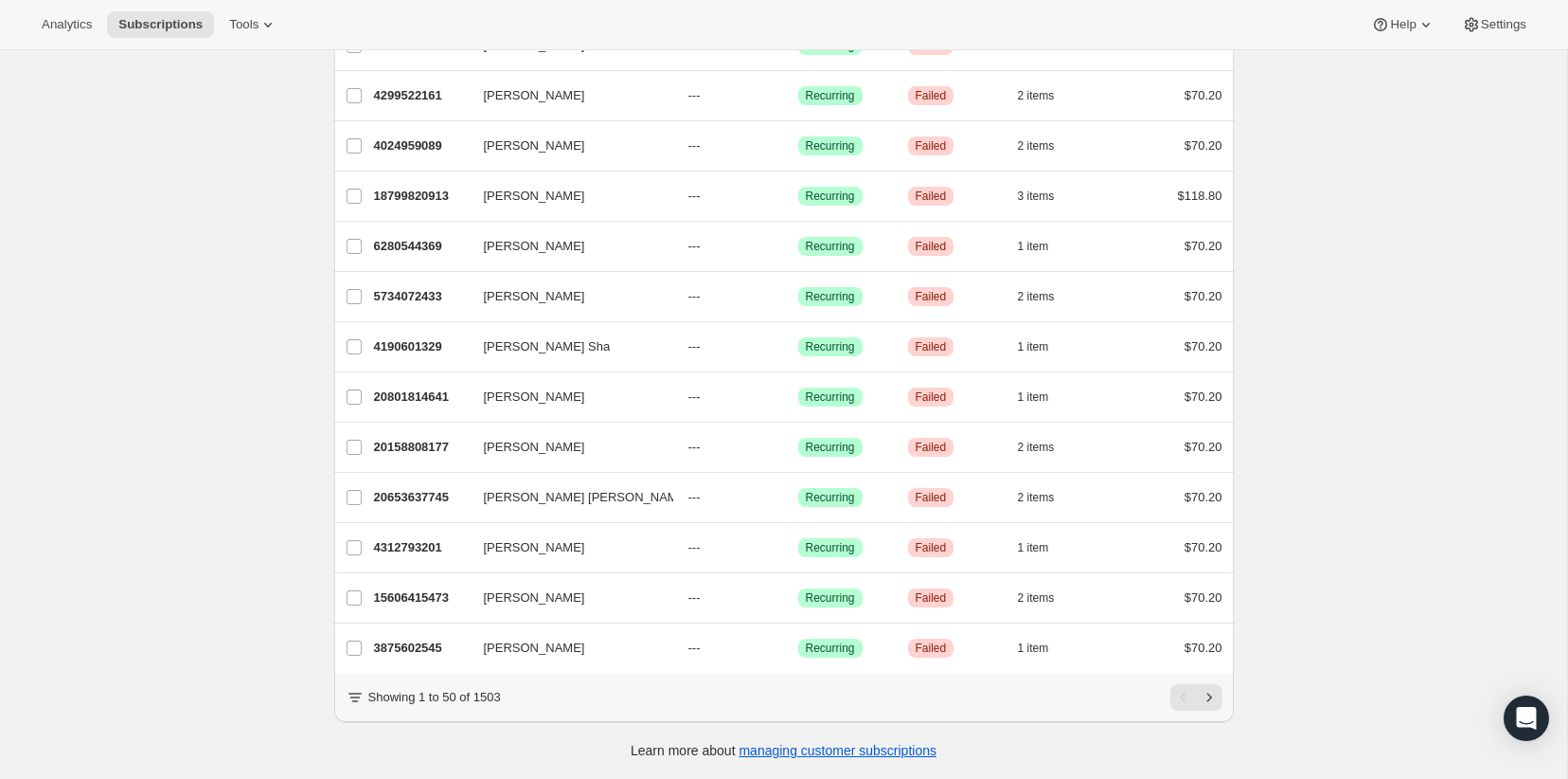
scroll to position [2079, 0]
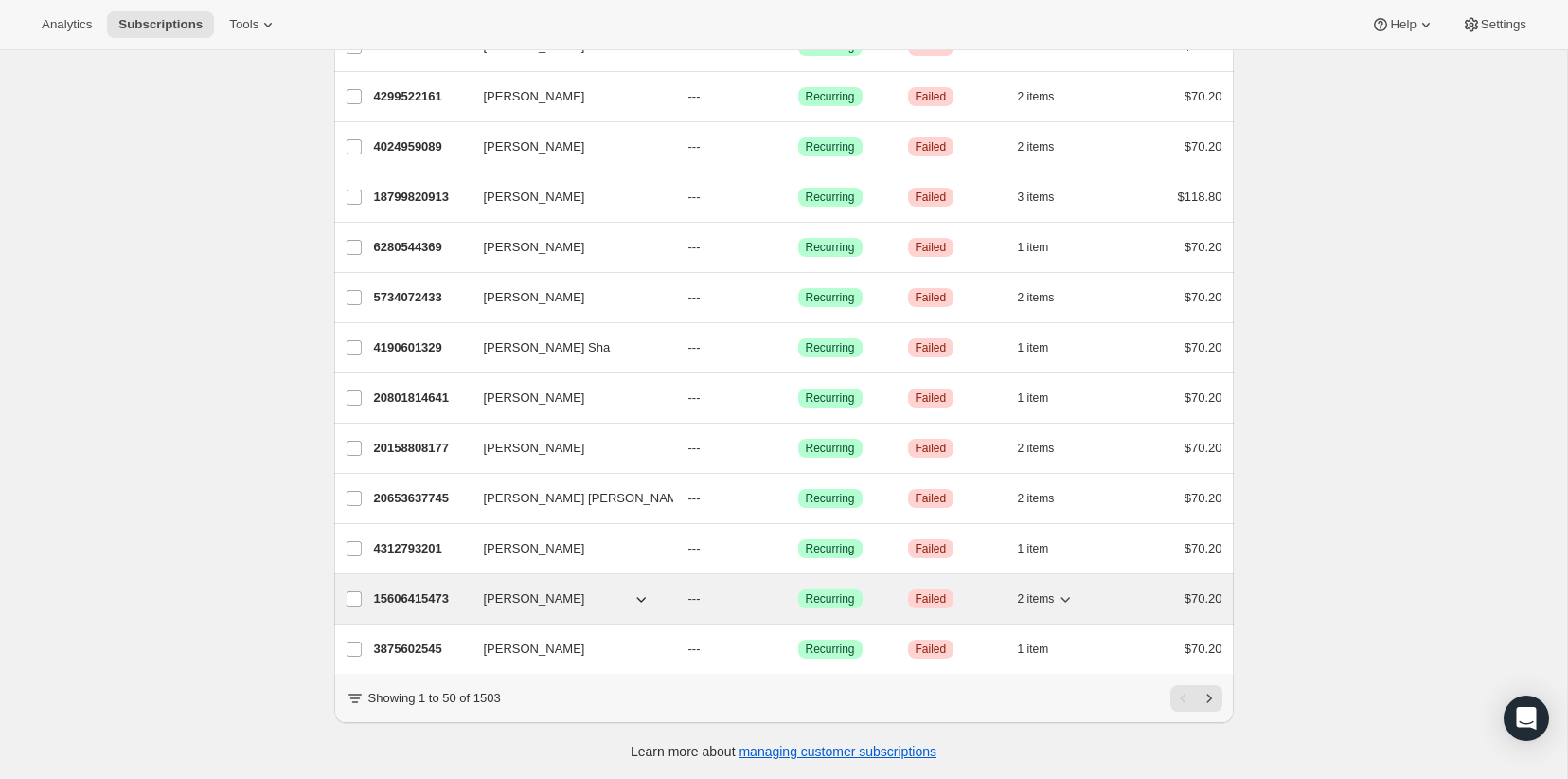
click at [1050, 597] on span "2 items" at bounding box center [1036, 598] width 36 height 15
click at [422, 596] on p "15606415473" at bounding box center [422, 598] width 95 height 19
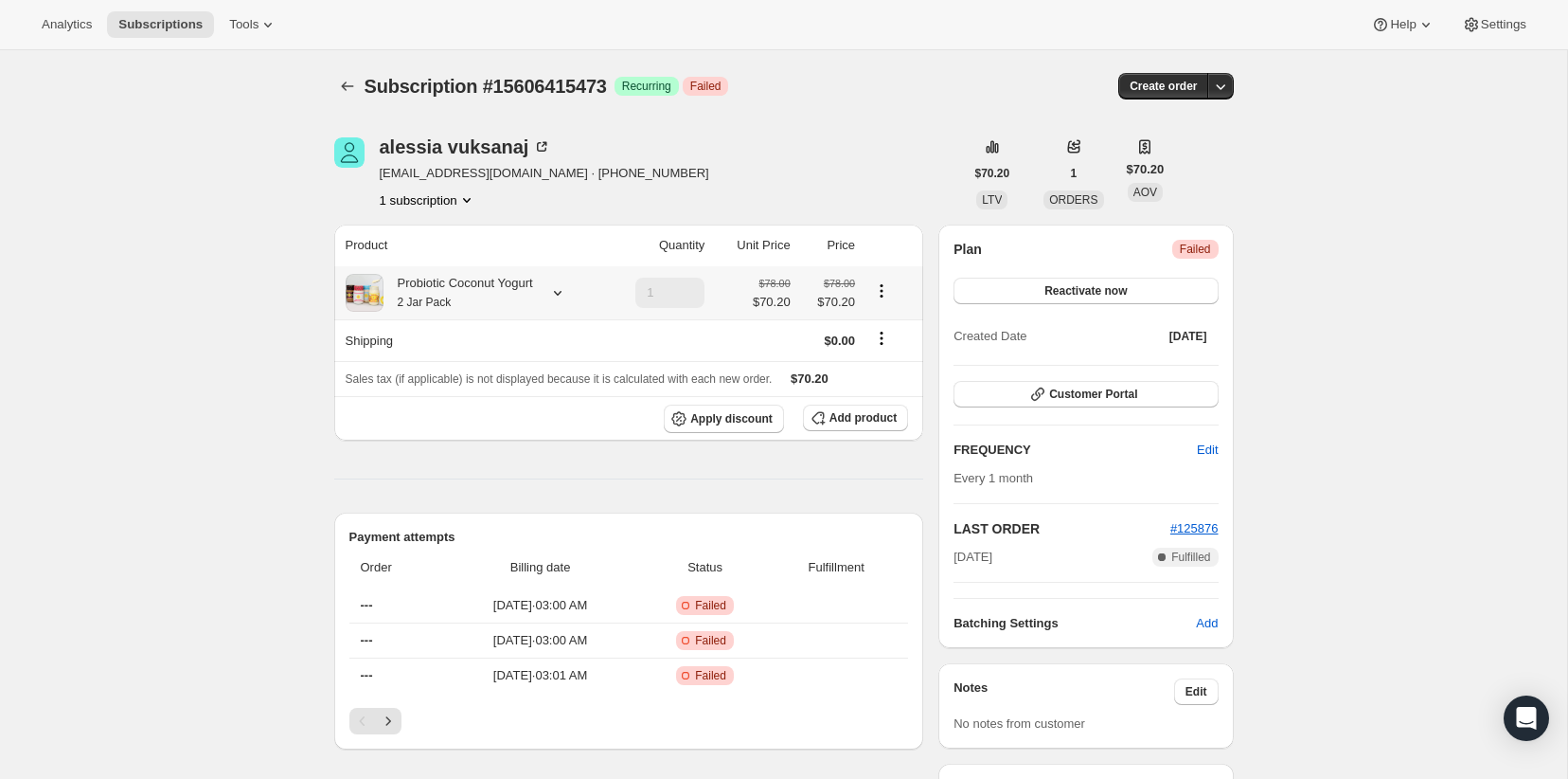
click at [426, 301] on small "2 Jar Pack" at bounding box center [424, 303] width 54 height 13
click at [441, 291] on div "Probiotic Coconut Yogurt 2 Jar Pack" at bounding box center [458, 292] width 150 height 37
click at [348, 91] on icon "Subscriptions" at bounding box center [348, 86] width 19 height 19
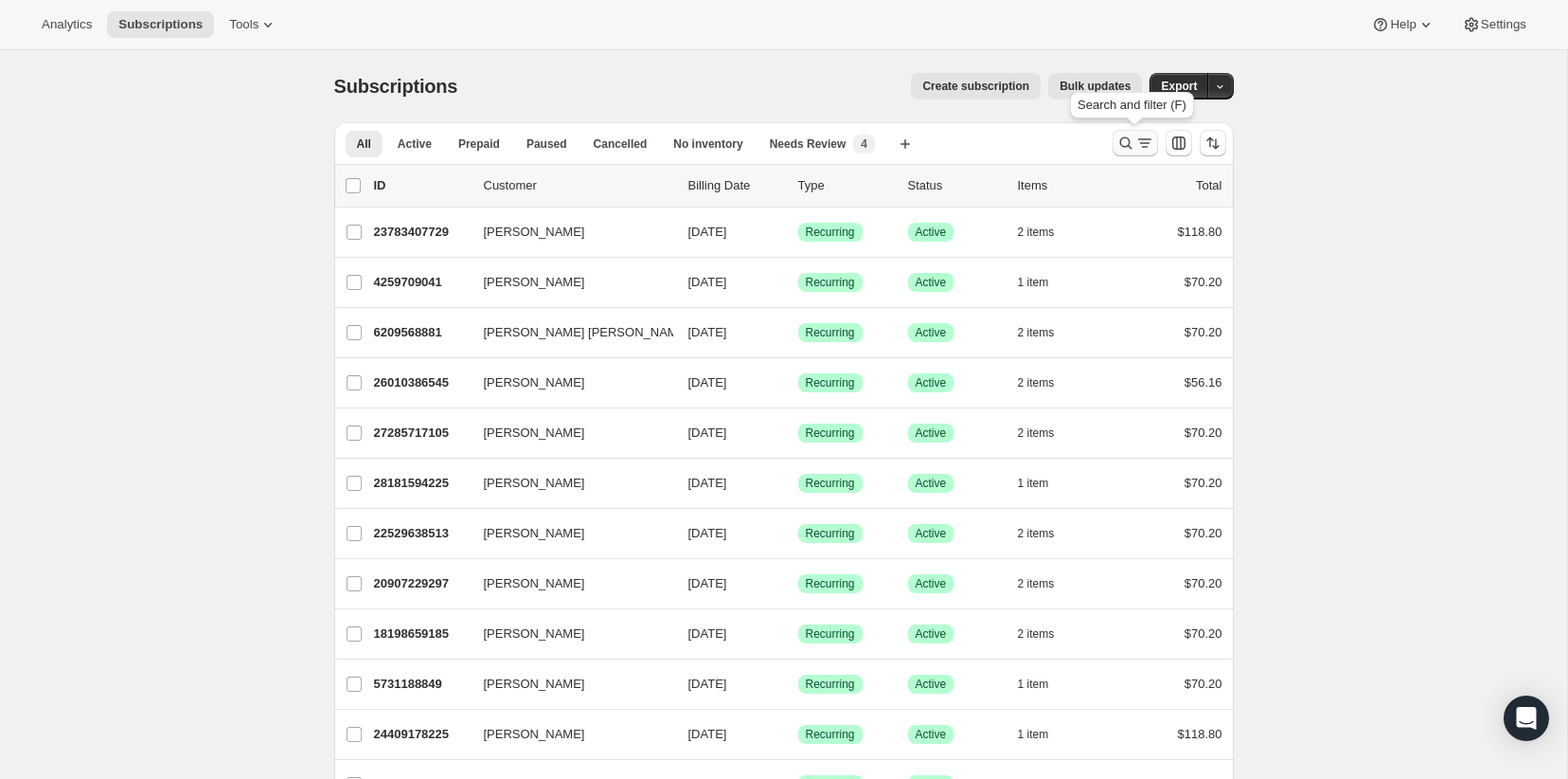
click at [1134, 136] on icon "Search and filter results" at bounding box center [1126, 143] width 19 height 19
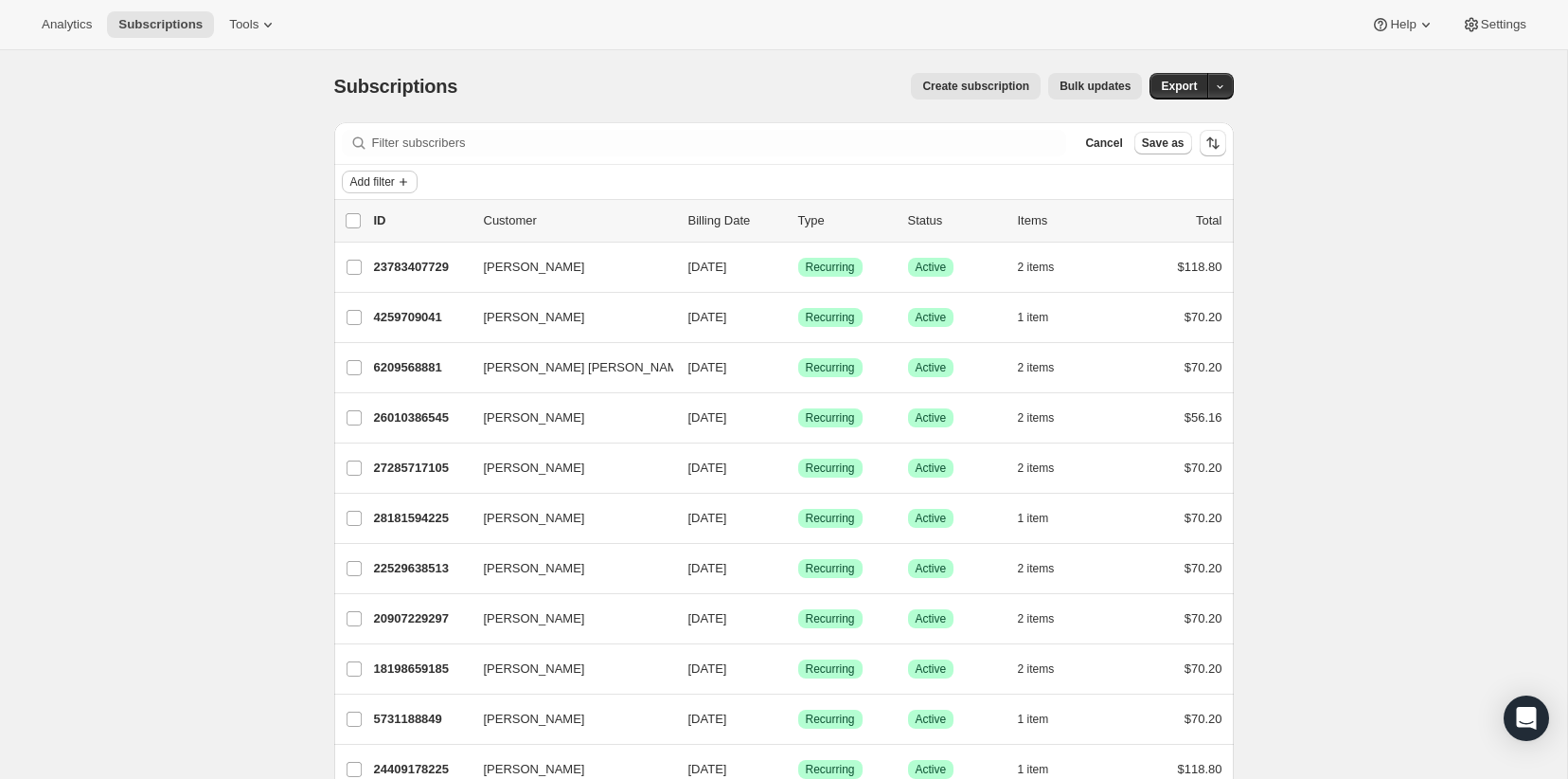
click at [375, 178] on span "Add filter" at bounding box center [373, 182] width 44 height 15
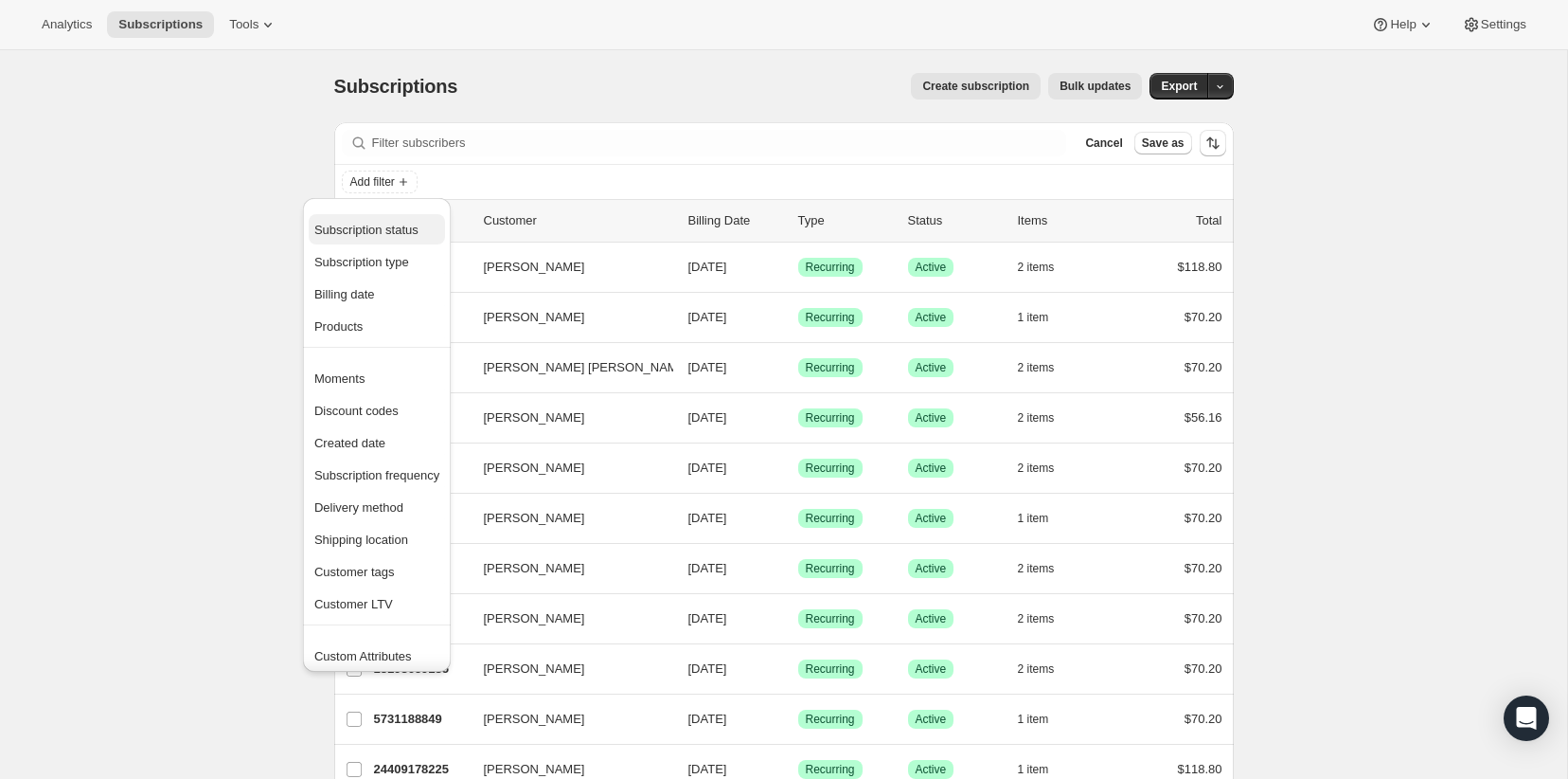
click at [386, 240] on button "Subscription status" at bounding box center [377, 230] width 136 height 31
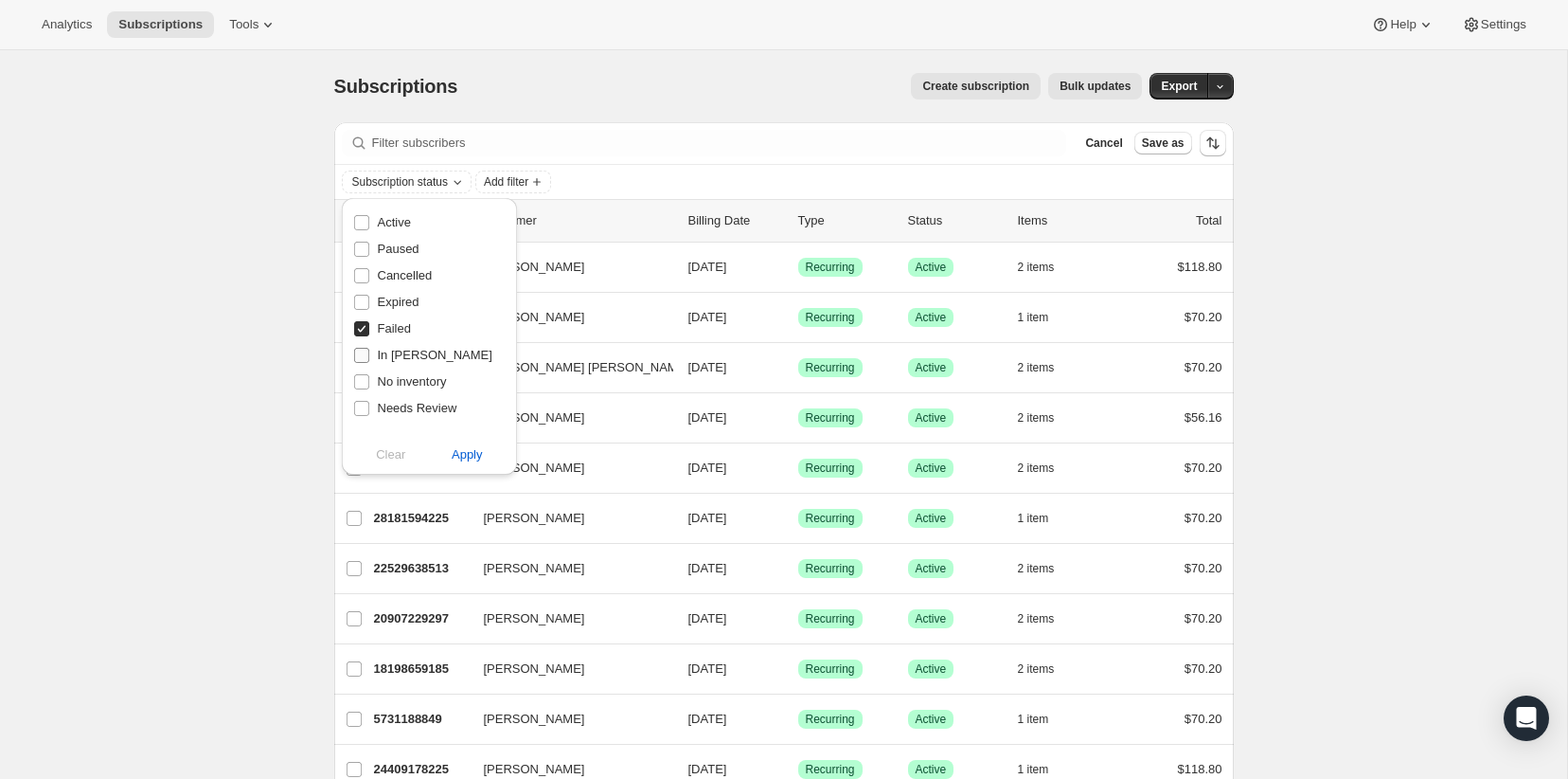
drag, startPoint x: 362, startPoint y: 355, endPoint x: 364, endPoint y: 344, distance: 11.2
click at [362, 355] on input "In Dunning" at bounding box center [362, 355] width 15 height 15
checkbox input "true"
click at [365, 332] on input "Failed" at bounding box center [362, 329] width 15 height 15
checkbox input "false"
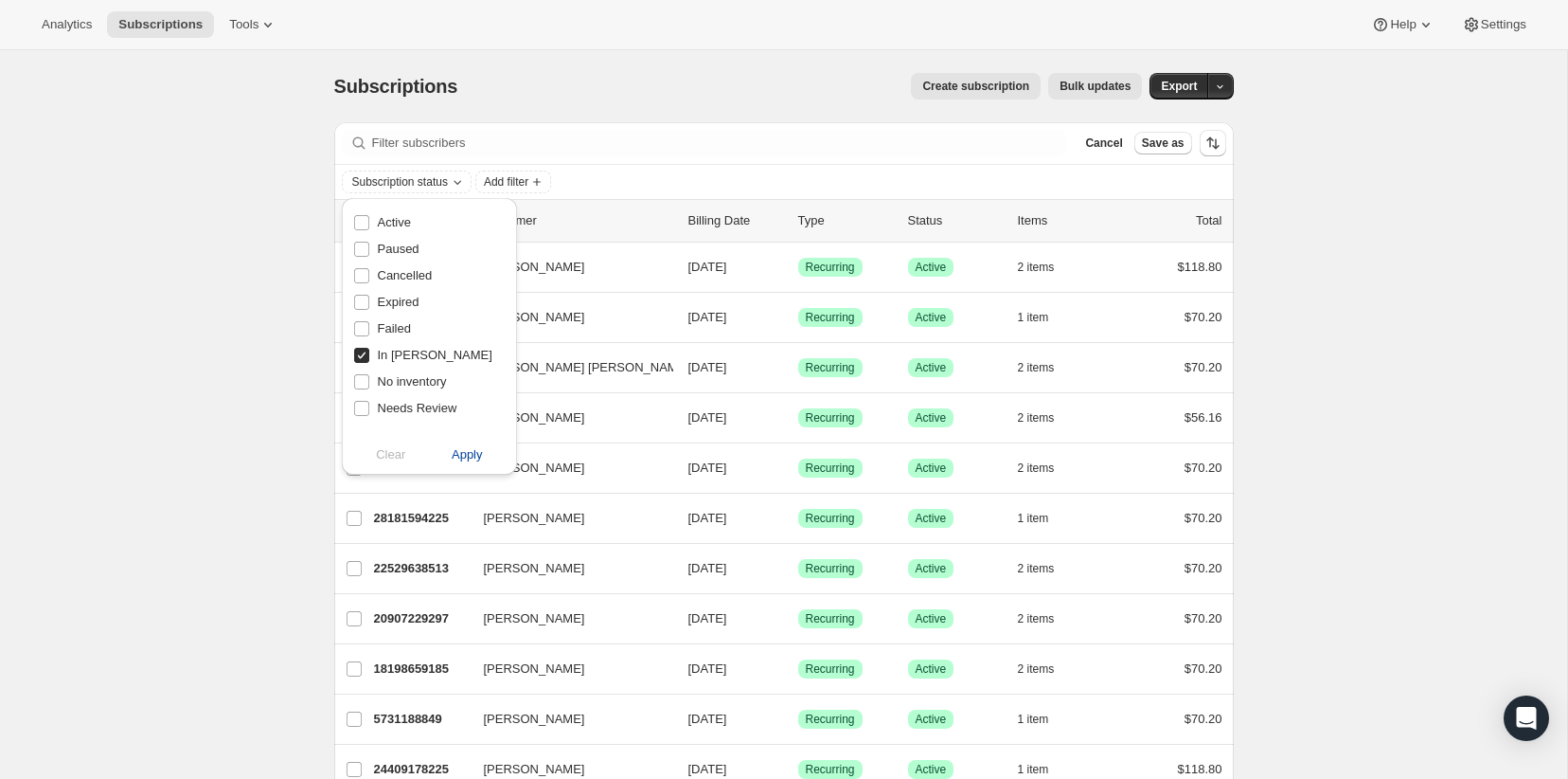
click at [477, 452] on span "Apply" at bounding box center [467, 455] width 32 height 19
click at [564, 186] on span "Add filter" at bounding box center [586, 182] width 44 height 15
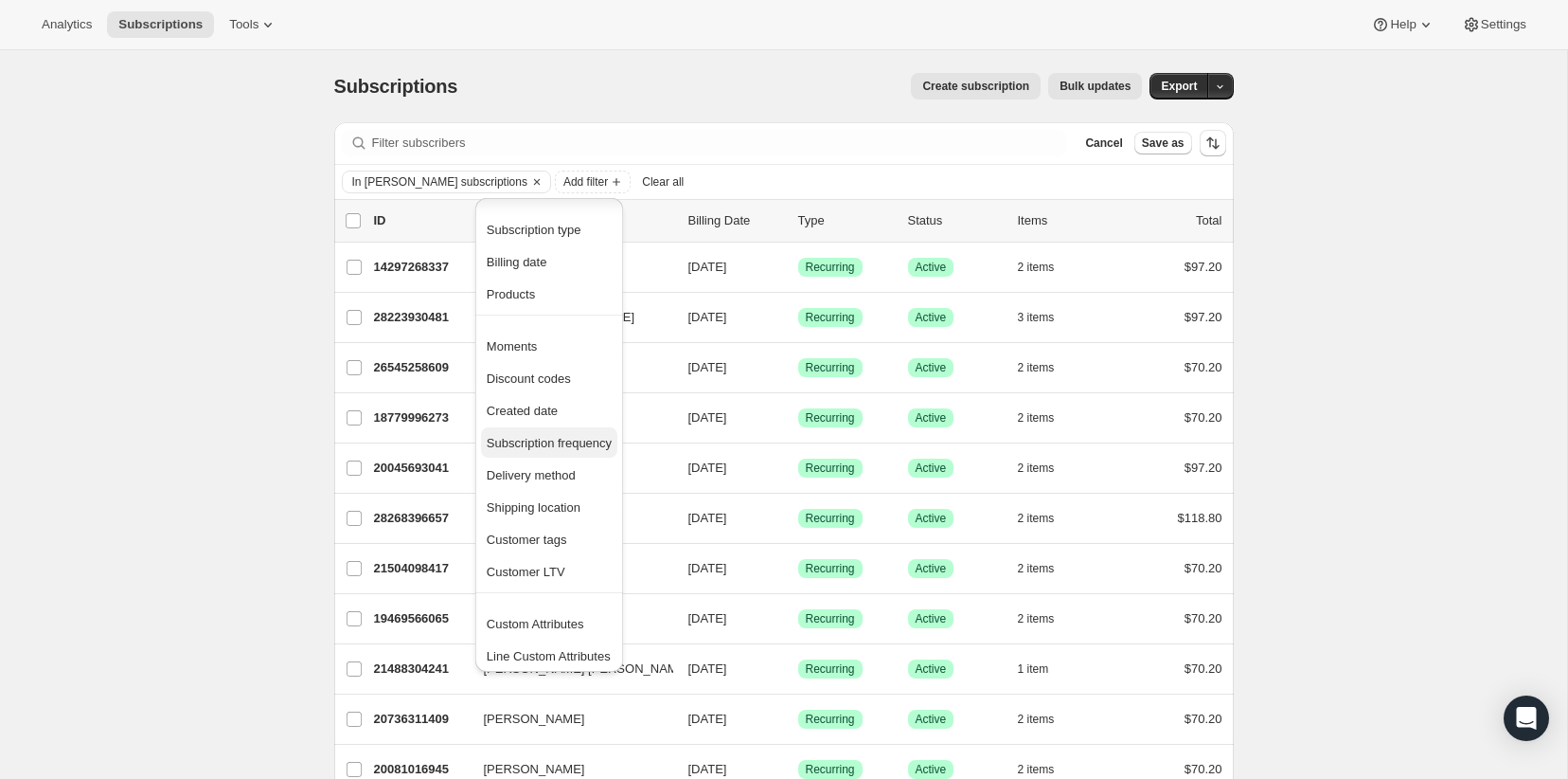
scroll to position [5, 0]
click at [543, 284] on span "Products" at bounding box center [549, 290] width 125 height 19
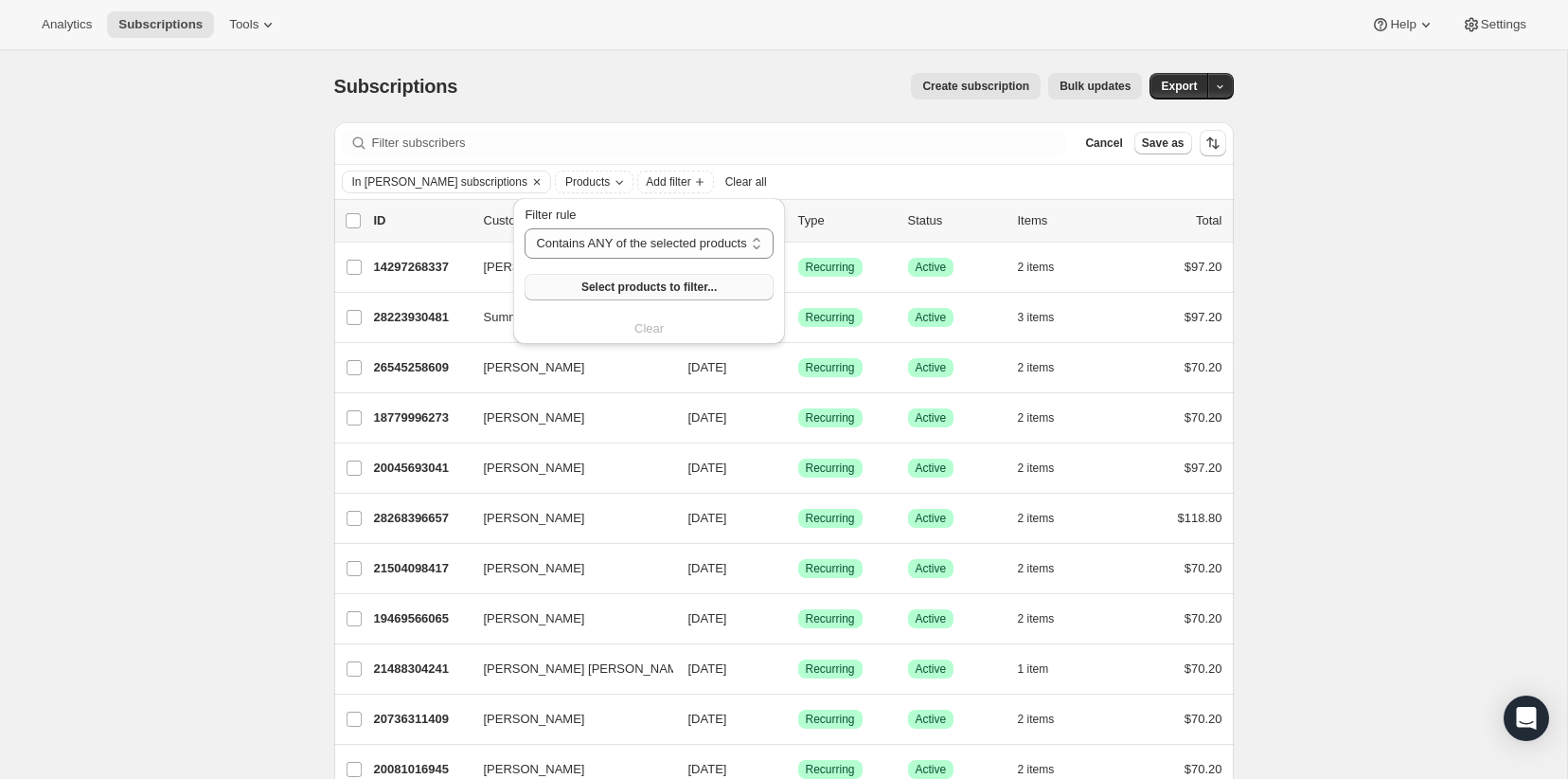
click at [567, 280] on button "Select products to filter..." at bounding box center [648, 287] width 248 height 27
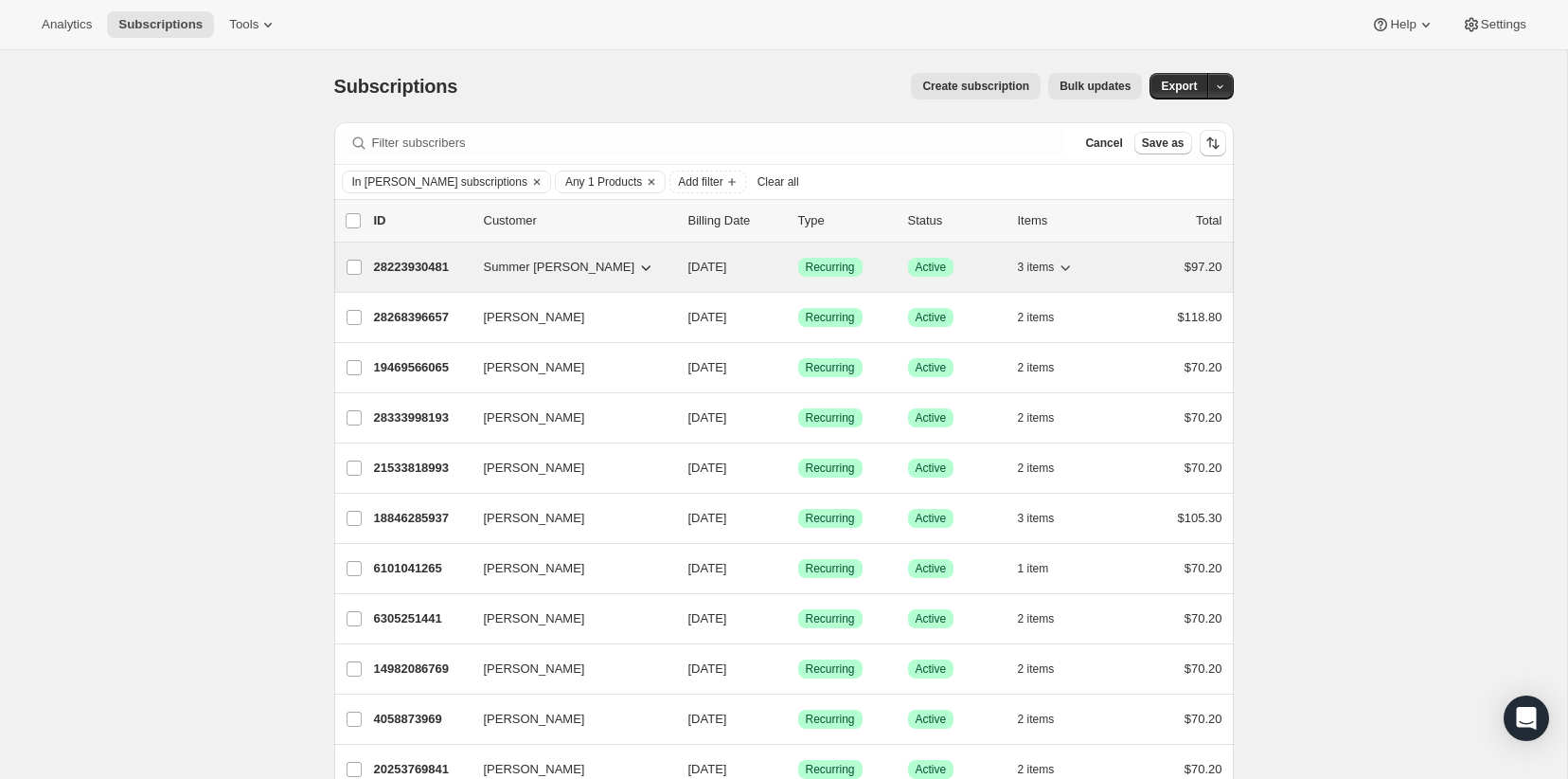
click at [418, 268] on p "28223930481" at bounding box center [422, 267] width 95 height 19
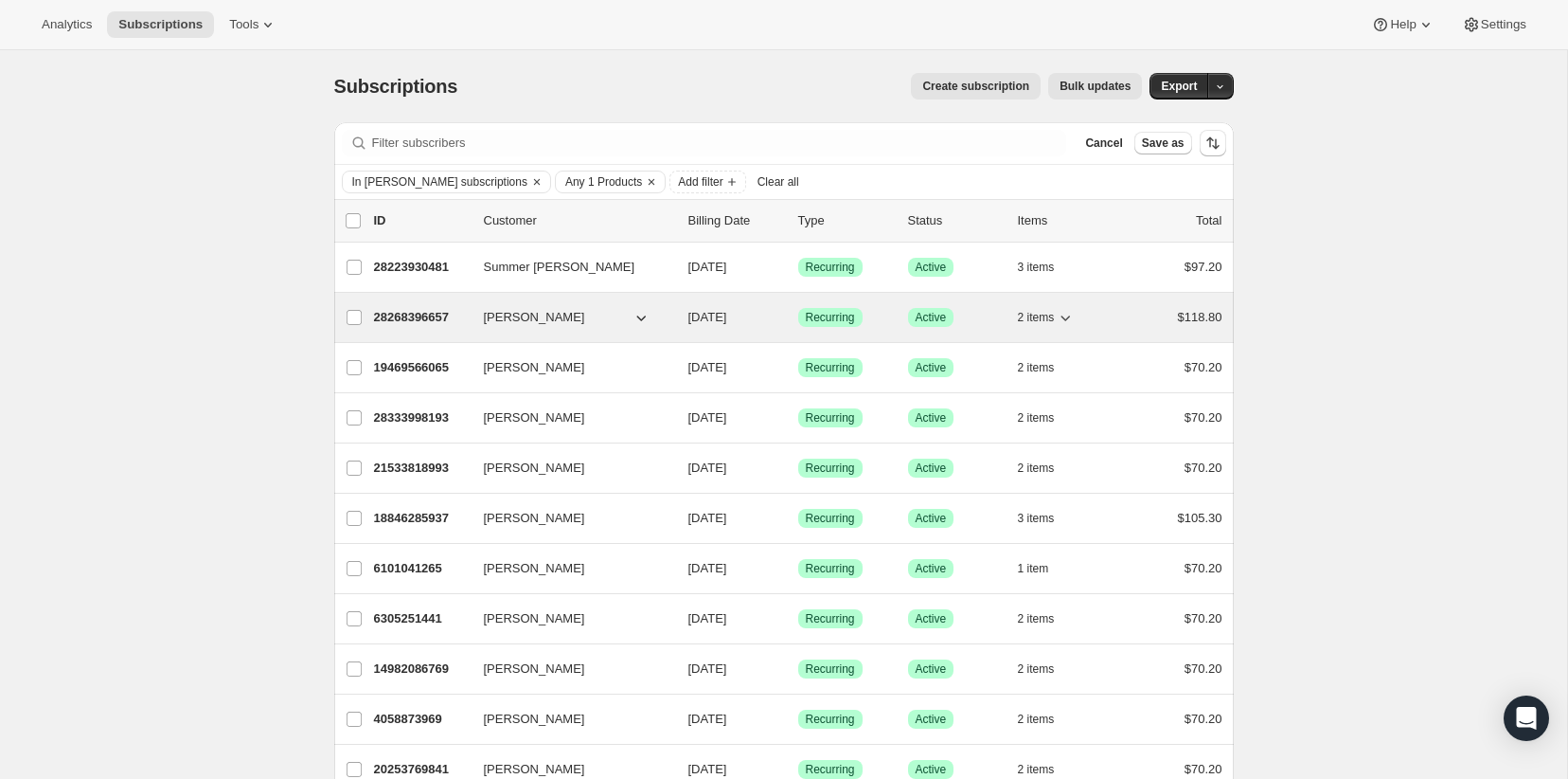
click at [427, 327] on div "28268396657 Suzette Mirsky 10/18/2025 Success Recurring Success Active 2 items …" at bounding box center [799, 318] width 849 height 27
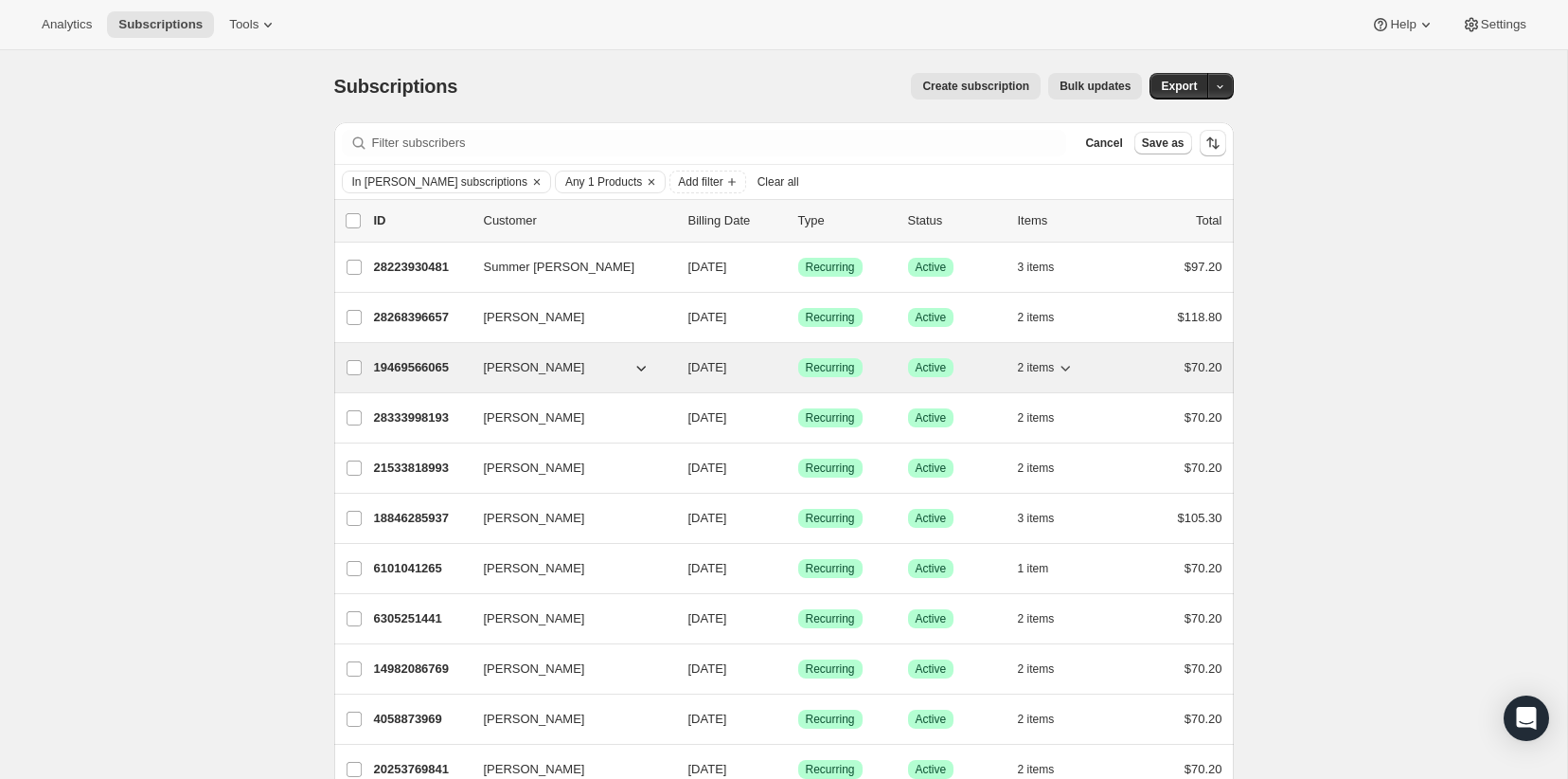
click at [421, 368] on p "19469566065" at bounding box center [422, 368] width 95 height 19
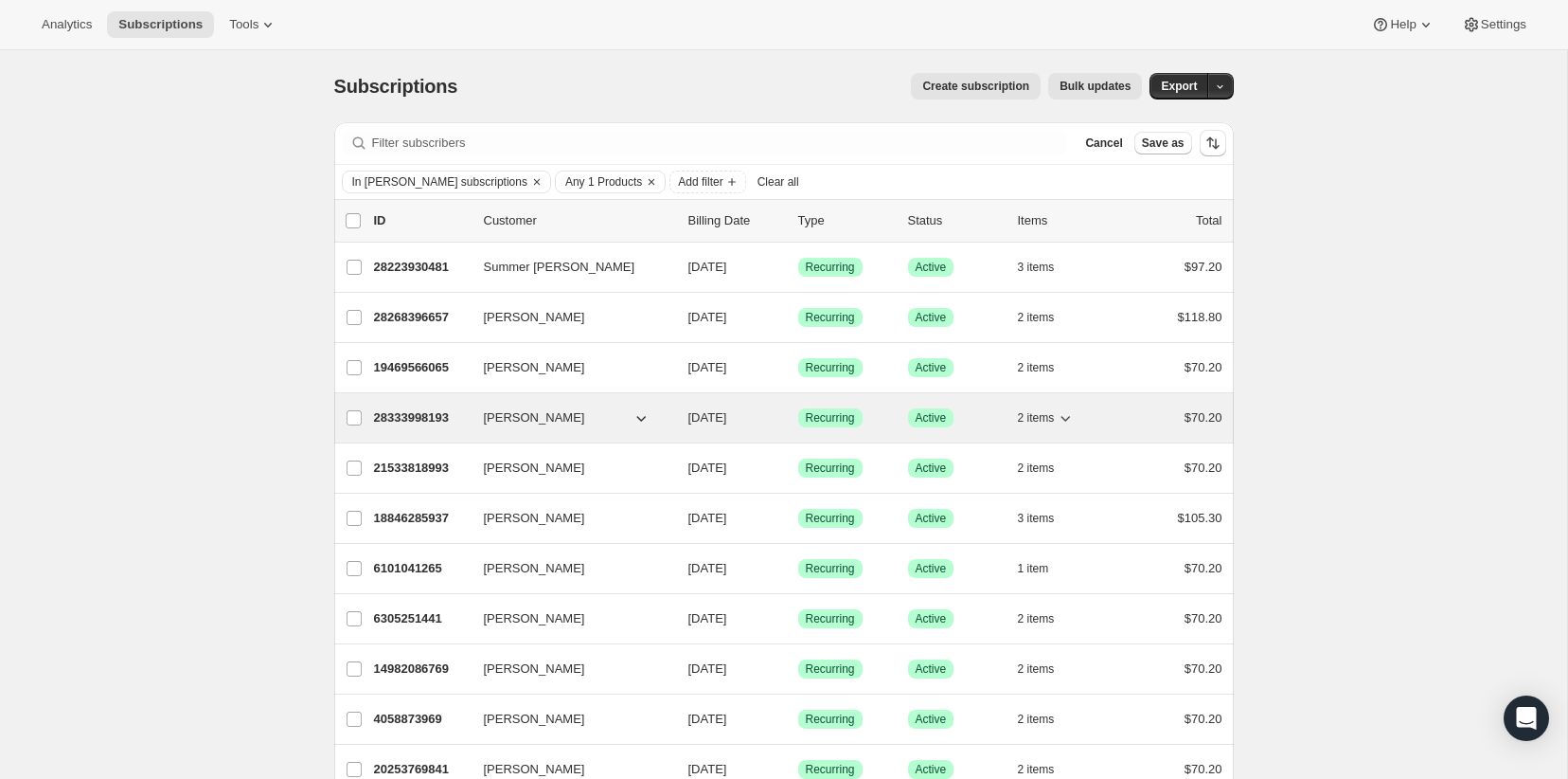
click at [413, 416] on p "28333998193" at bounding box center [422, 418] width 95 height 19
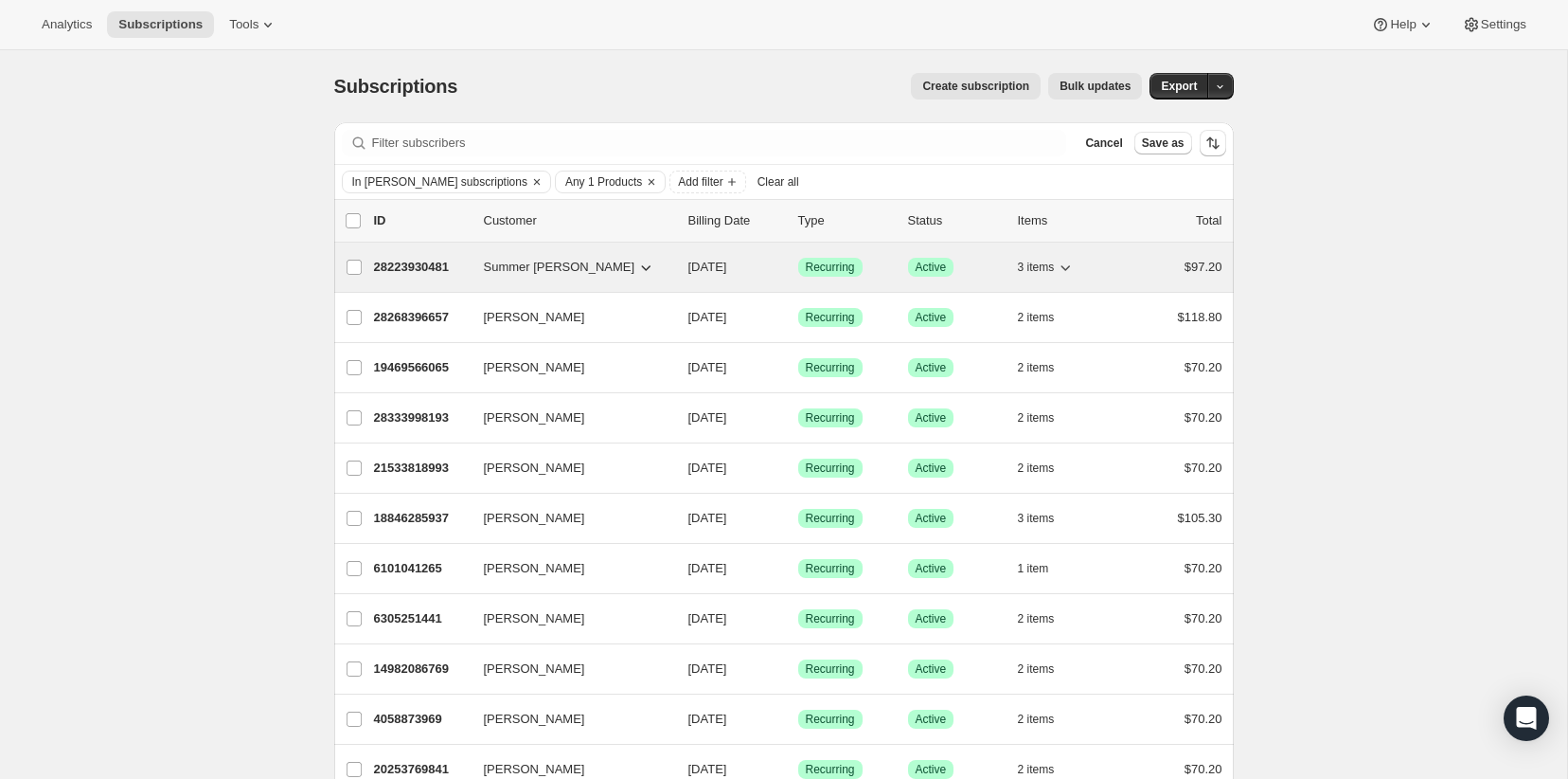
click at [422, 273] on p "28223930481" at bounding box center [422, 267] width 95 height 19
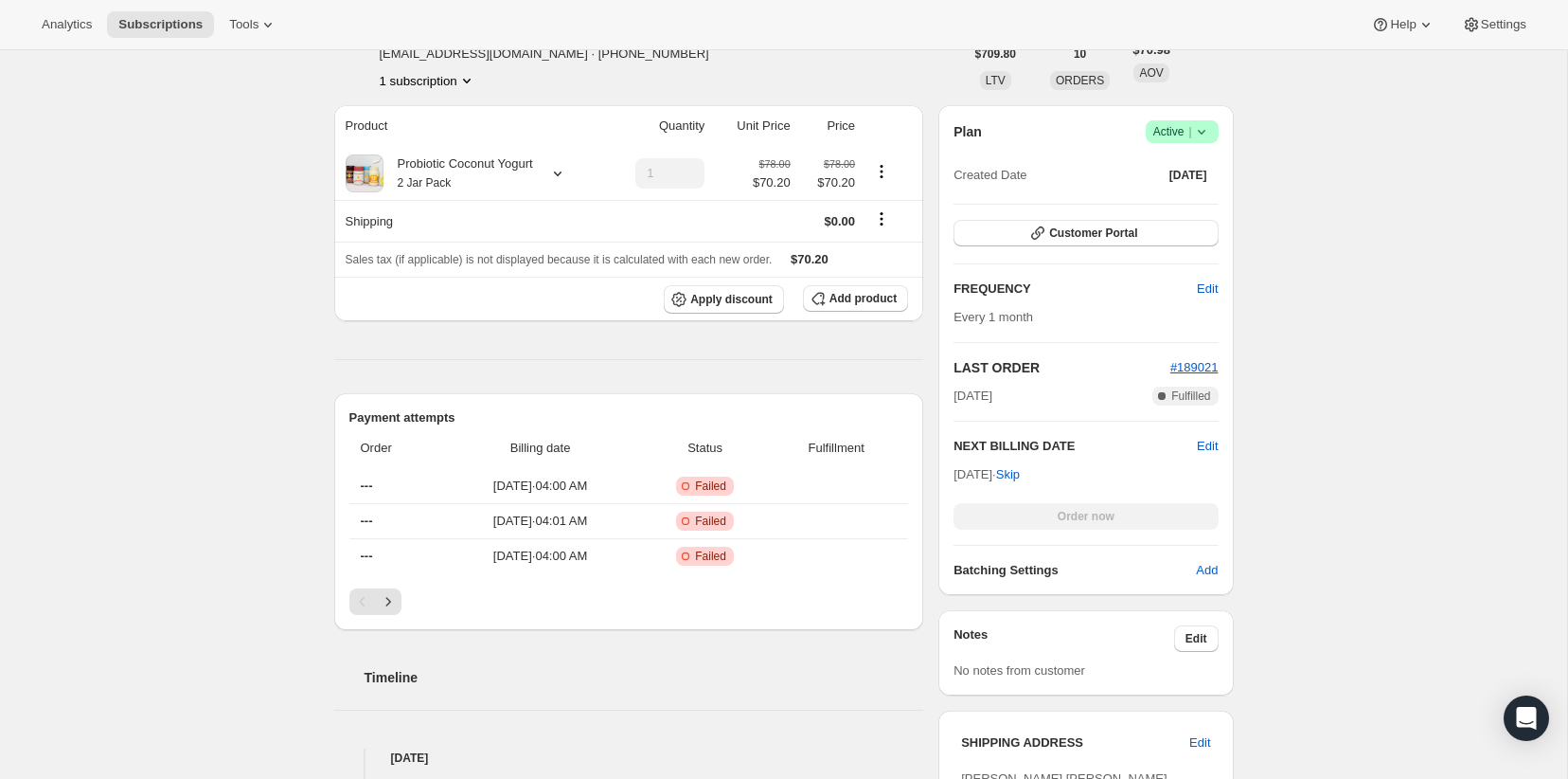
scroll to position [219, 0]
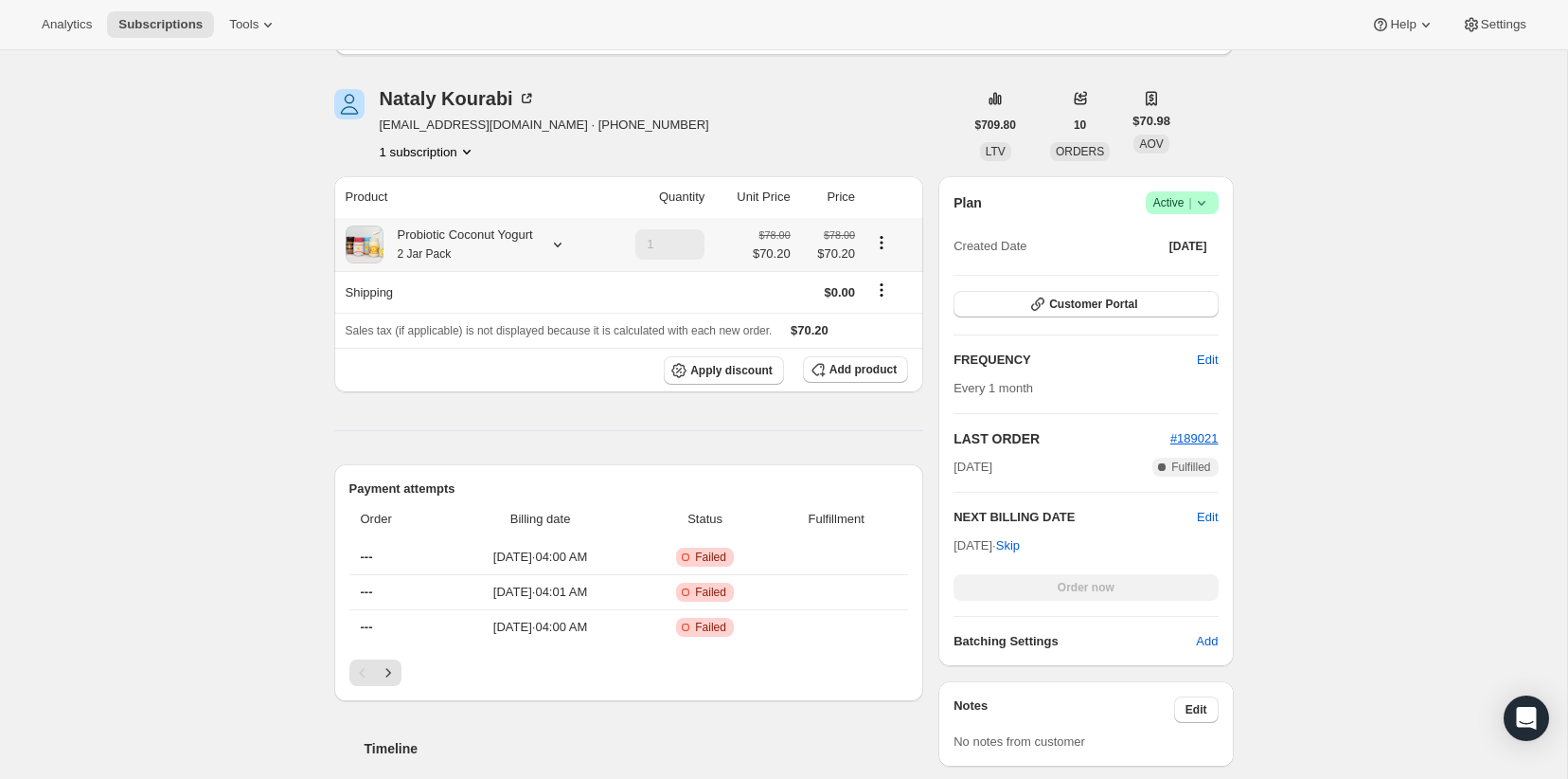
click at [411, 253] on small "2 Jar Pack" at bounding box center [424, 254] width 54 height 13
click at [221, 234] on div "Subscription #19469566065. This page is ready Subscription #19469566065 Success…" at bounding box center [784, 782] width 1567 height 1903
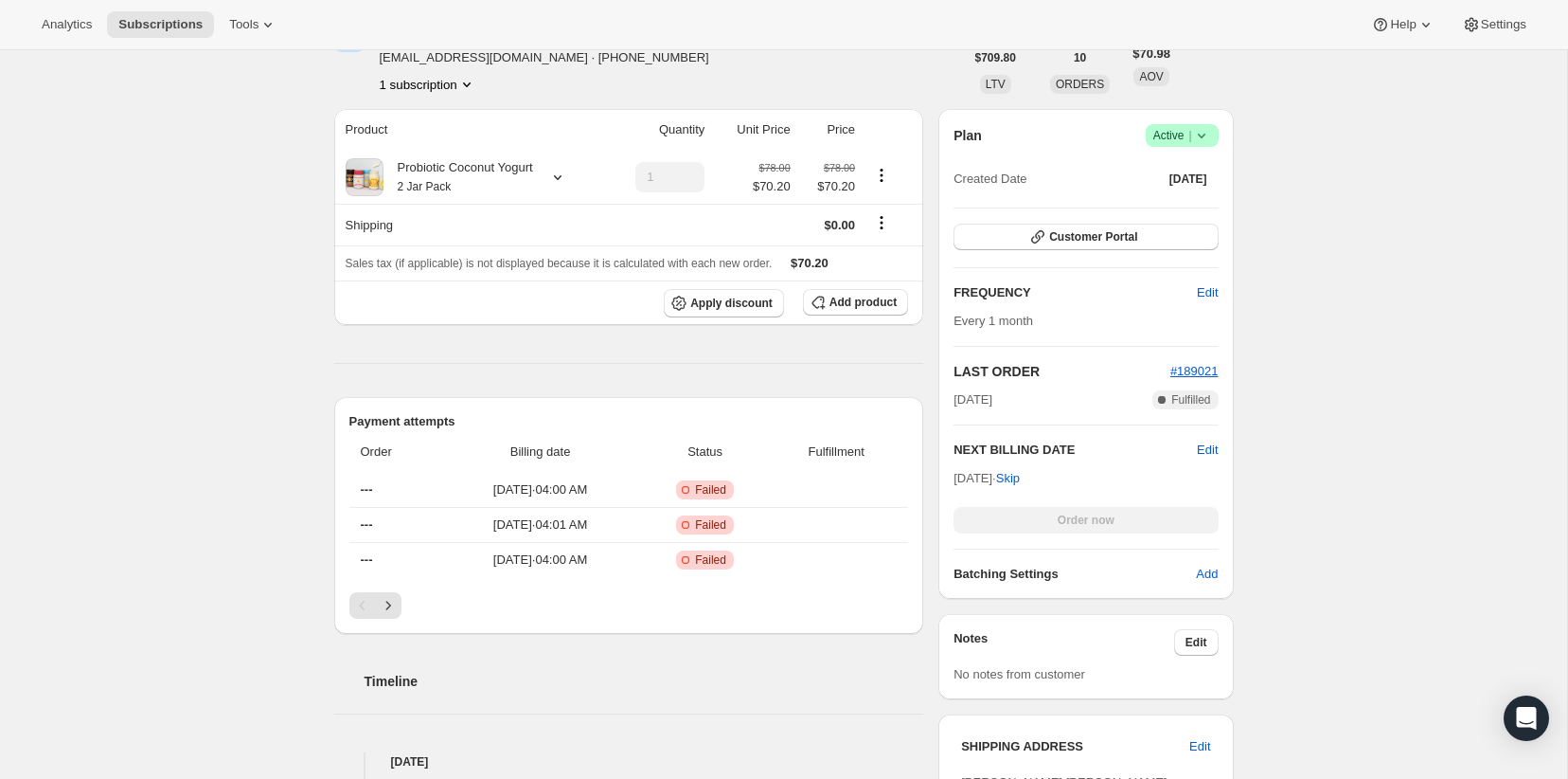
scroll to position [284, 0]
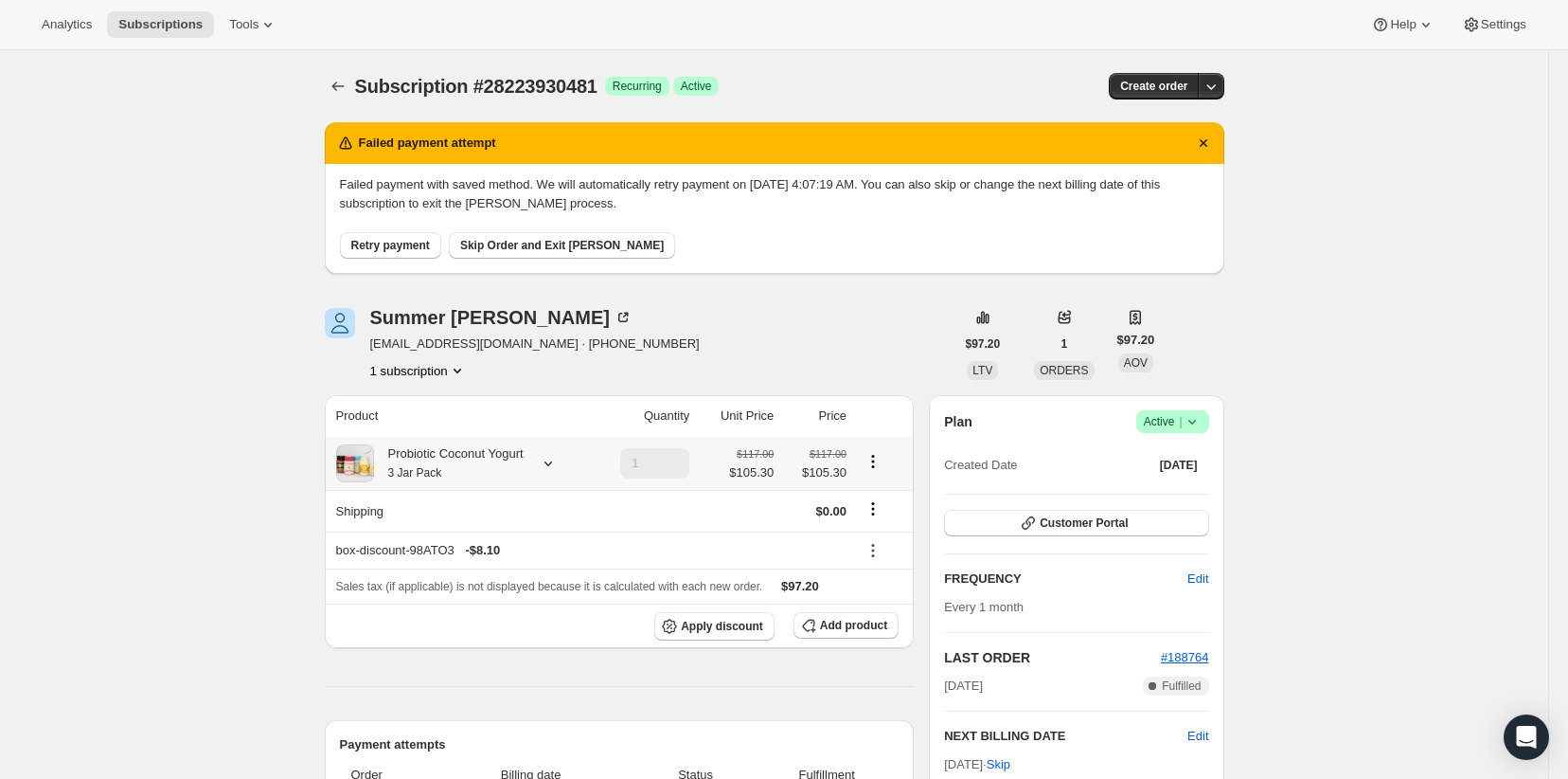
click at [435, 451] on div "Probiotic Coconut Yogurt 3 Jar Pack" at bounding box center [449, 463] width 150 height 37
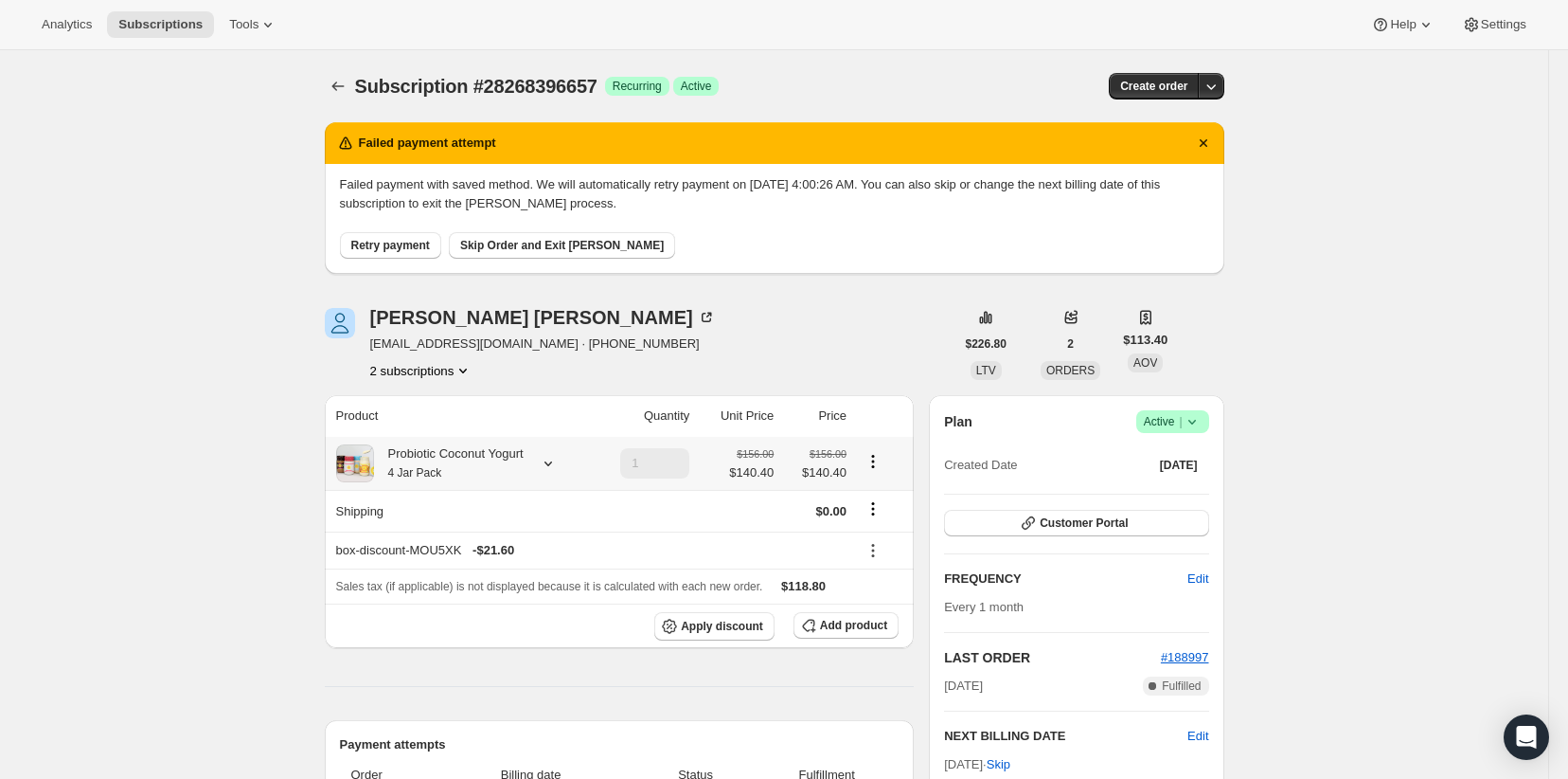
click at [495, 461] on div "Probiotic Coconut Yogurt 4 Jar Pack" at bounding box center [449, 463] width 150 height 37
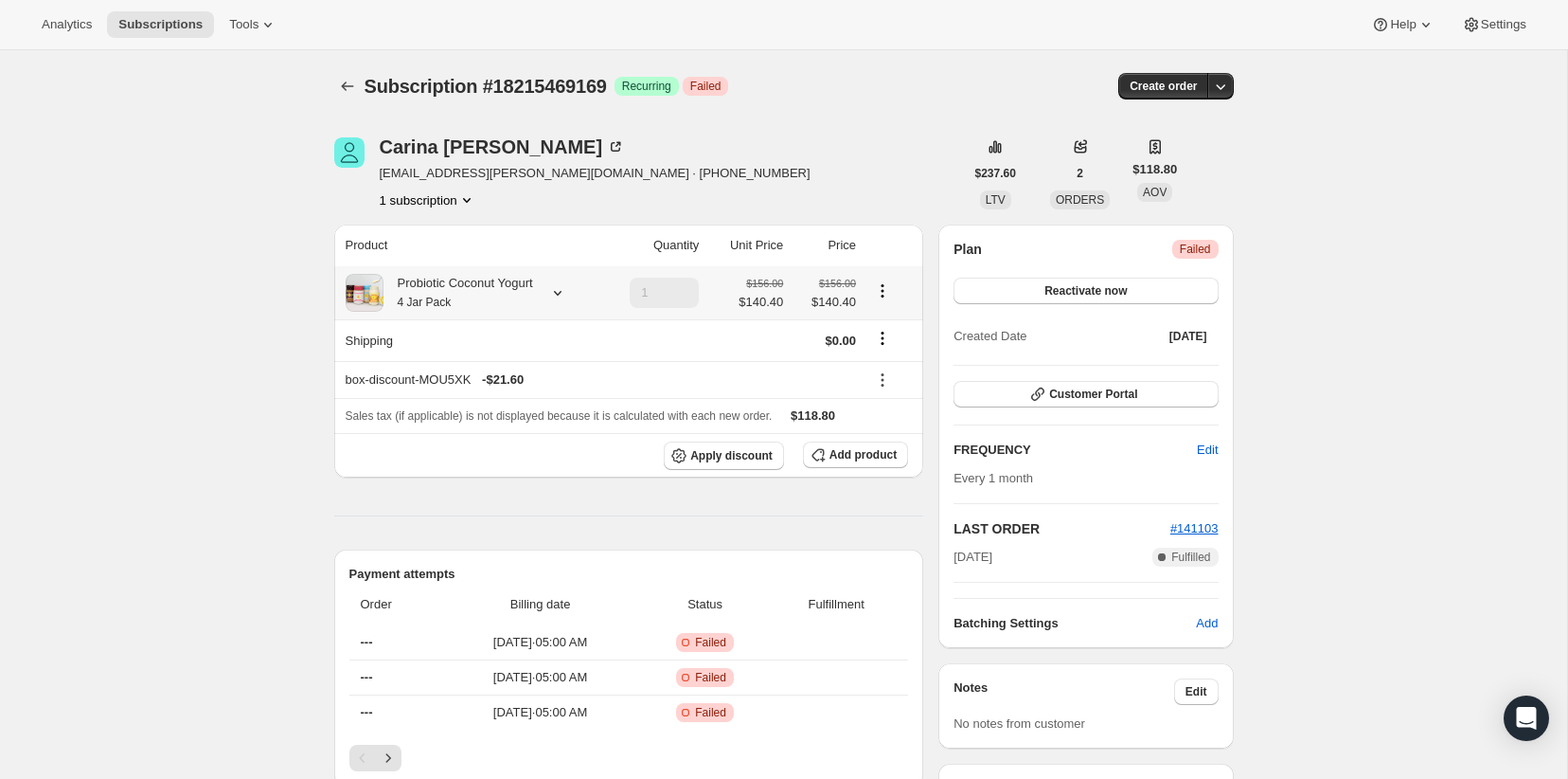
click at [442, 280] on div "Probiotic Coconut Yogurt 4 Jar Pack" at bounding box center [458, 292] width 150 height 37
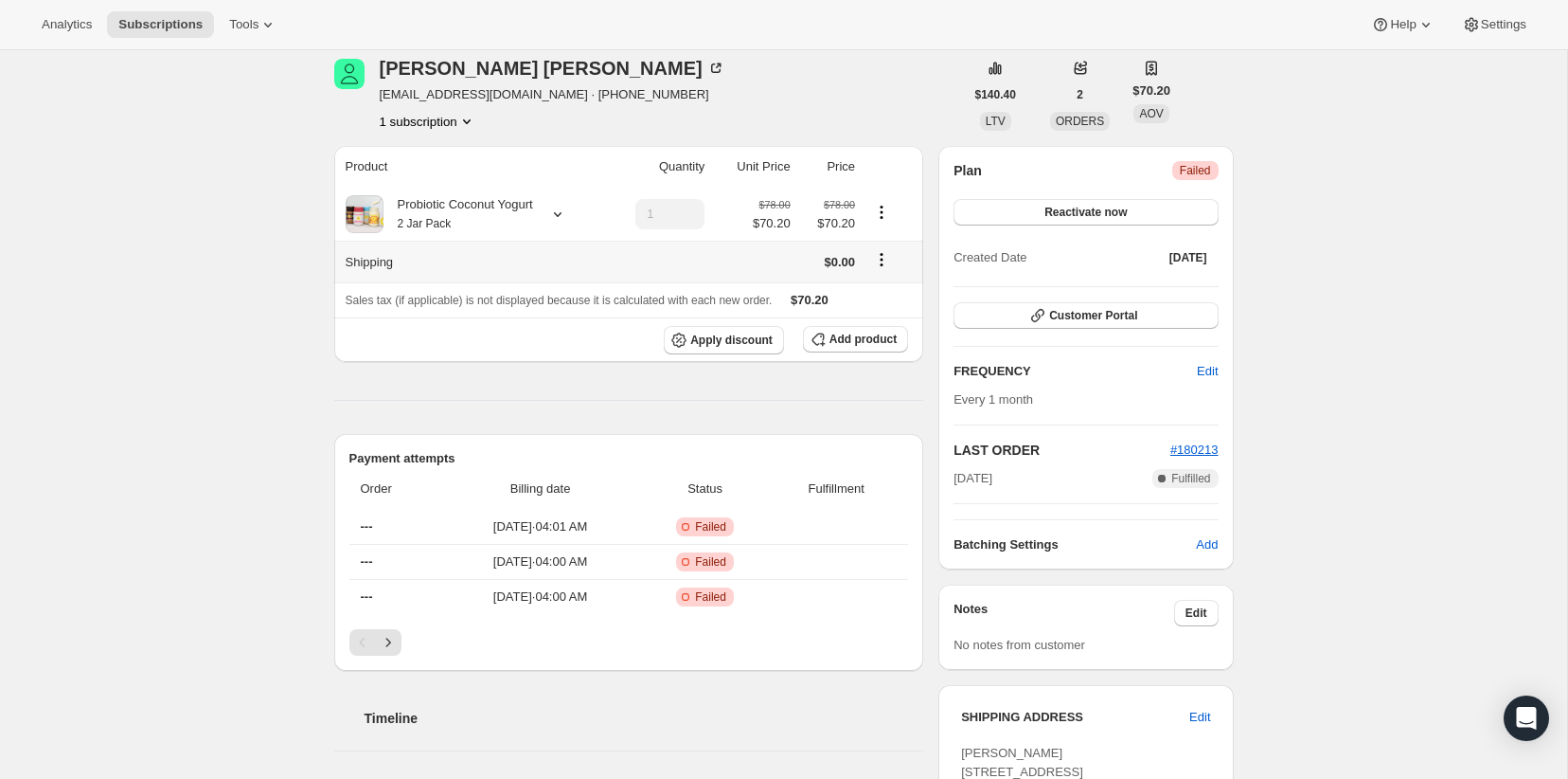
scroll to position [85, 0]
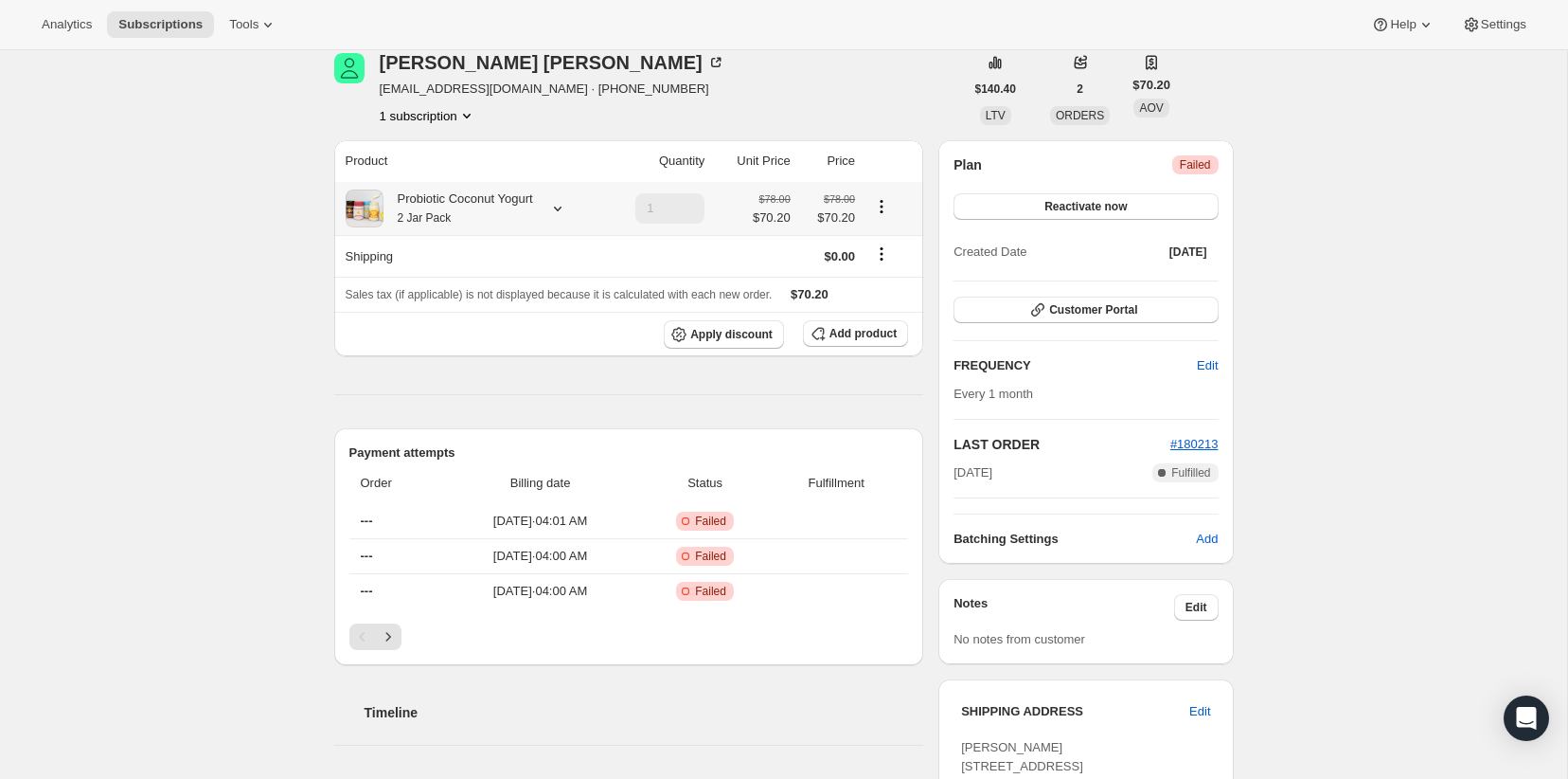
click at [464, 204] on div "Probiotic Coconut Yogurt 2 Jar Pack" at bounding box center [458, 207] width 150 height 37
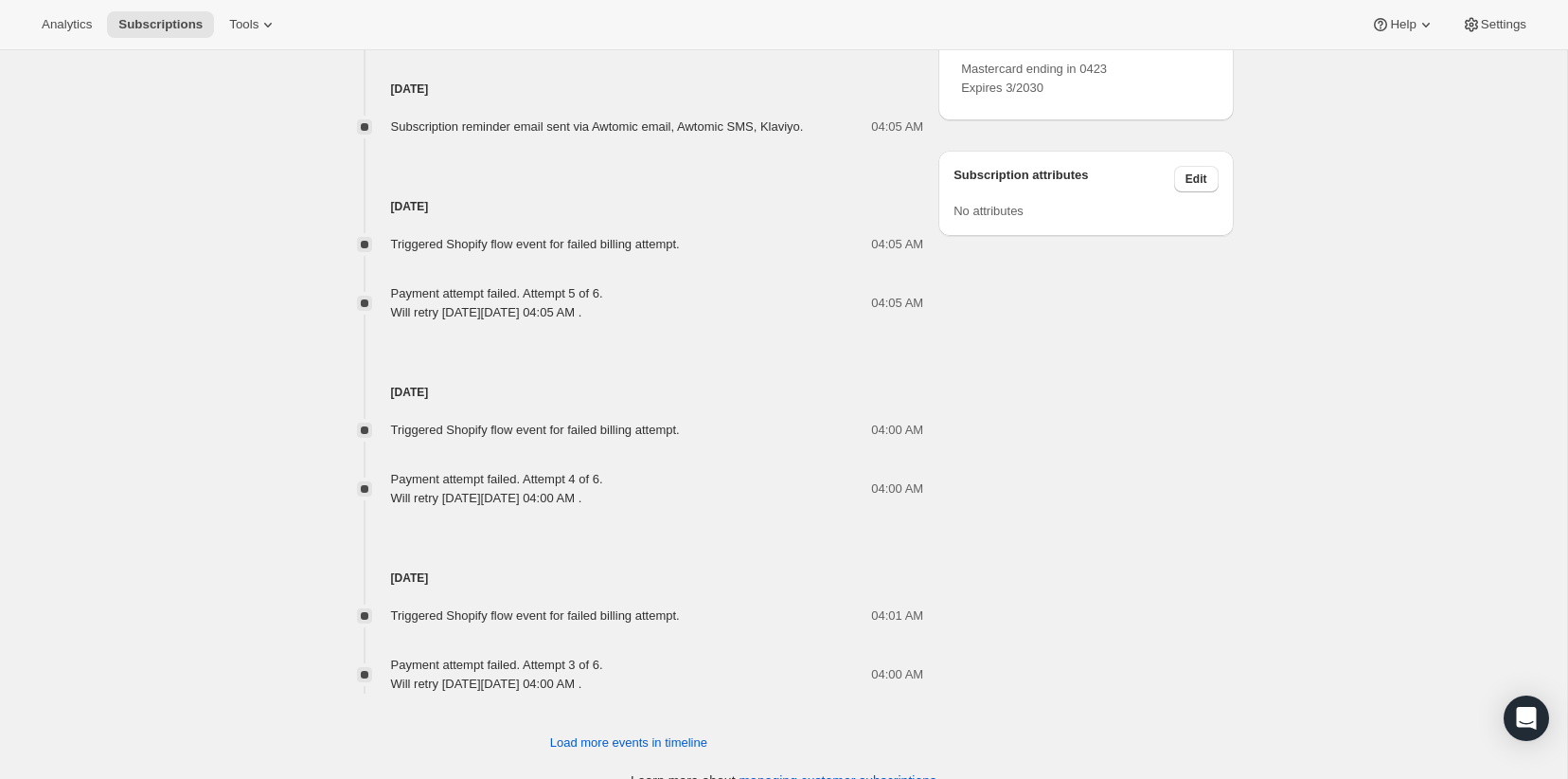
scroll to position [1004, 0]
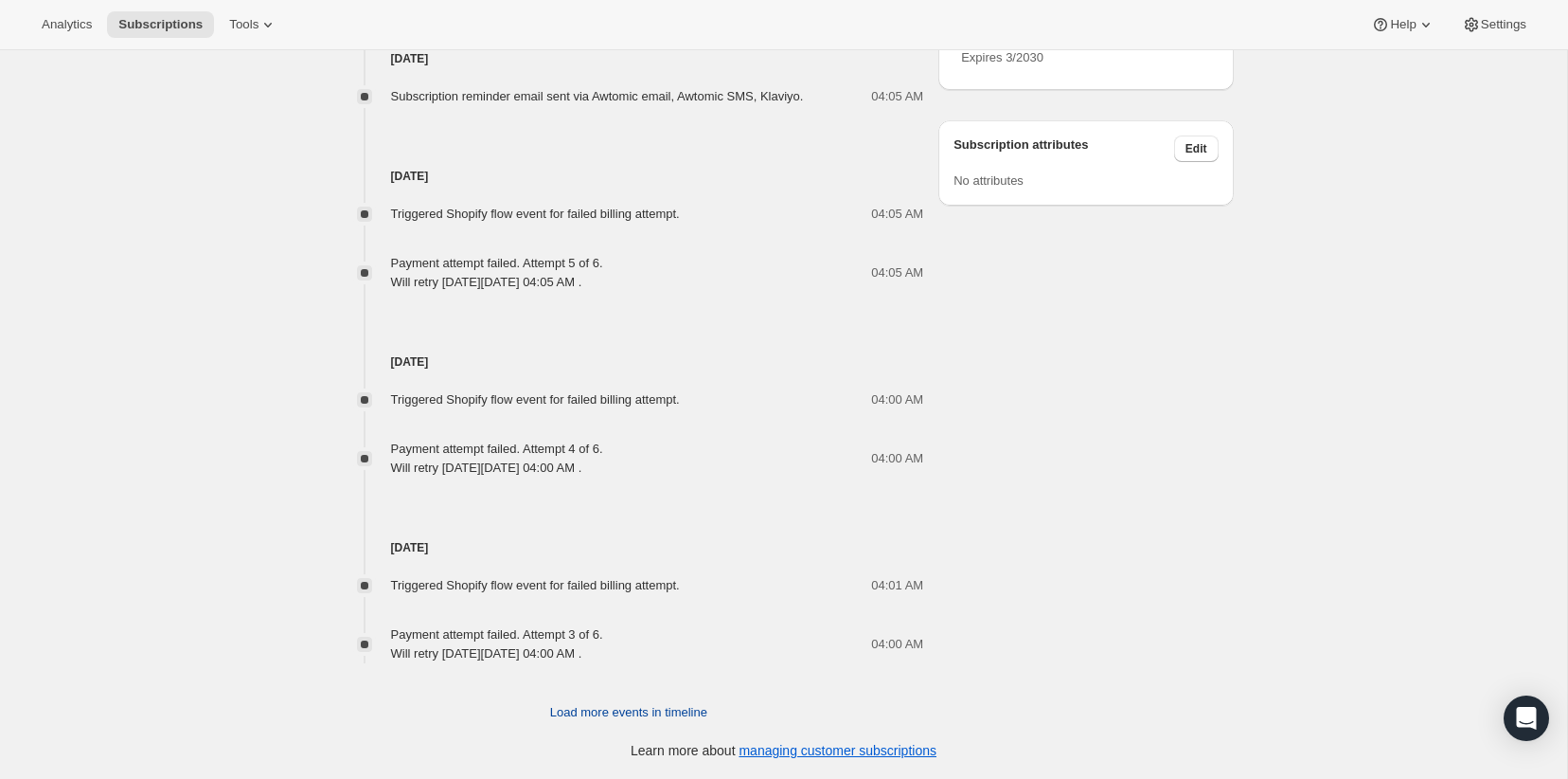
click at [602, 719] on span "Load more events in timeline" at bounding box center [629, 713] width 157 height 19
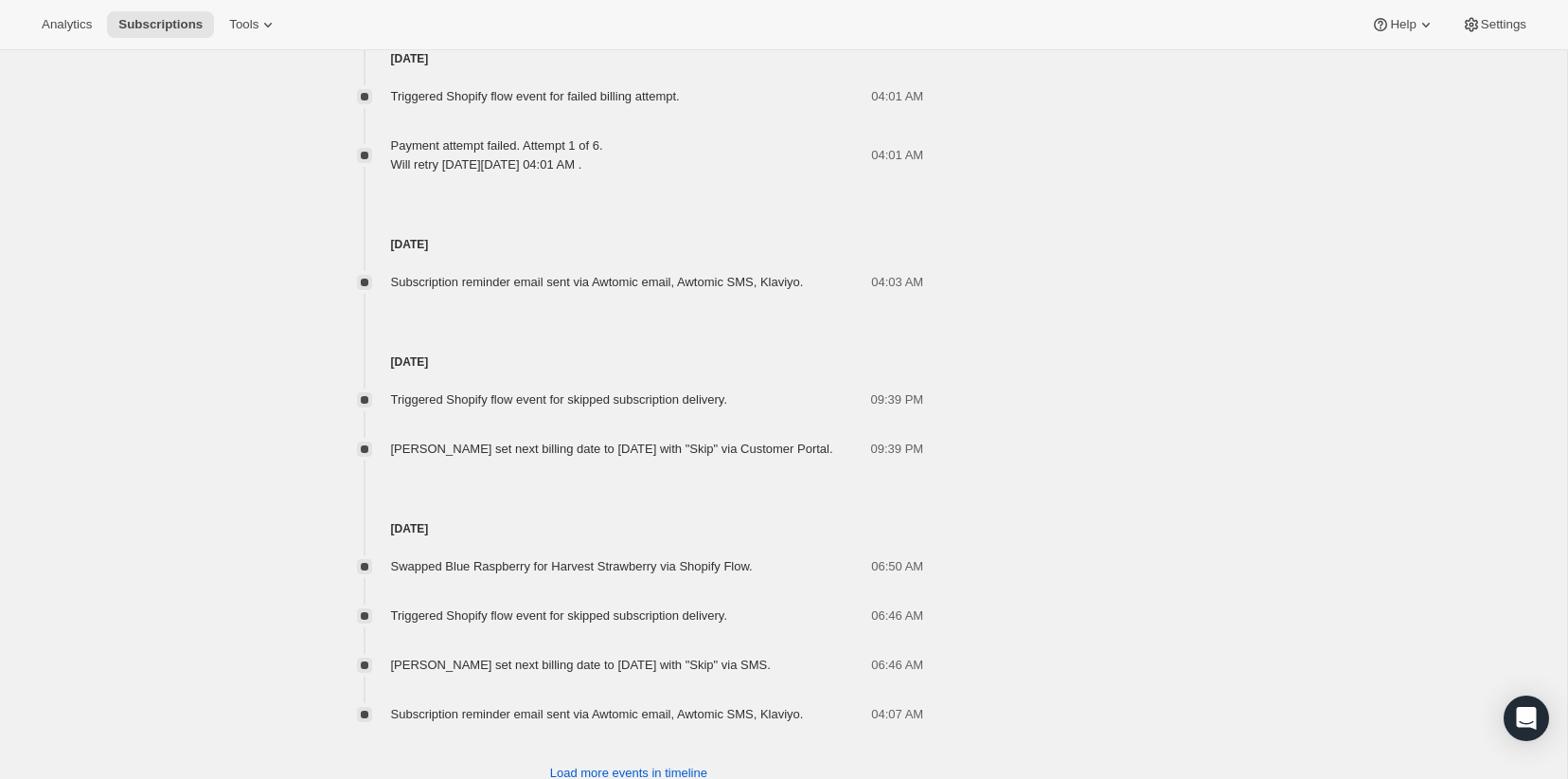
scroll to position [1870, 0]
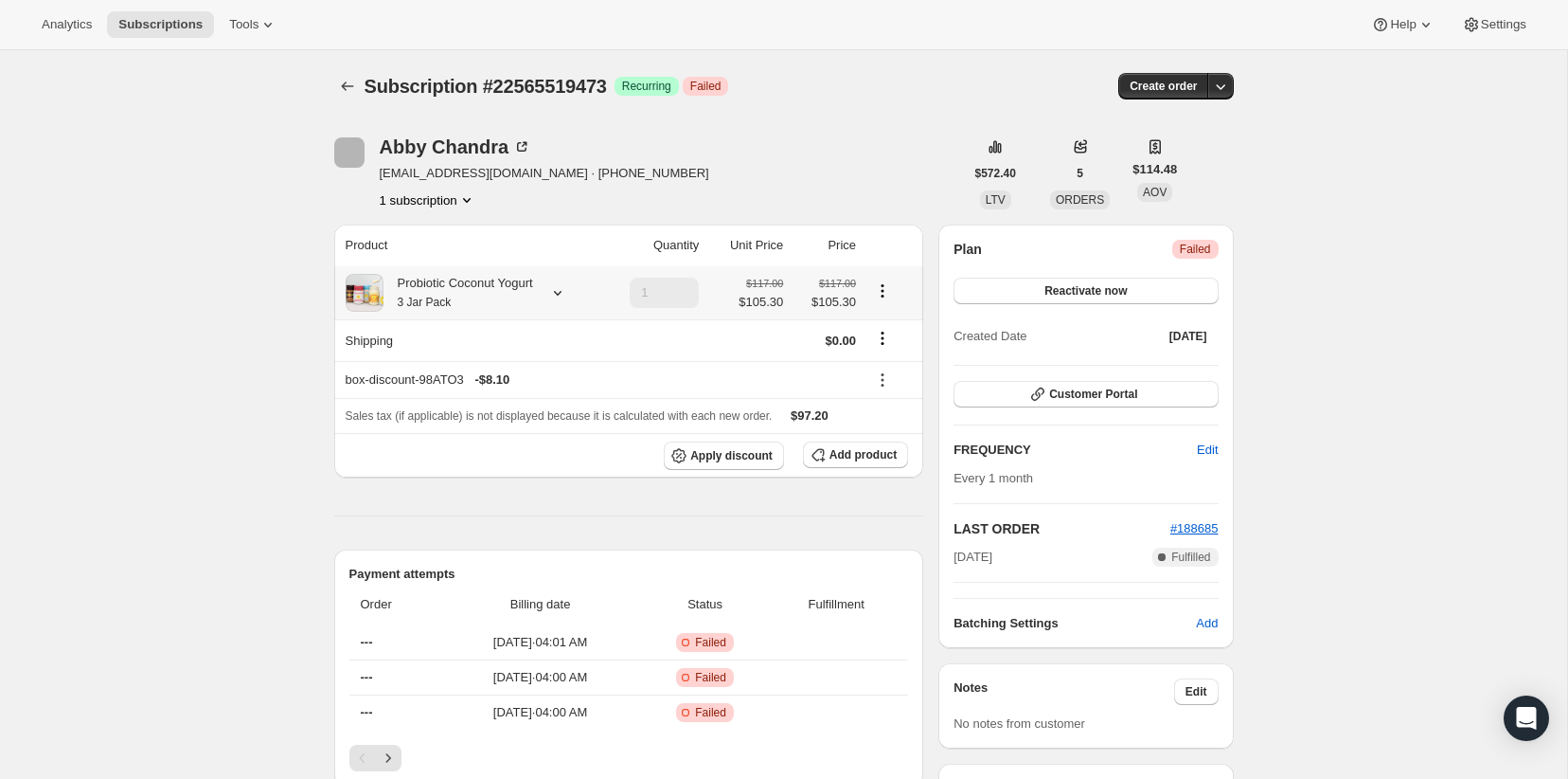
click at [413, 274] on div "Probiotic Coconut Yogurt 3 Jar Pack" at bounding box center [458, 292] width 150 height 37
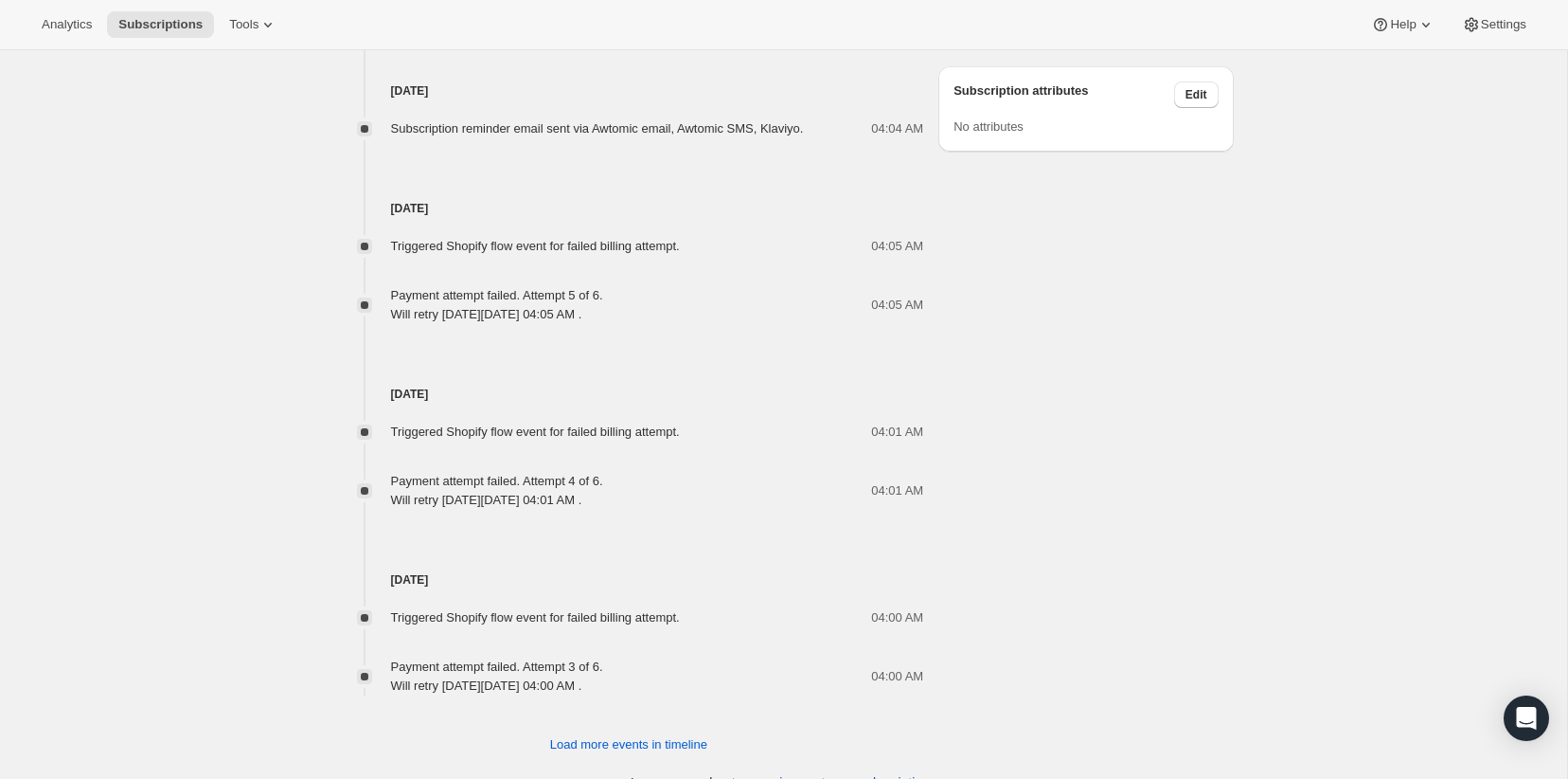
scroll to position [1090, 0]
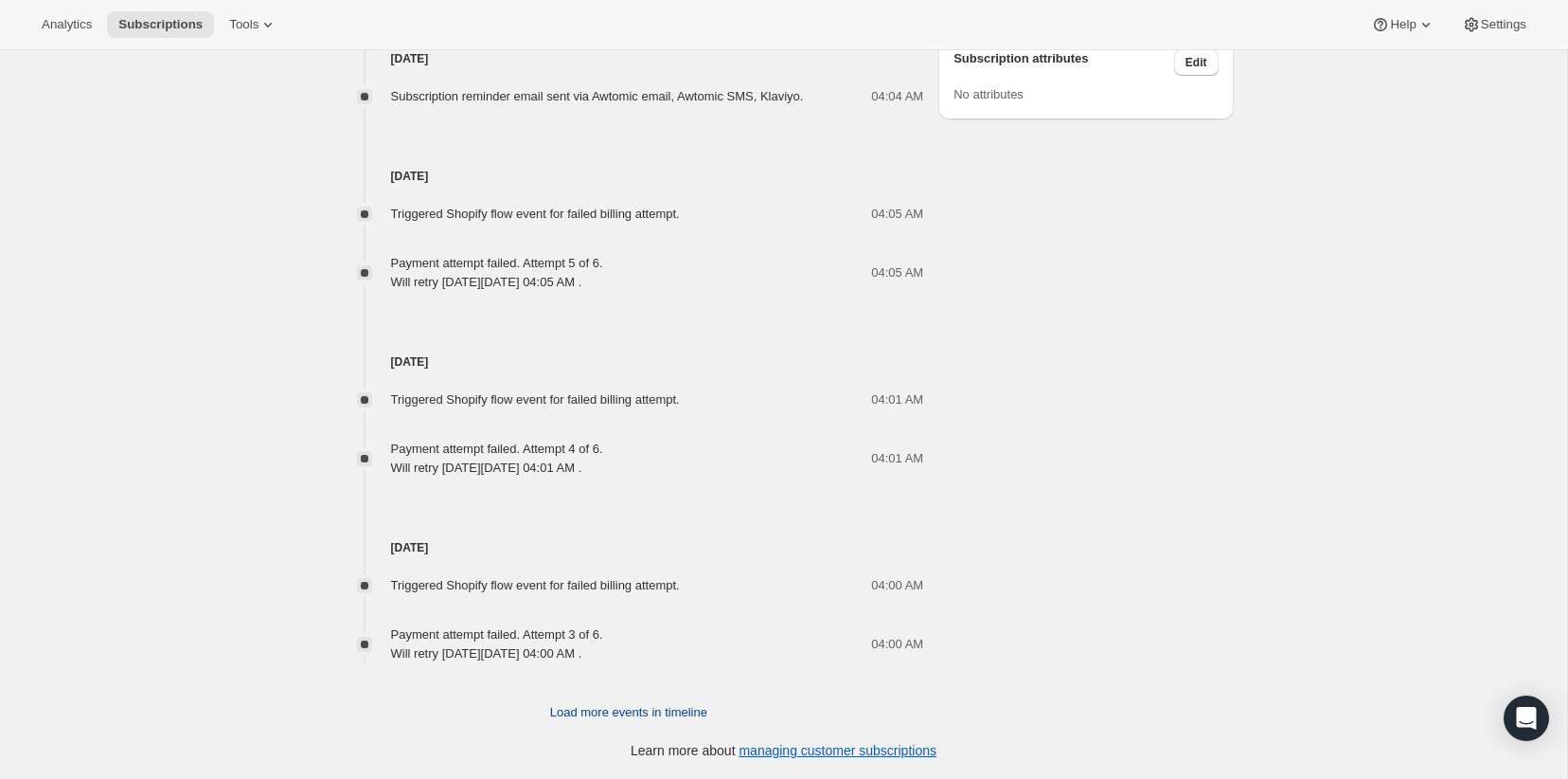
click at [691, 714] on span "Load more events in timeline" at bounding box center [629, 713] width 157 height 19
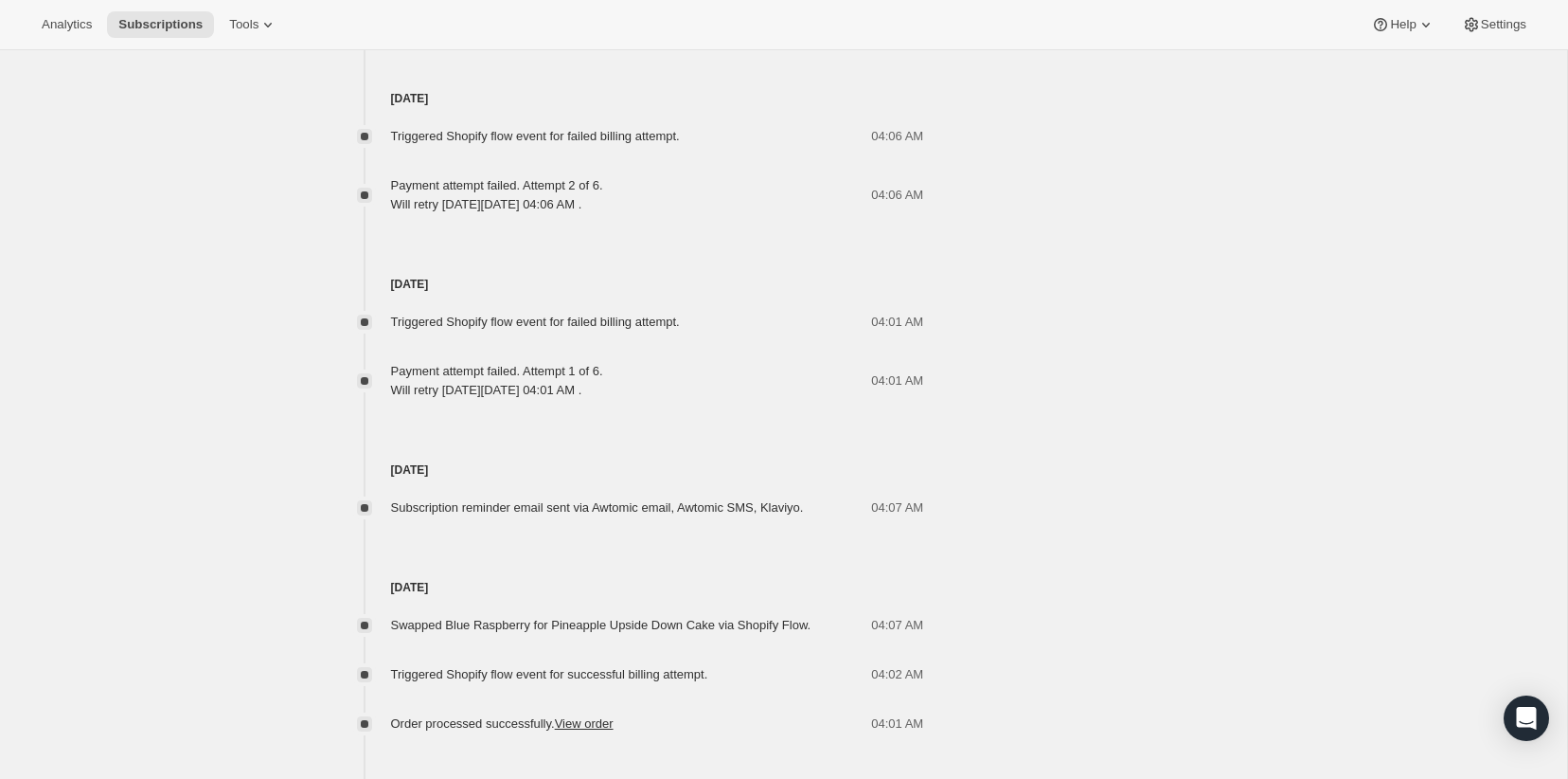
scroll to position [1727, 0]
